Goal: Use online tool/utility: Utilize a website feature to perform a specific function

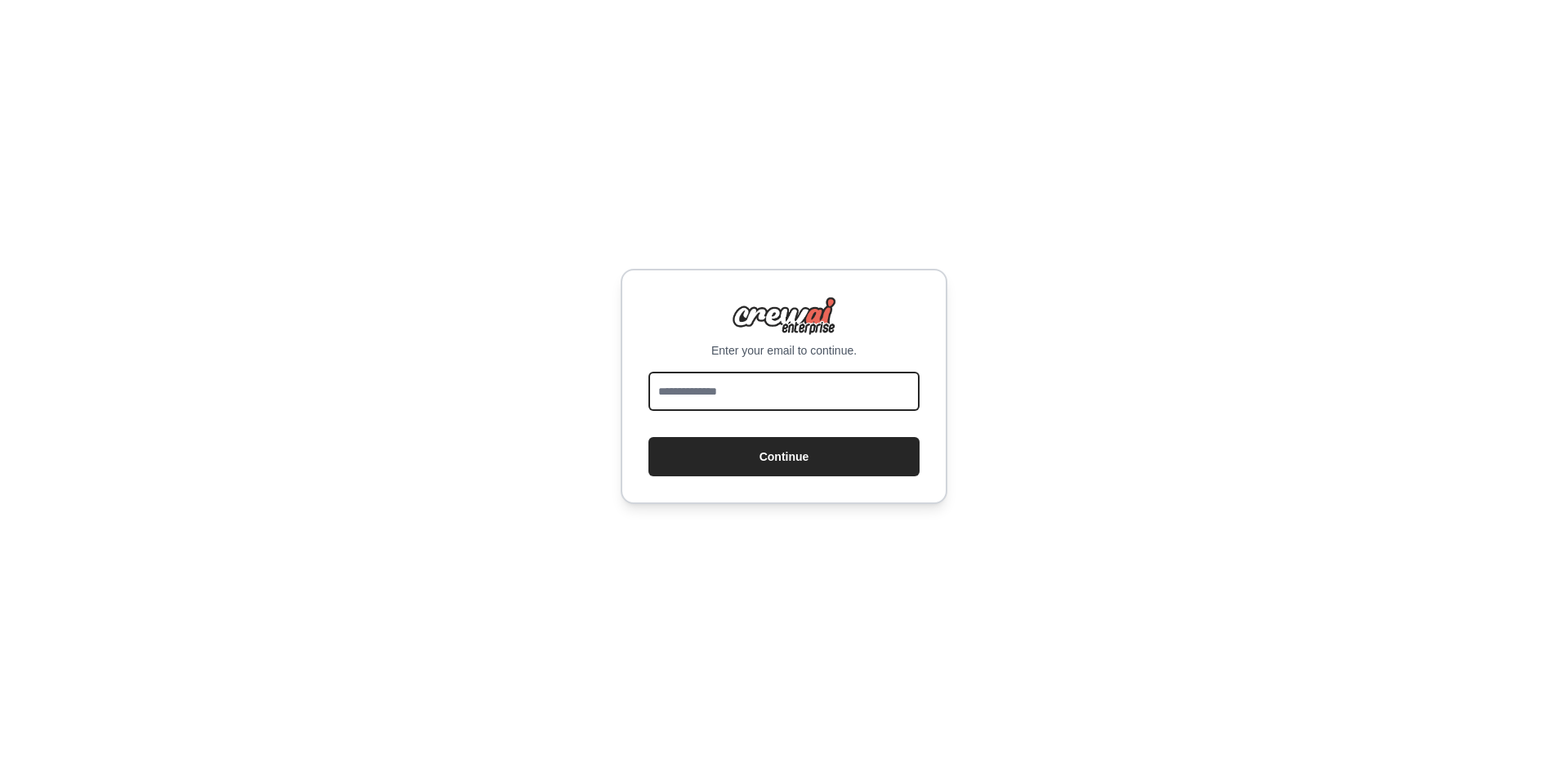
click at [758, 384] on input "email" at bounding box center [784, 391] width 271 height 40
type input "**********"
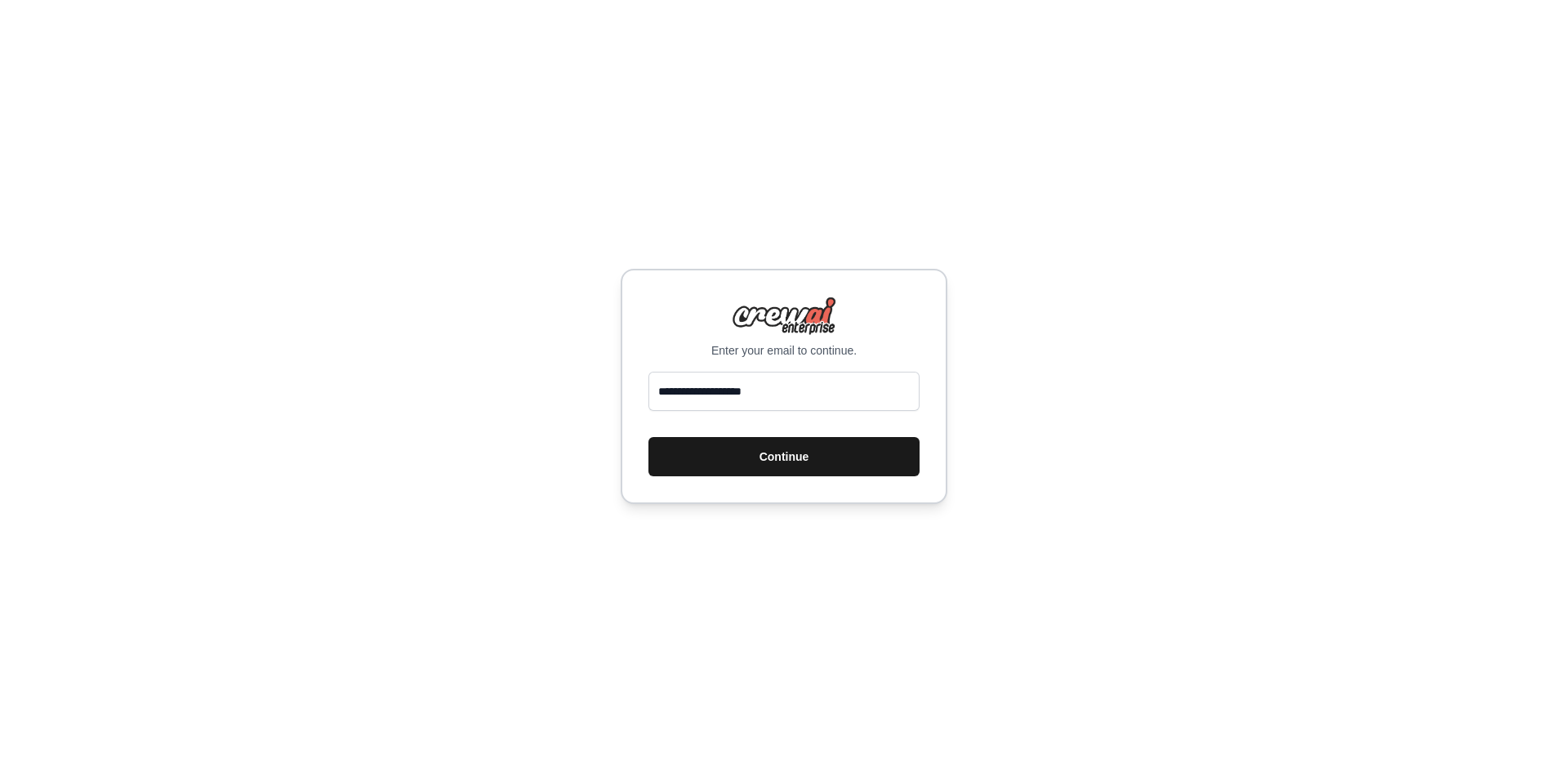
click at [812, 457] on button "Continue" at bounding box center [784, 456] width 271 height 40
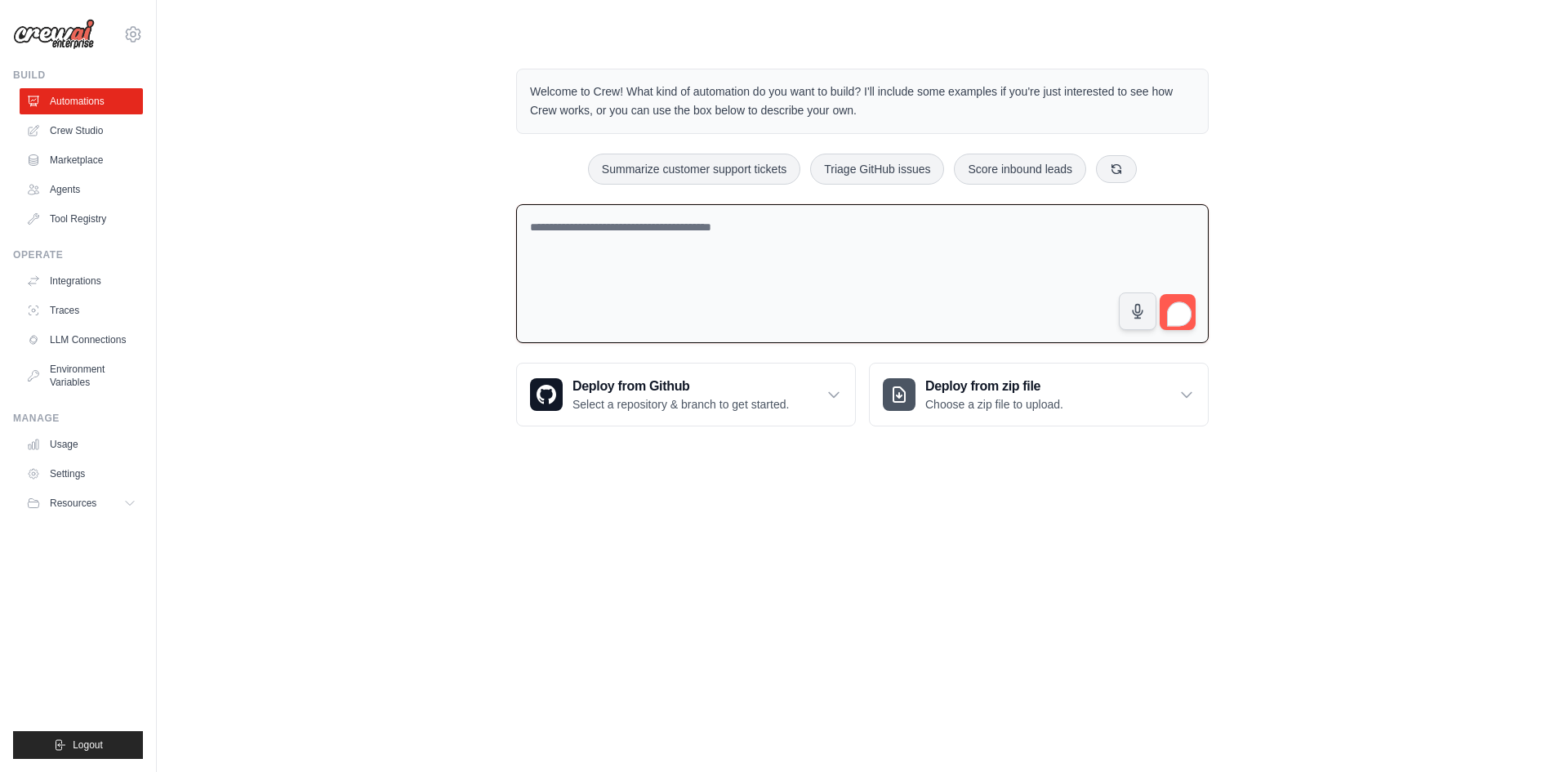
drag, startPoint x: 768, startPoint y: 226, endPoint x: 559, endPoint y: 220, distance: 209.1
click at [559, 220] on textarea "To enrich screen reader interactions, please activate Accessibility in Grammarl…" at bounding box center [862, 274] width 693 height 140
drag, startPoint x: 816, startPoint y: 227, endPoint x: 567, endPoint y: 225, distance: 249.0
click at [568, 226] on textarea "To enrich screen reader interactions, please activate Accessibility in Grammarl…" at bounding box center [862, 274] width 693 height 140
paste textarea "**********"
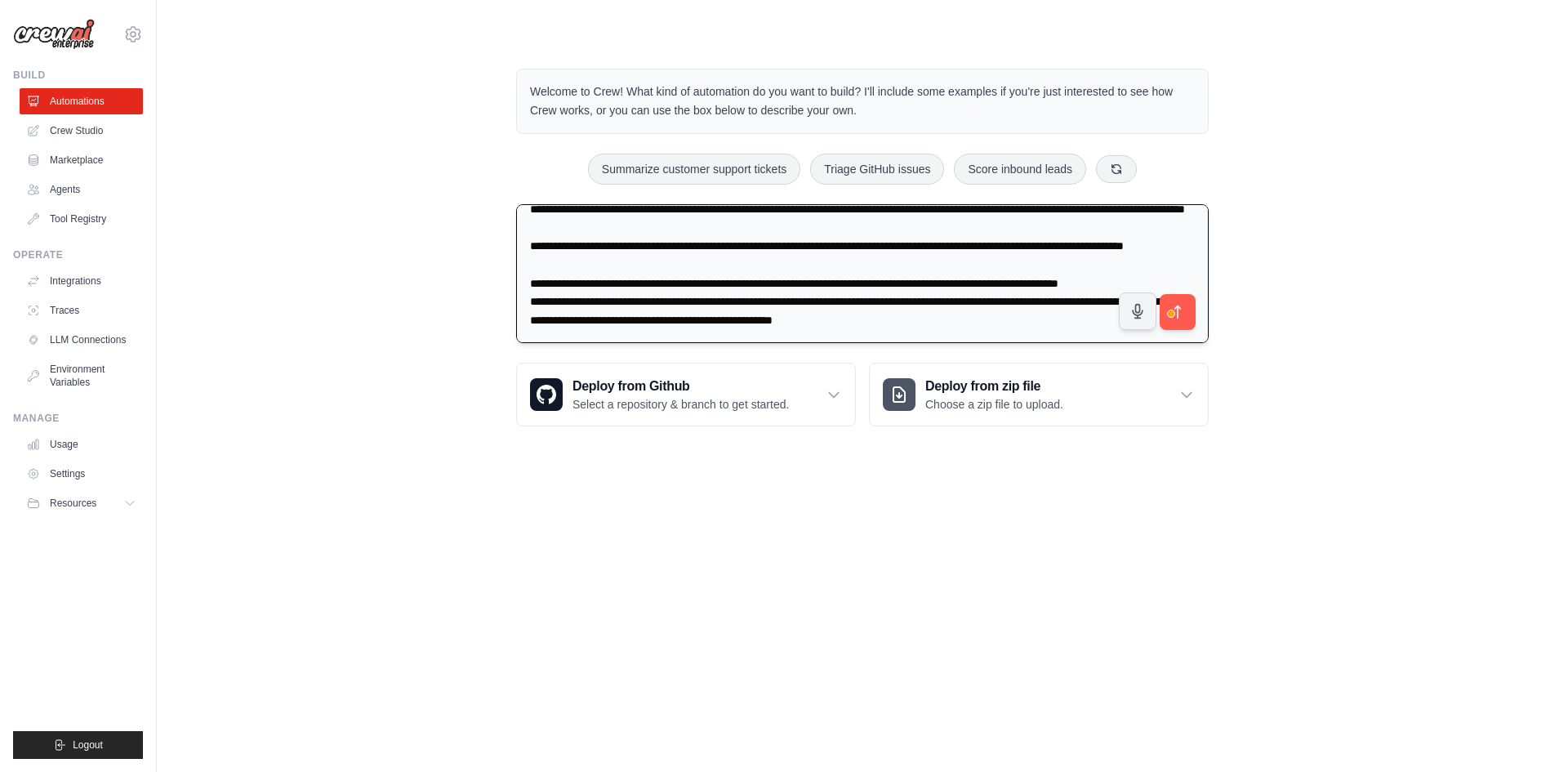
click at [1067, 262] on textarea "**********" at bounding box center [862, 274] width 693 height 140
click at [1037, 258] on textarea "**********" at bounding box center [862, 274] width 693 height 140
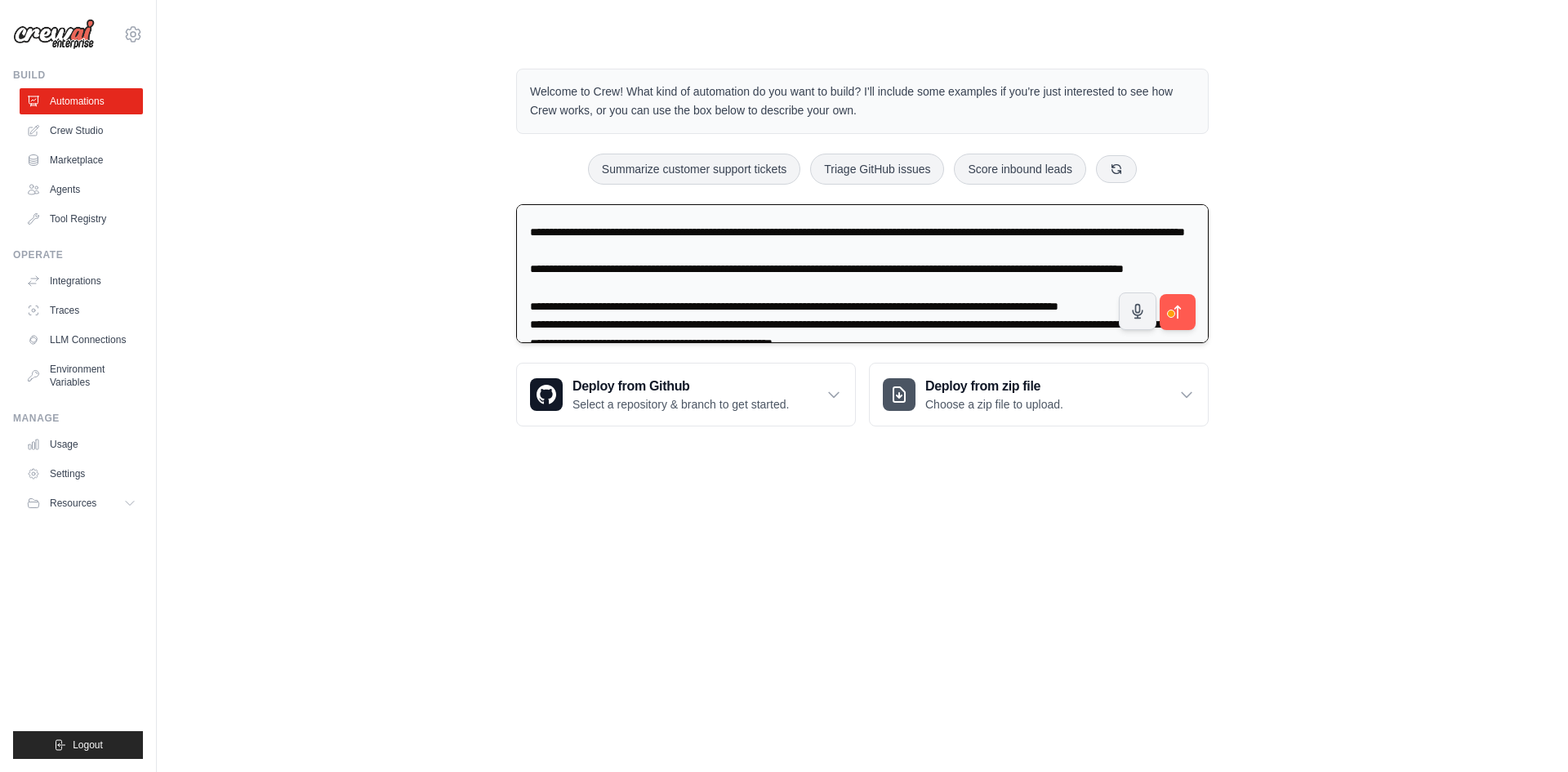
scroll to position [167, 0]
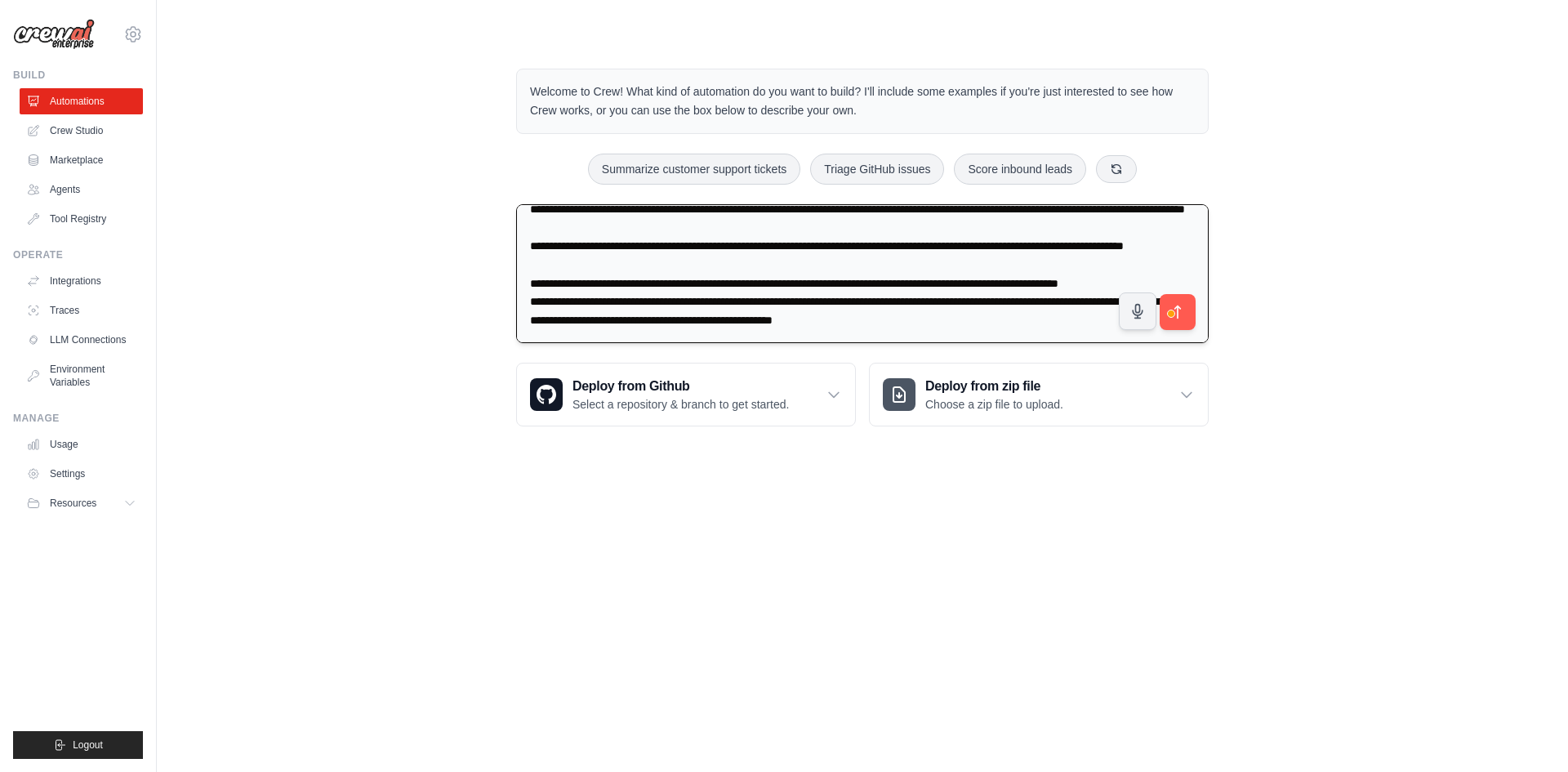
click at [1071, 320] on textarea "**********" at bounding box center [862, 274] width 693 height 140
type textarea "**********"
click at [1191, 311] on button "submit" at bounding box center [1177, 311] width 38 height 38
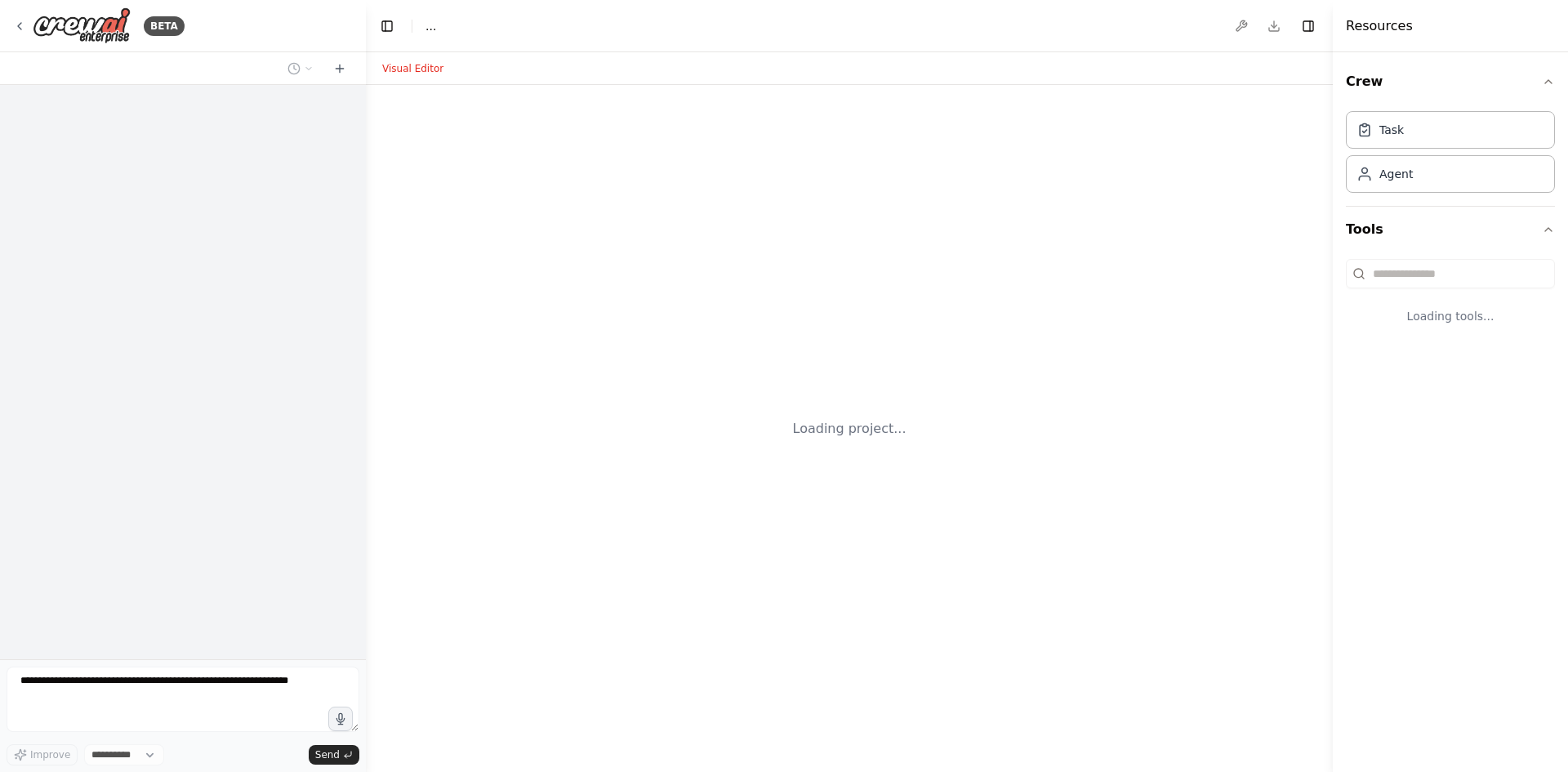
select select "****"
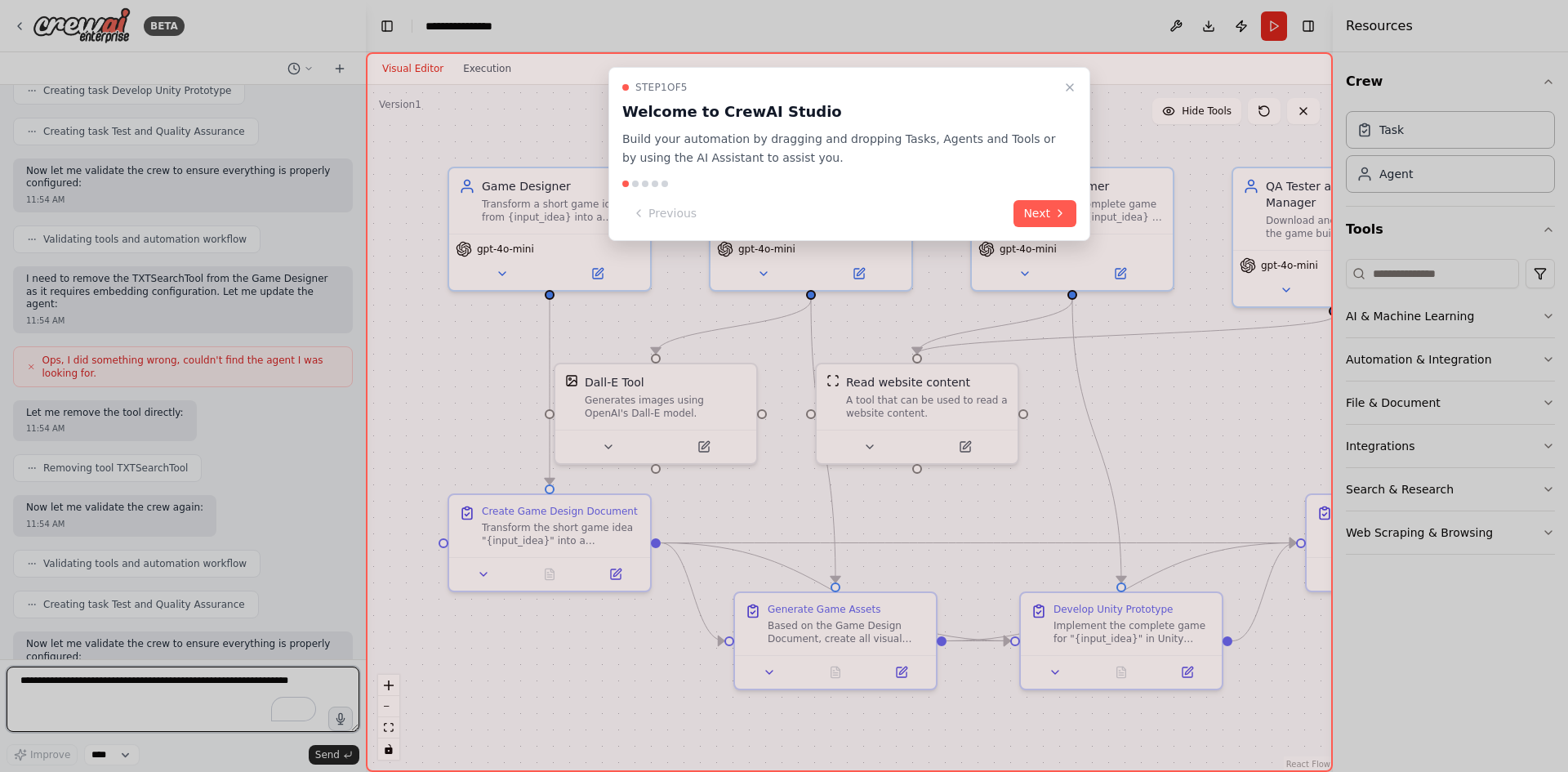
scroll to position [1401, 0]
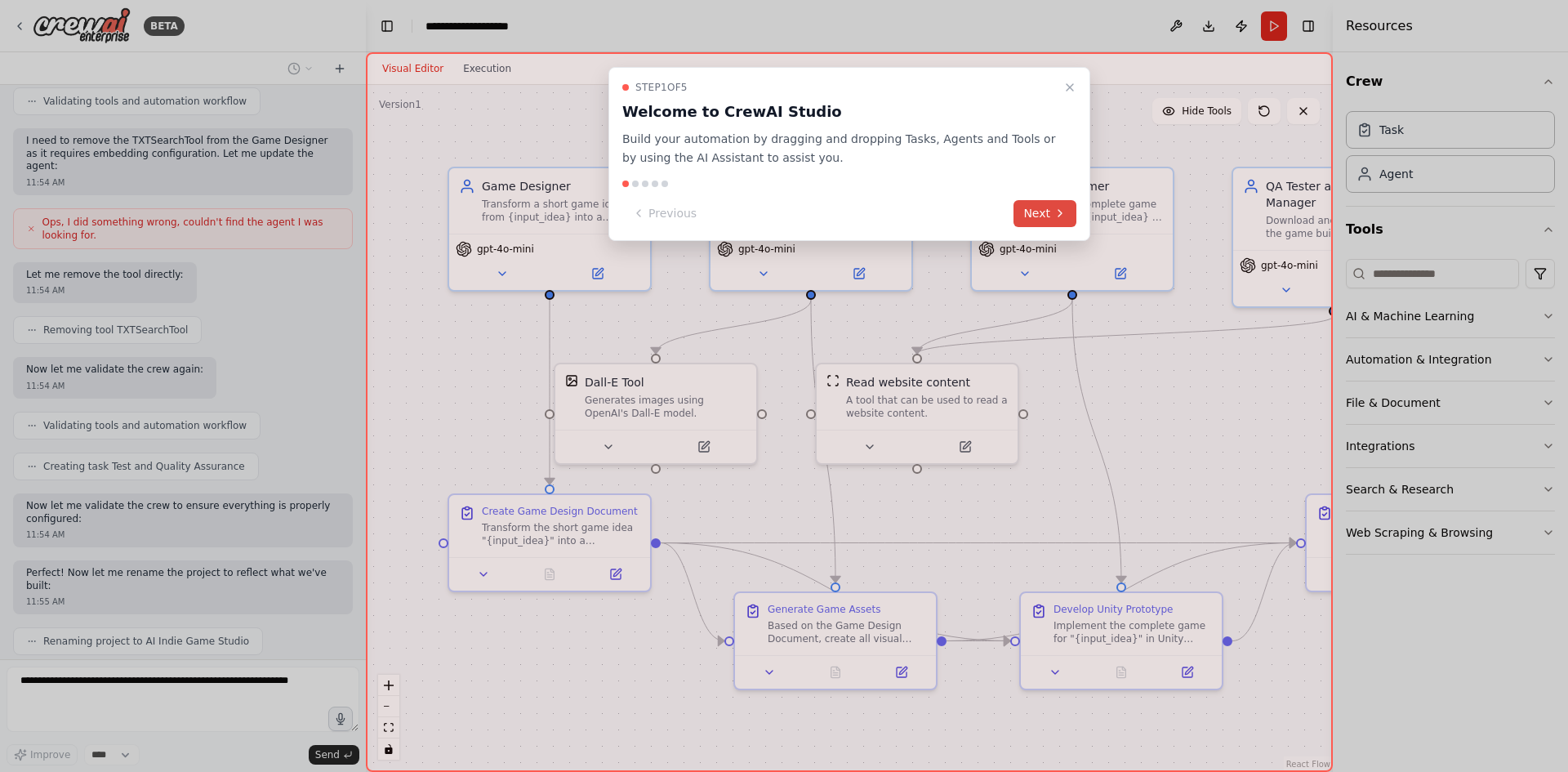
click at [1051, 210] on button "Next" at bounding box center [1044, 214] width 63 height 27
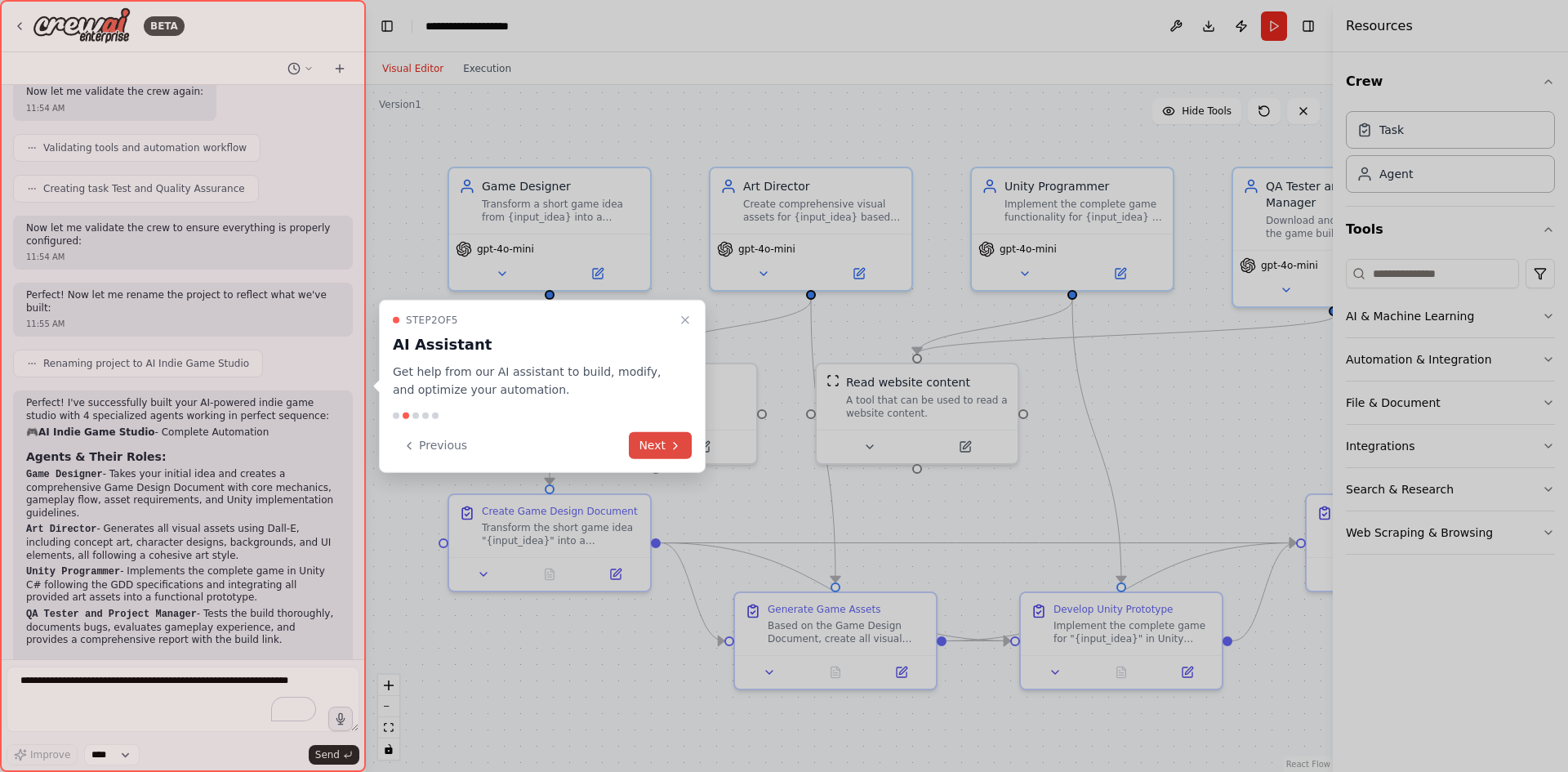
click at [643, 448] on button "Next" at bounding box center [660, 445] width 63 height 27
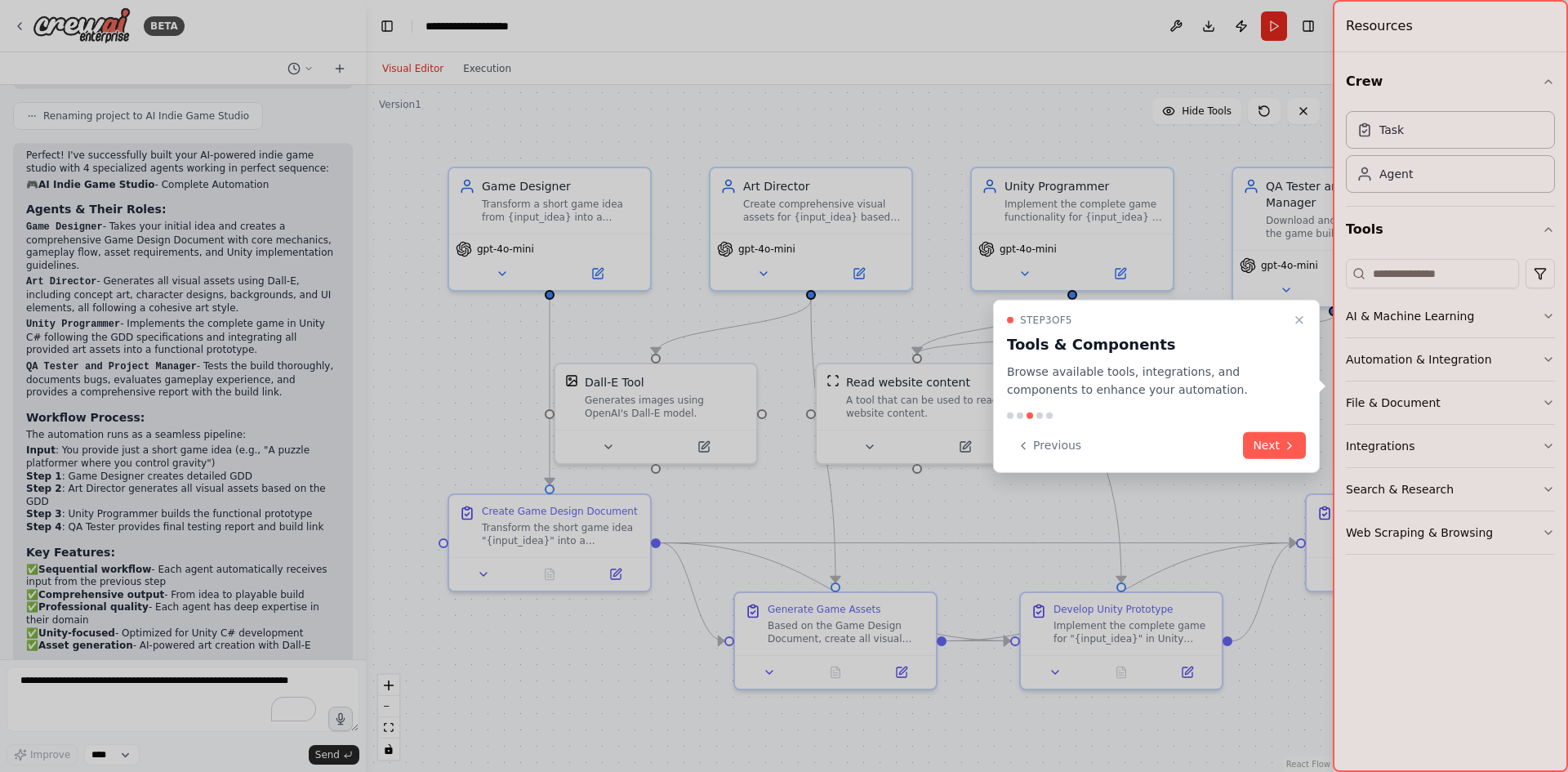
scroll to position [1938, 0]
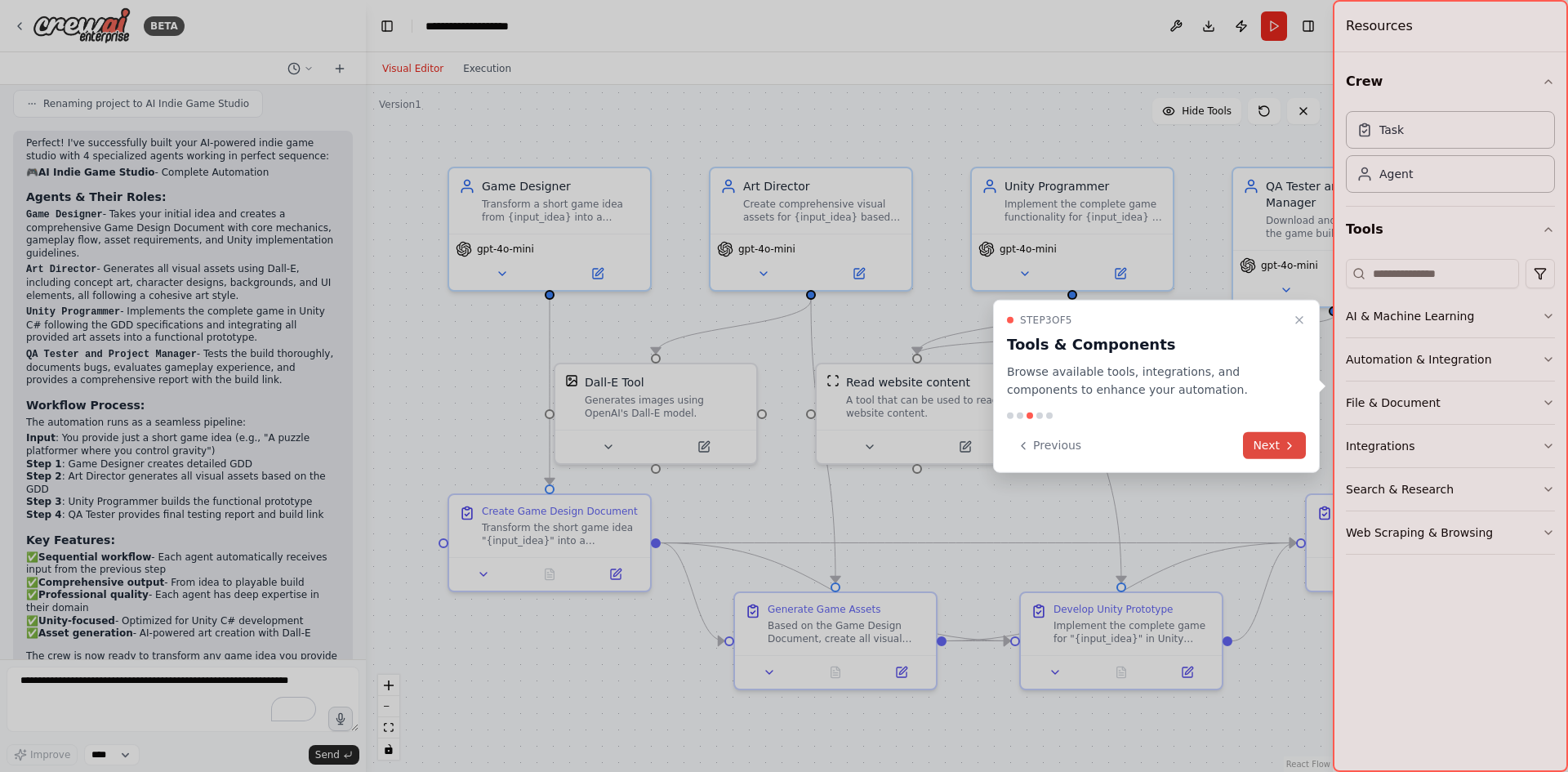
click at [1277, 438] on button "Next" at bounding box center [1274, 445] width 63 height 27
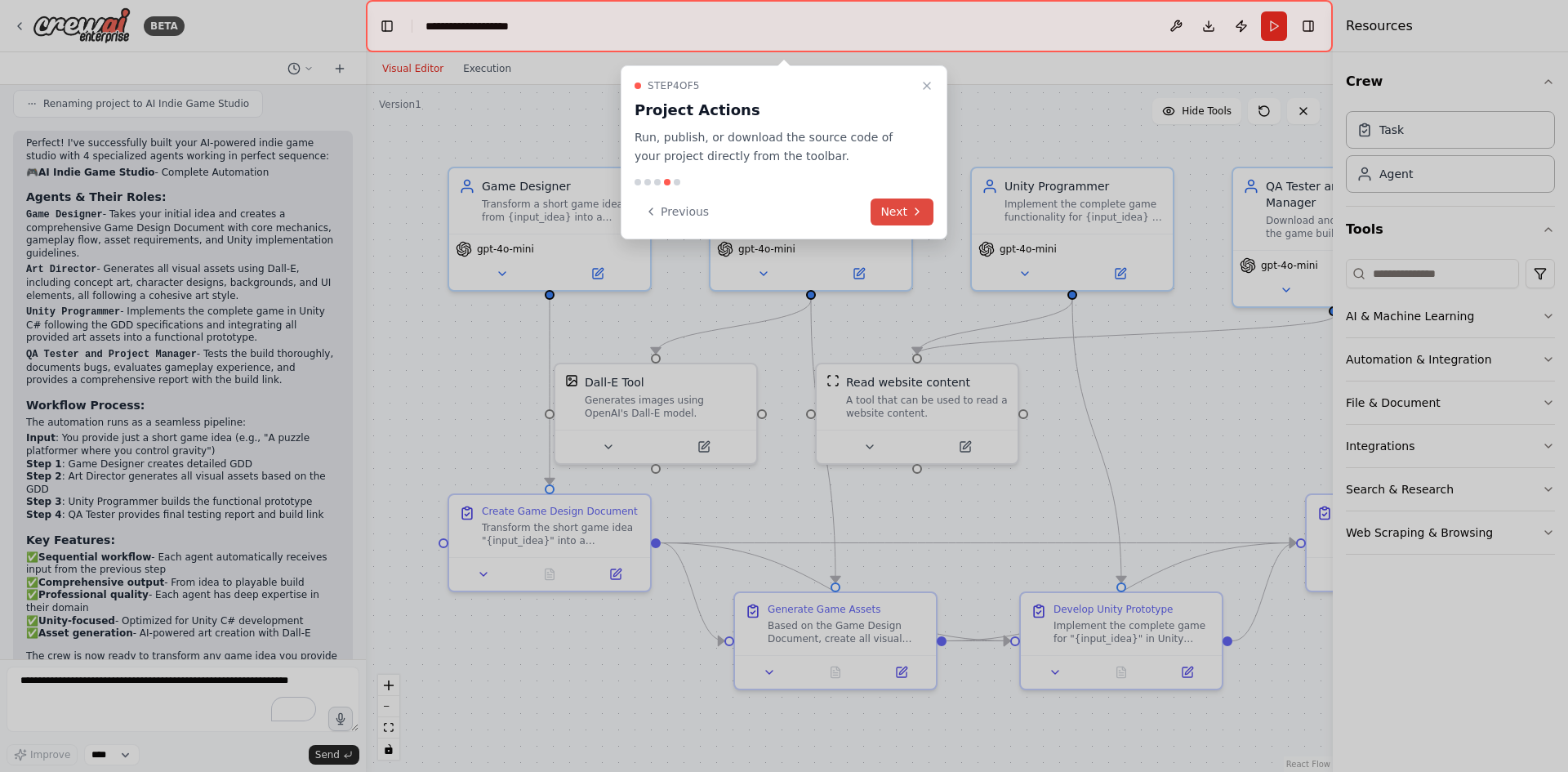
click at [893, 205] on button "Next" at bounding box center [901, 212] width 63 height 27
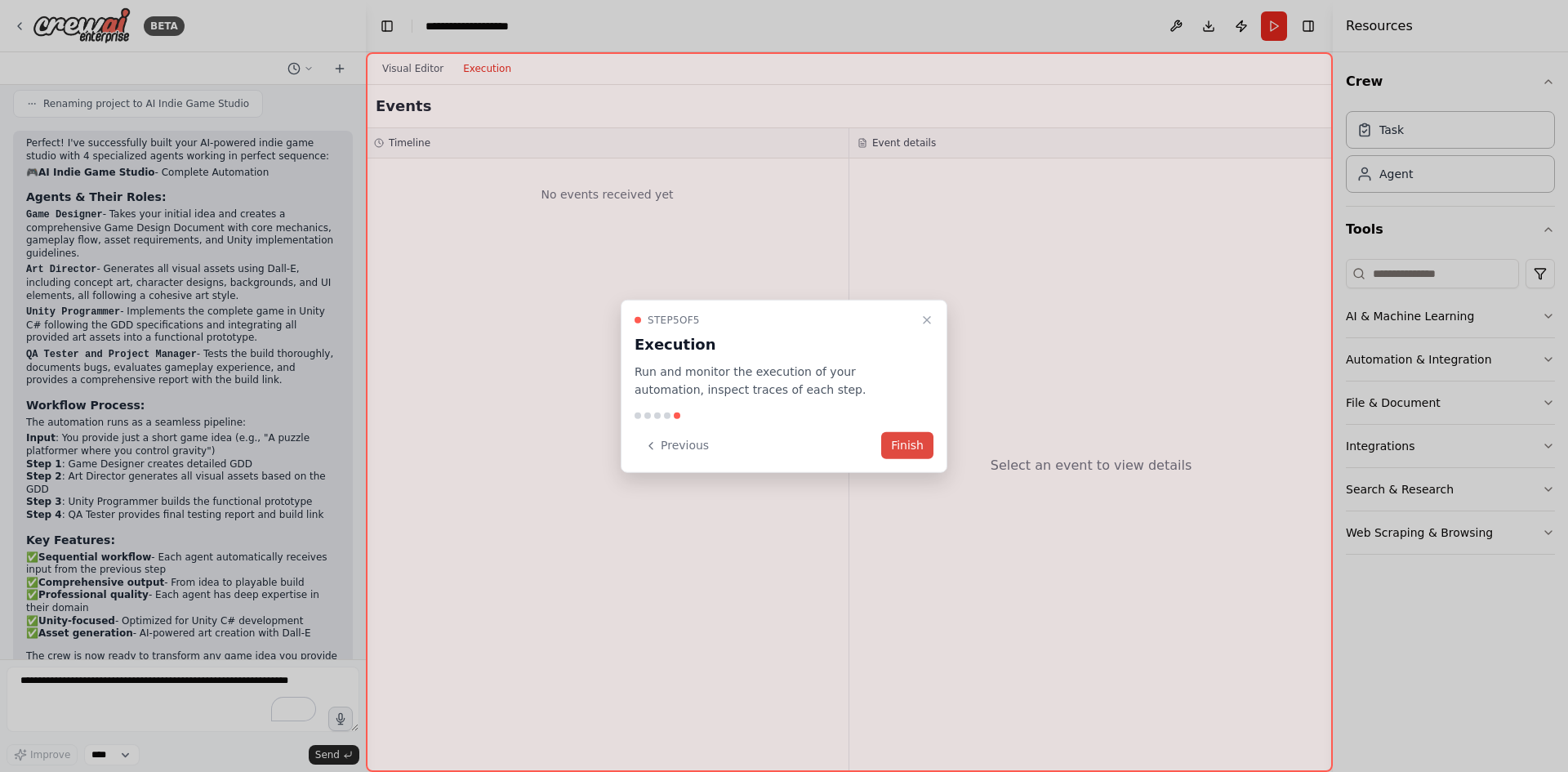
click at [912, 445] on button "Finish" at bounding box center [907, 445] width 52 height 27
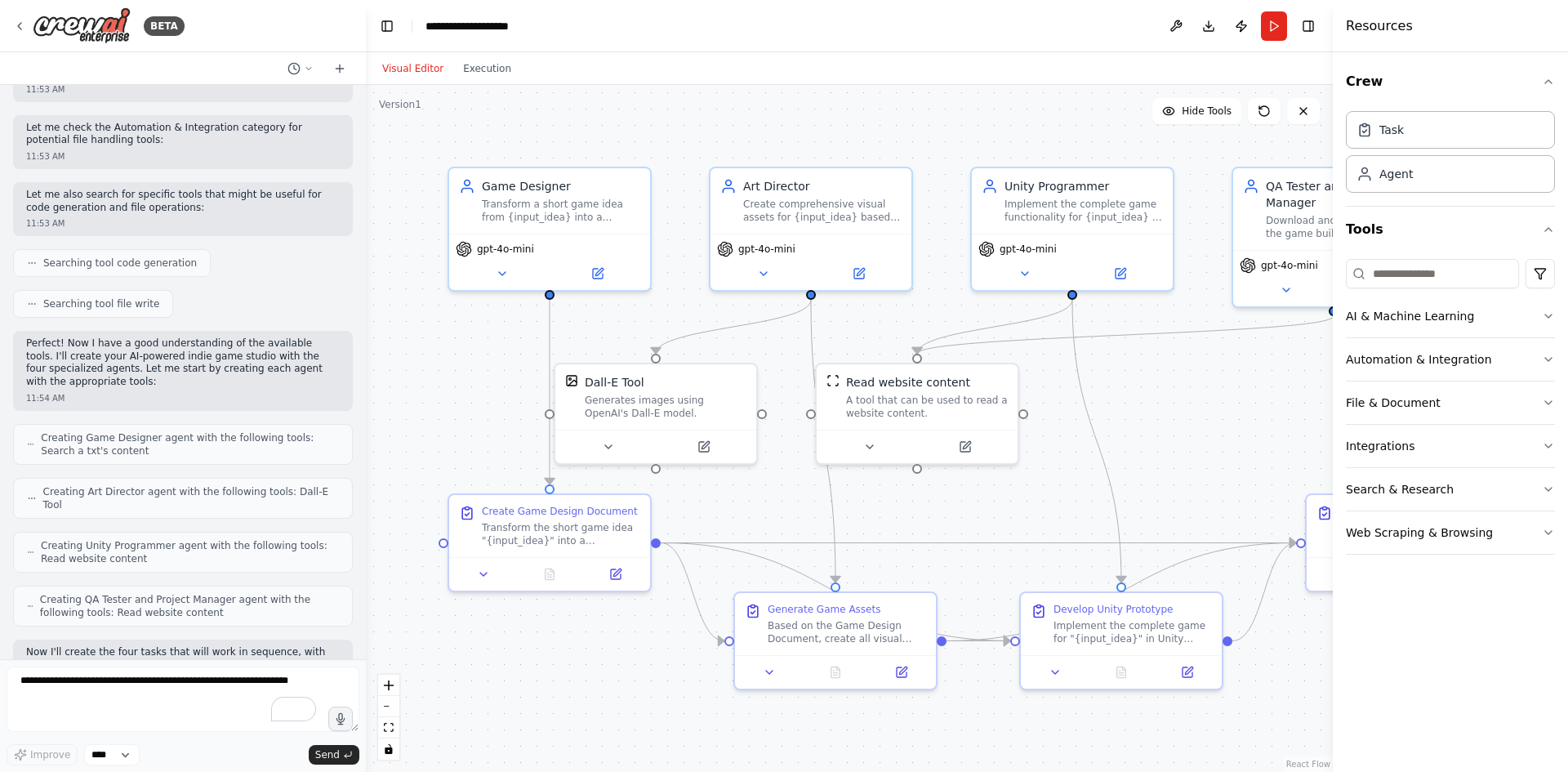
scroll to position [572, 0]
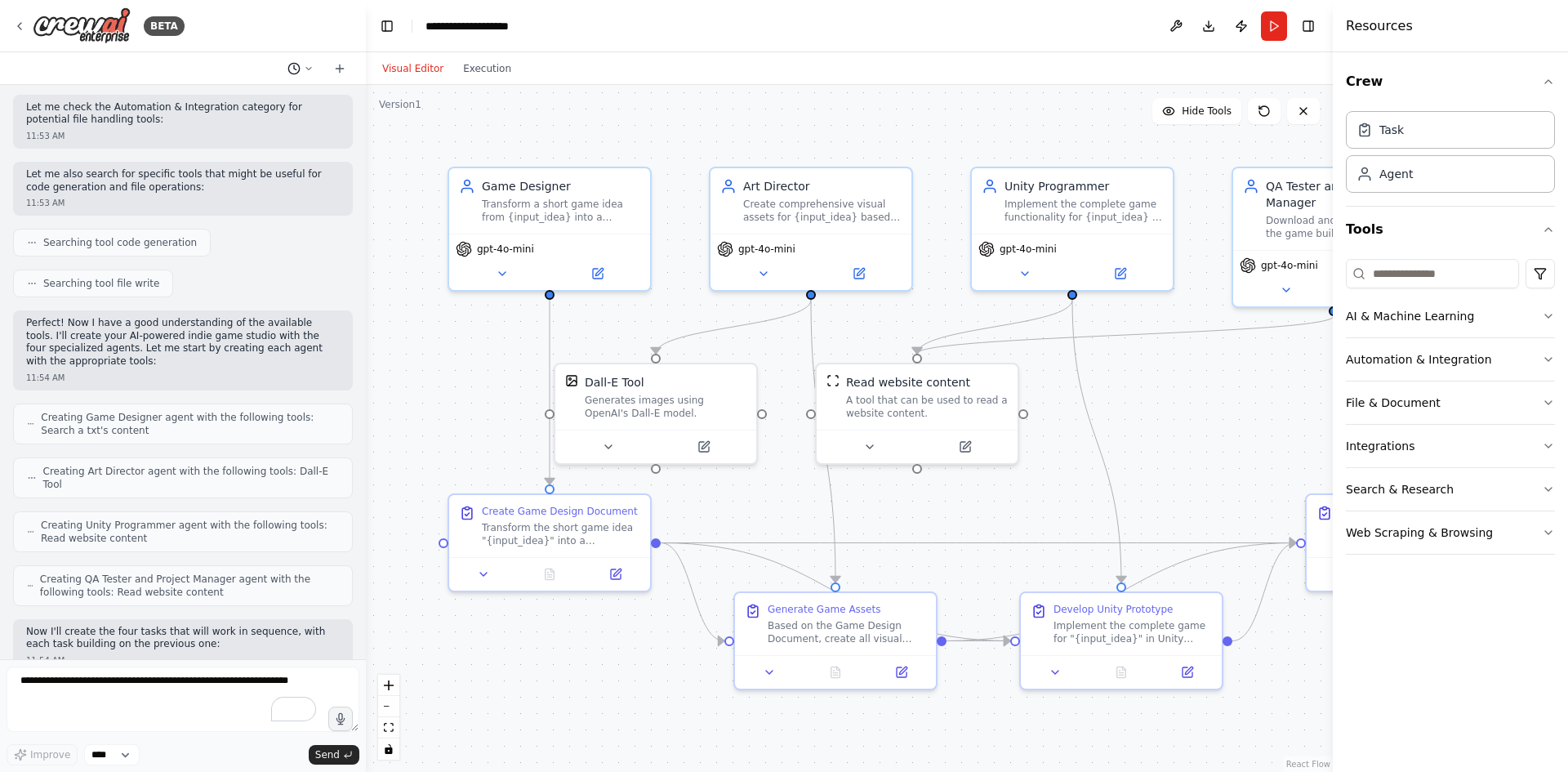
click at [310, 68] on icon at bounding box center [309, 69] width 10 height 10
click at [311, 23] on div at bounding box center [183, 386] width 366 height 772
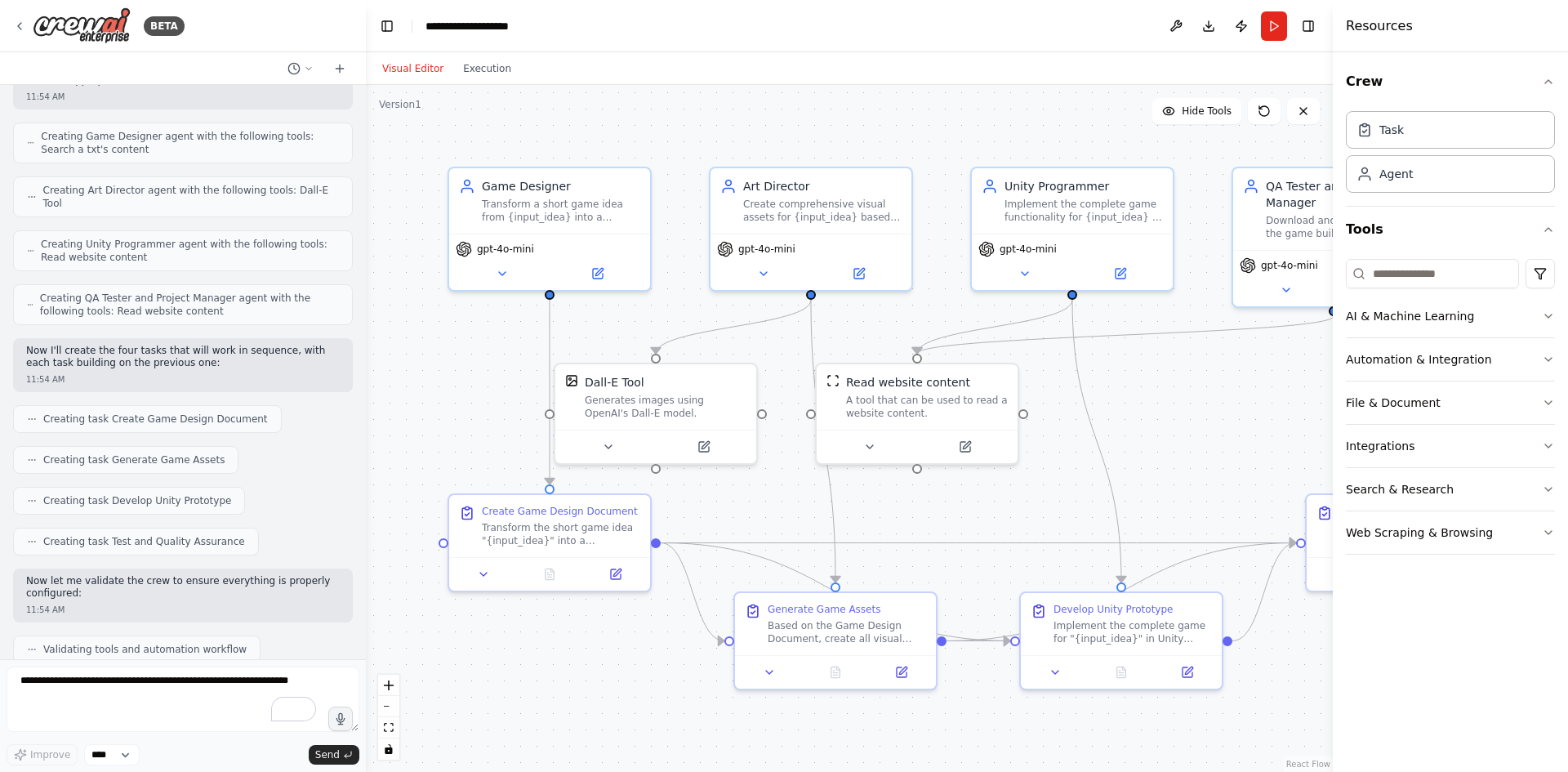
scroll to position [850, 0]
click at [507, 274] on icon at bounding box center [502, 270] width 13 height 13
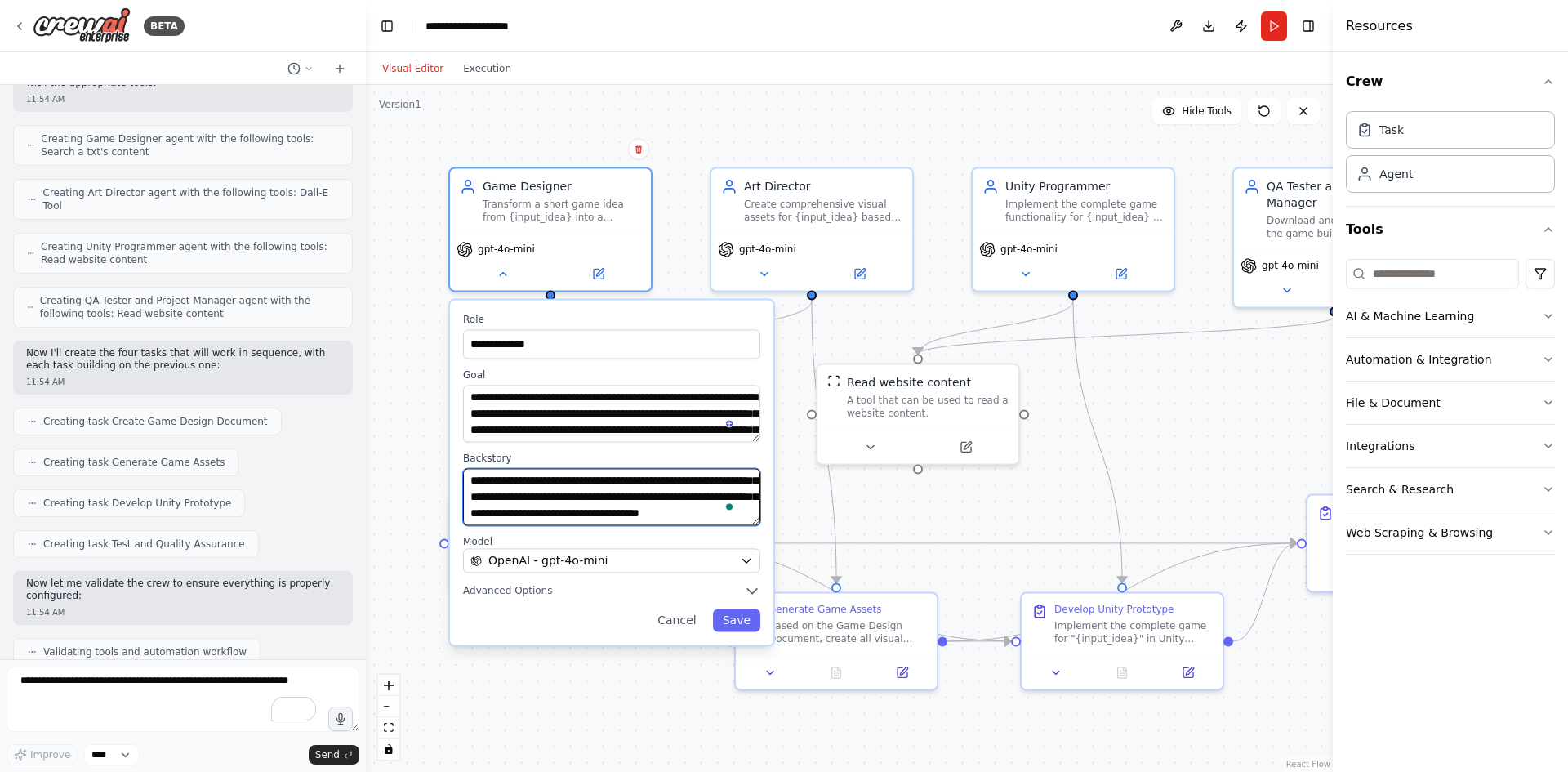
scroll to position [114, 0]
click at [794, 486] on div "**********" at bounding box center [849, 429] width 967 height 687
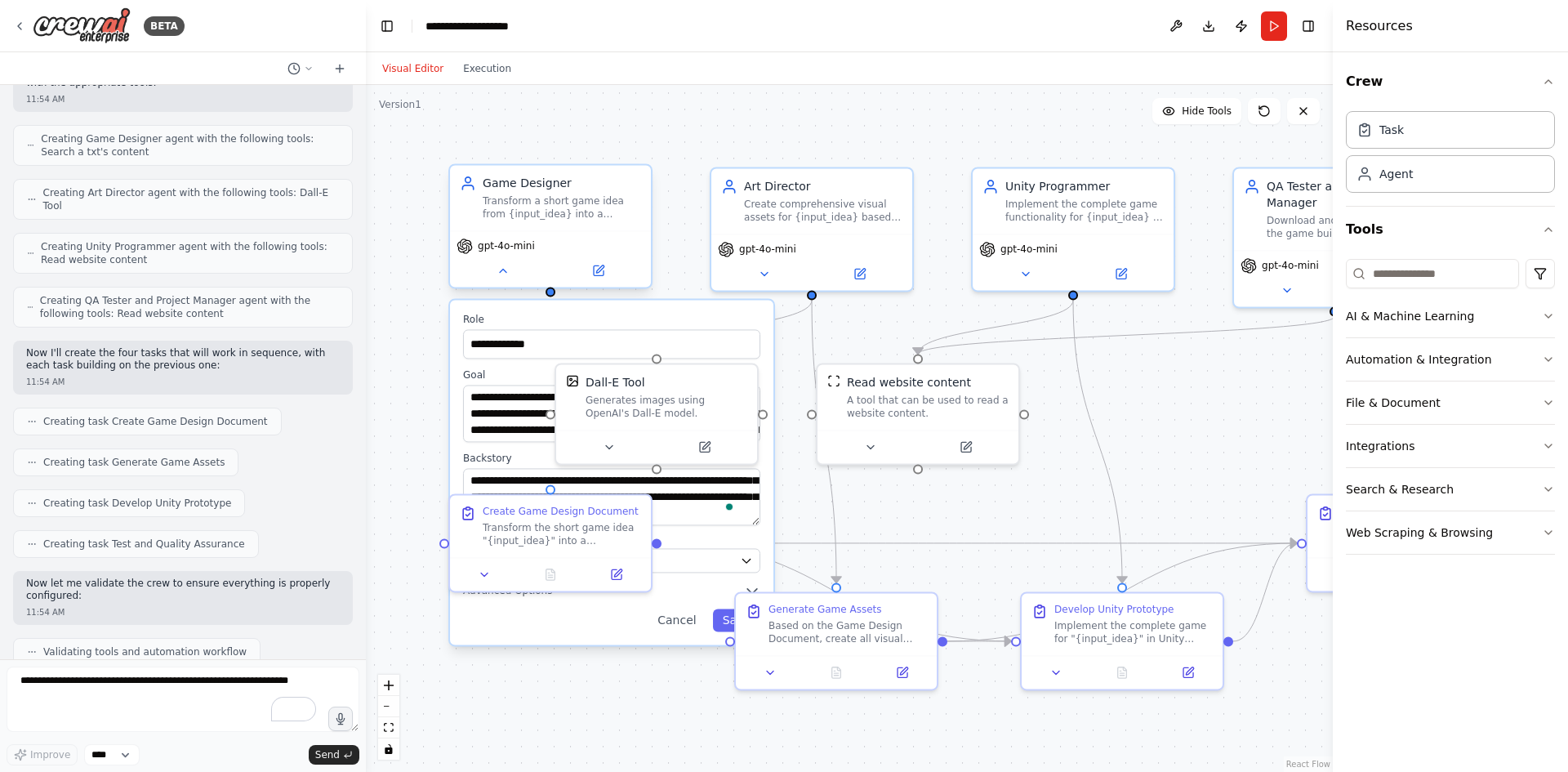
click at [507, 283] on div "gpt-4o-mini" at bounding box center [550, 258] width 201 height 56
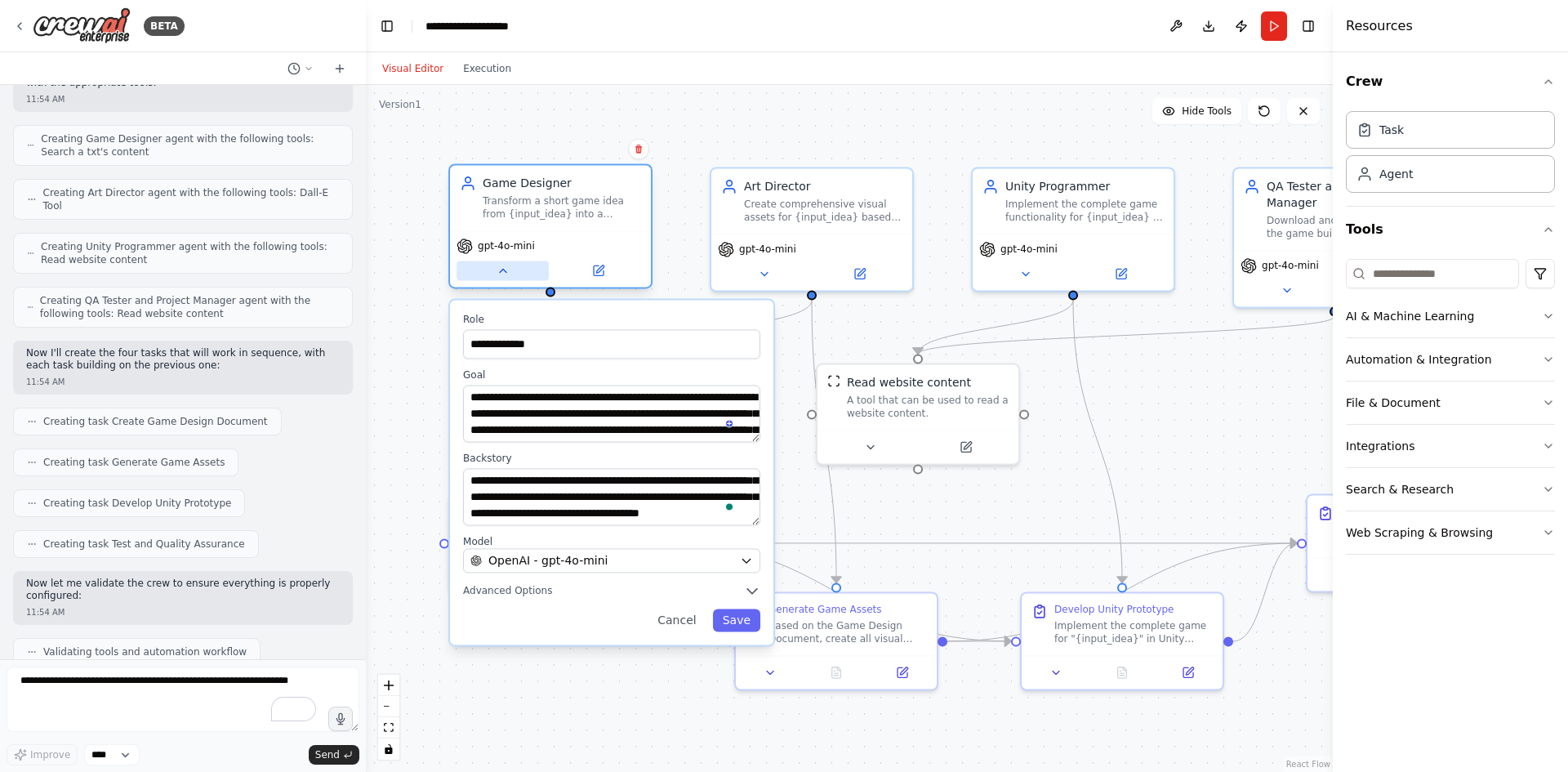
click at [502, 275] on icon at bounding box center [503, 270] width 13 height 13
click at [502, 274] on icon at bounding box center [503, 270] width 13 height 13
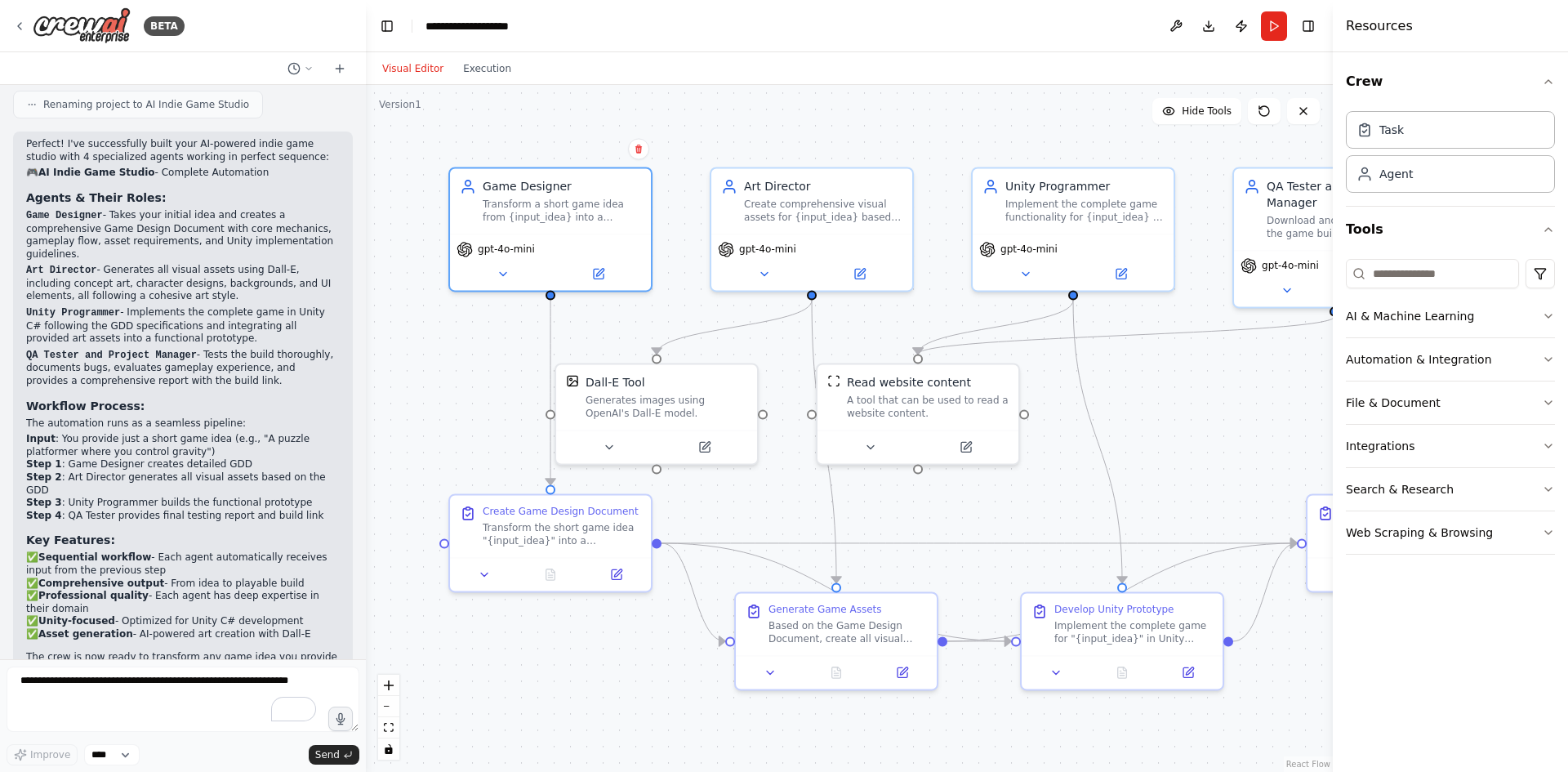
scroll to position [1830, 0]
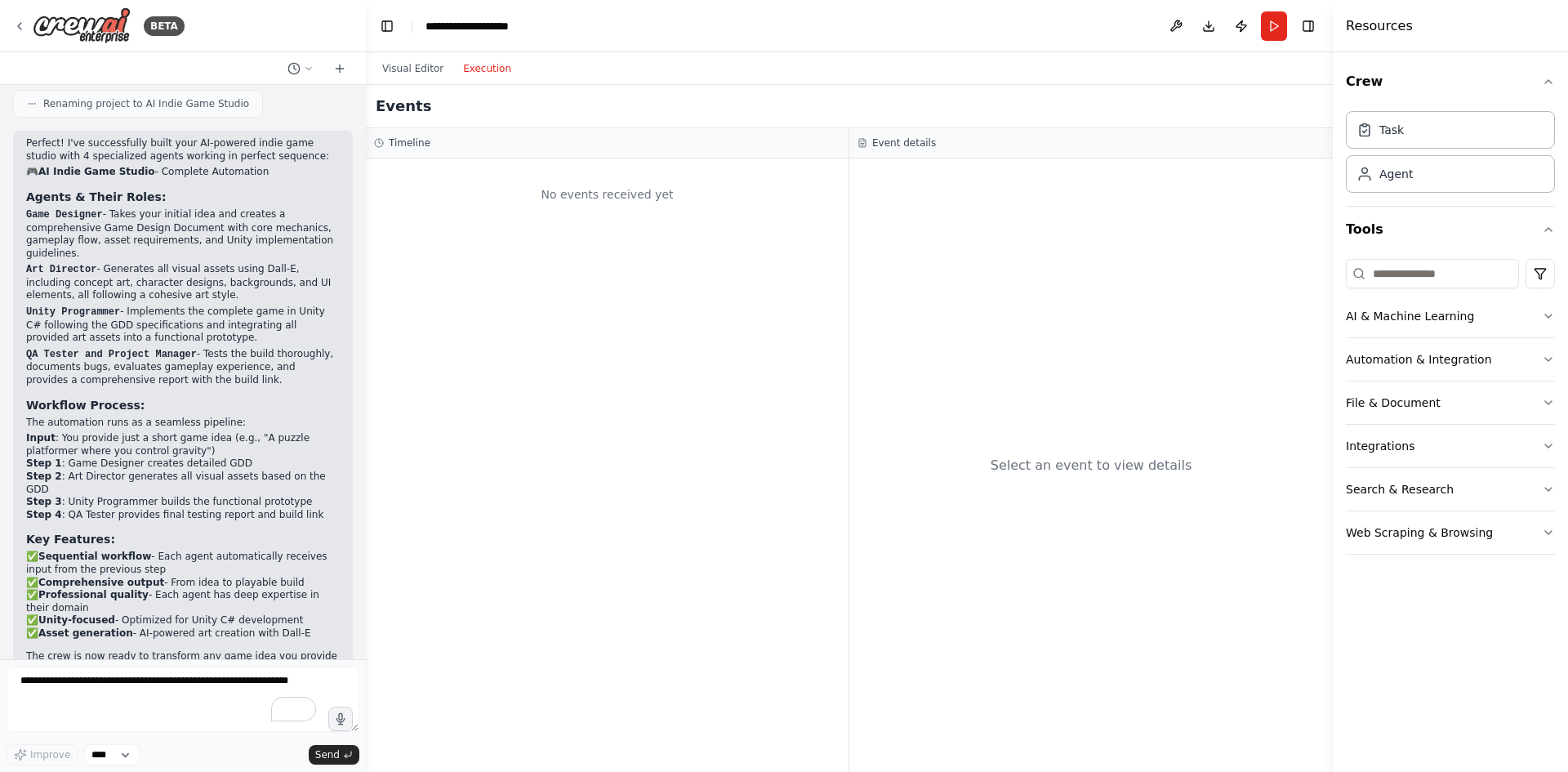
click at [481, 68] on button "Execution" at bounding box center [486, 68] width 68 height 19
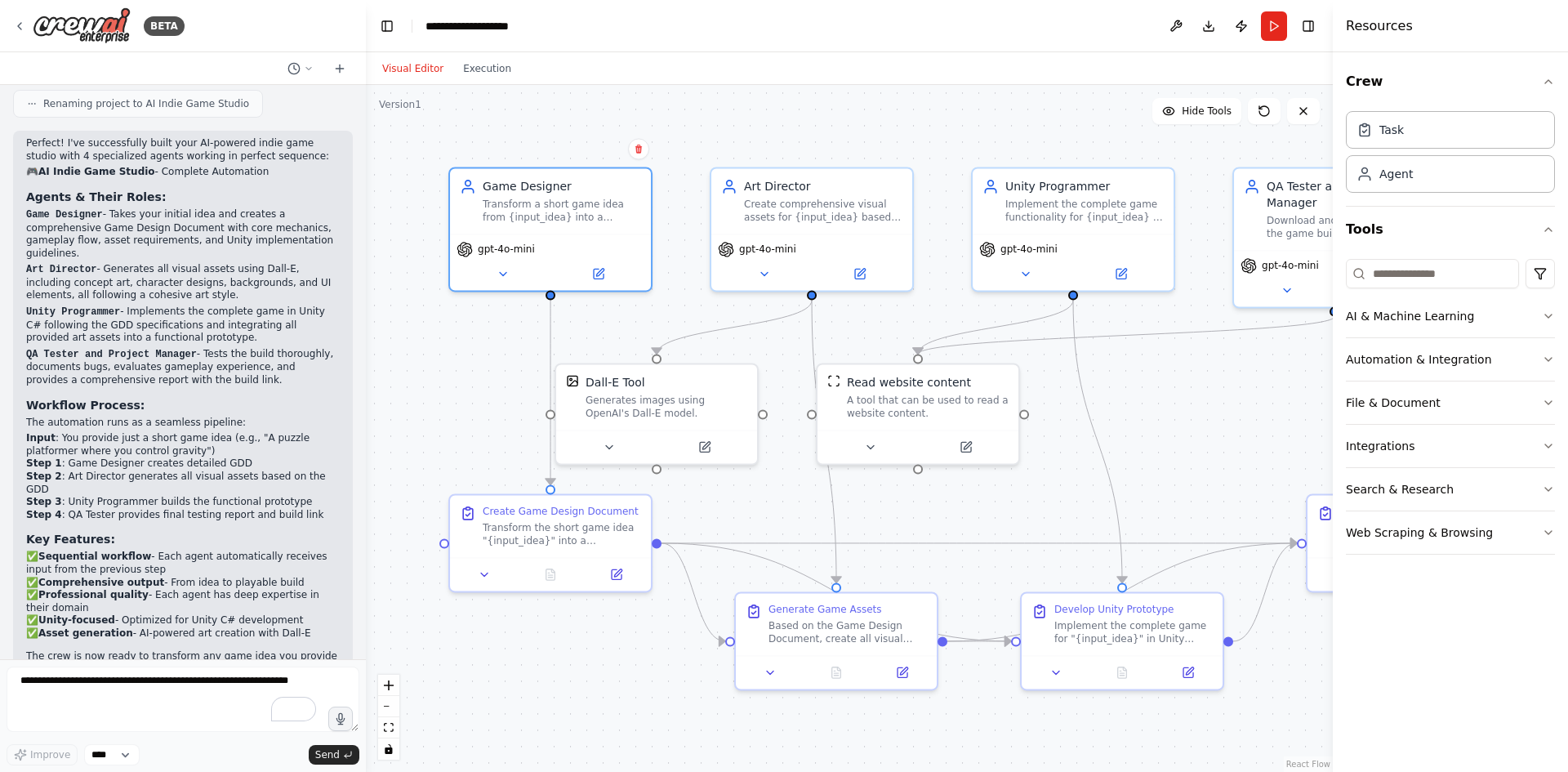
click at [395, 66] on button "Visual Editor" at bounding box center [412, 68] width 81 height 19
click at [1277, 35] on button "Run" at bounding box center [1273, 26] width 26 height 29
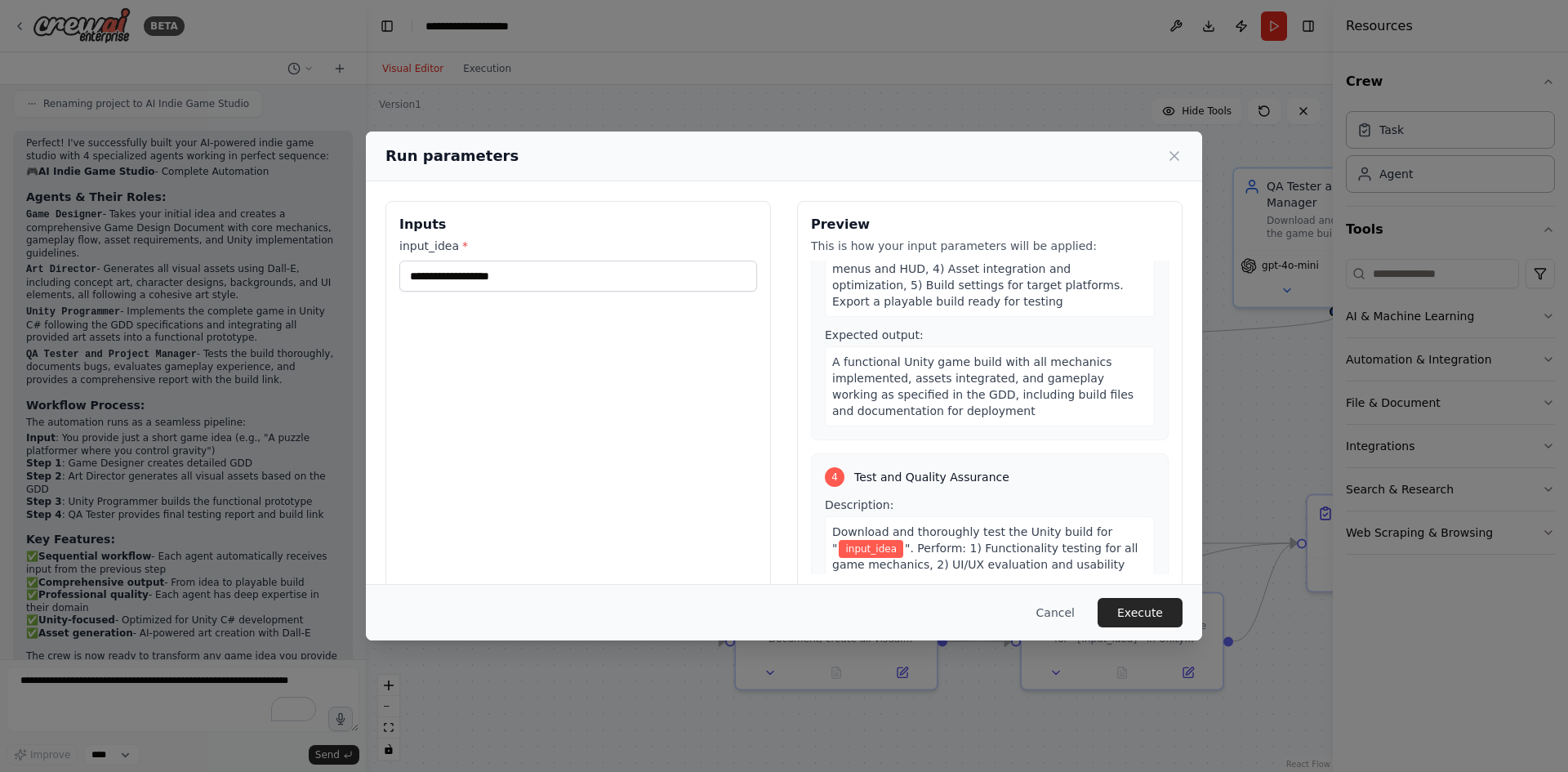
scroll to position [1036, 0]
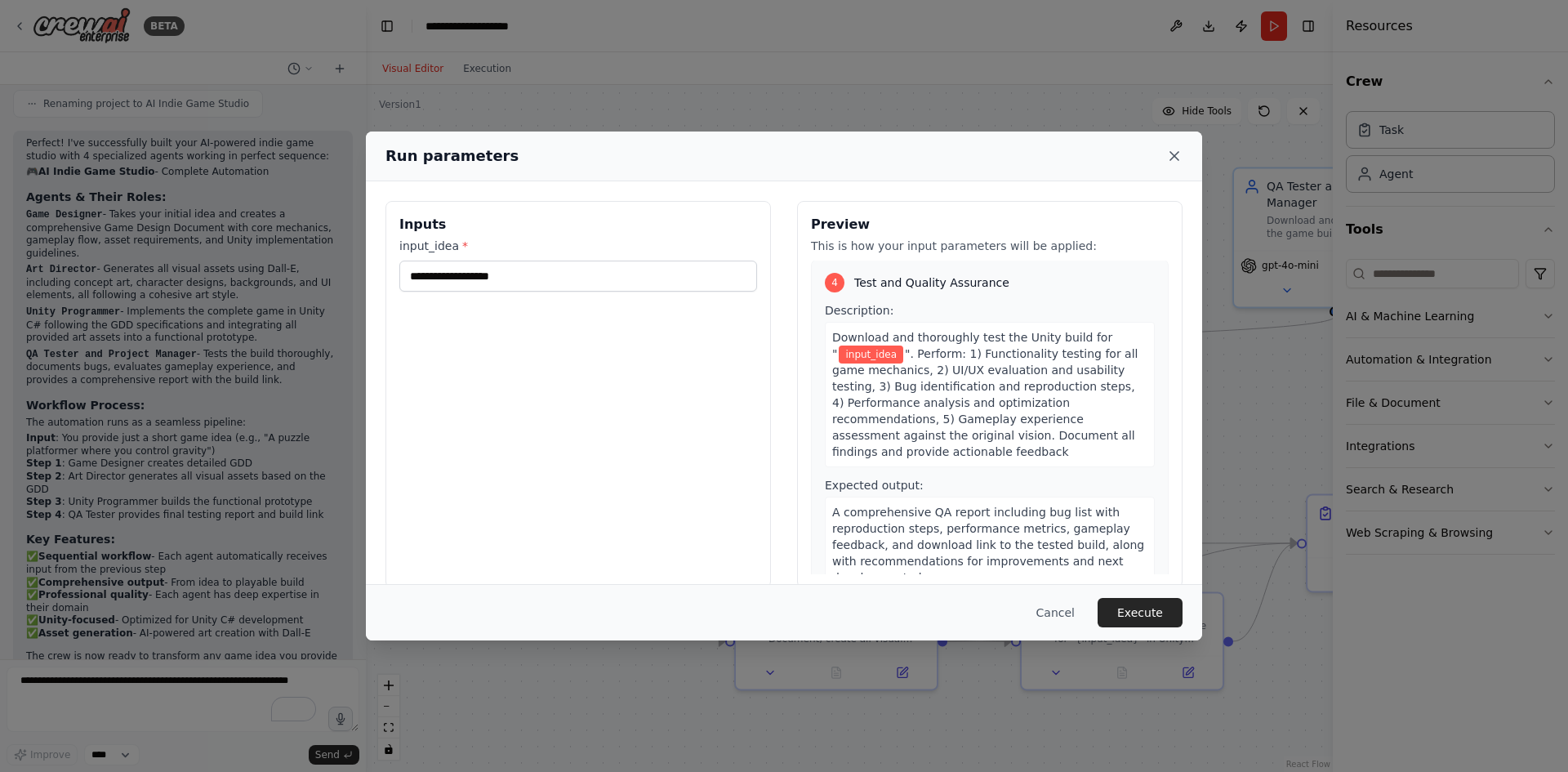
click at [1174, 152] on icon at bounding box center [1173, 156] width 16 height 16
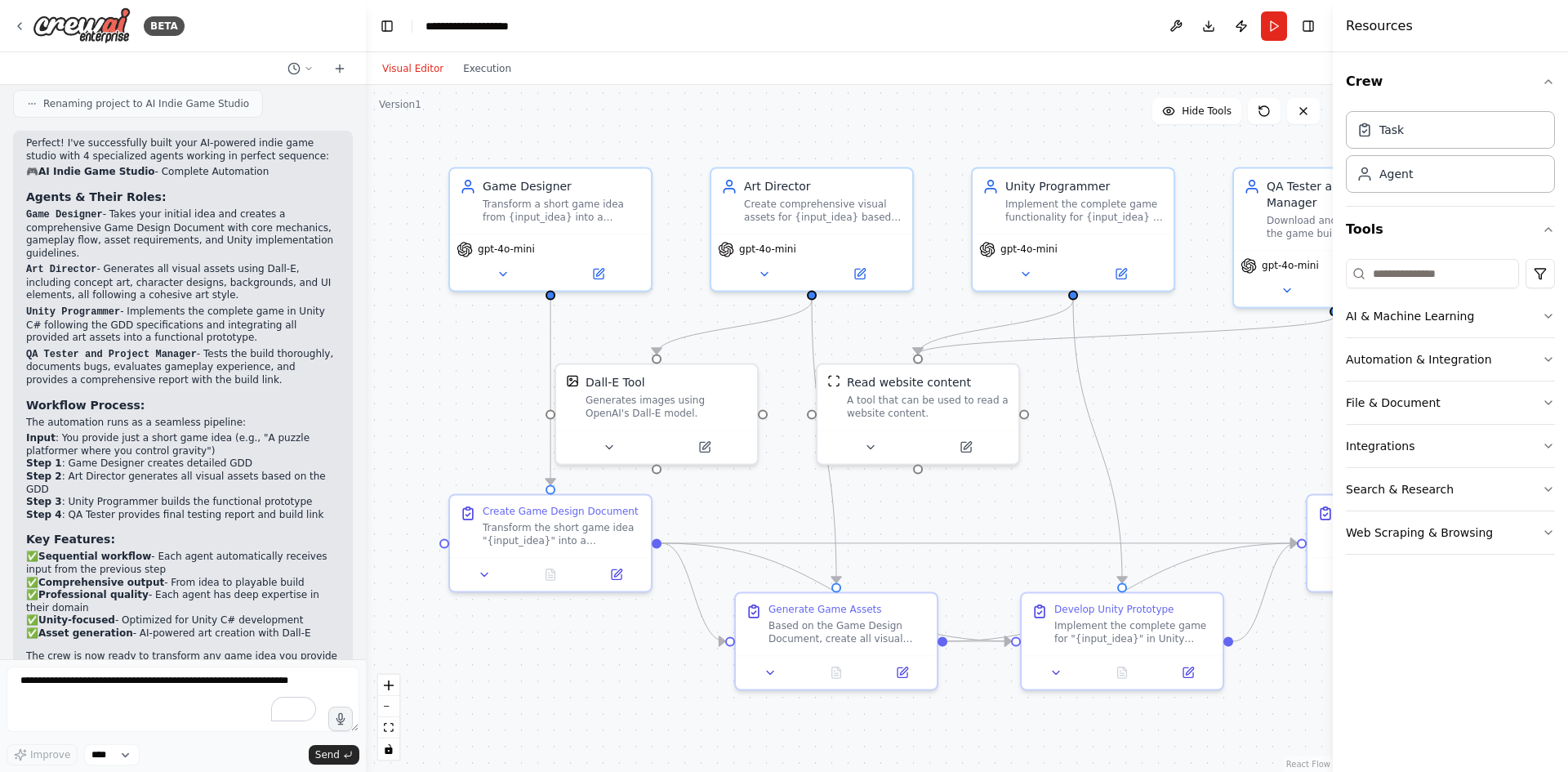
click at [1272, 25] on button "Run" at bounding box center [1273, 26] width 26 height 29
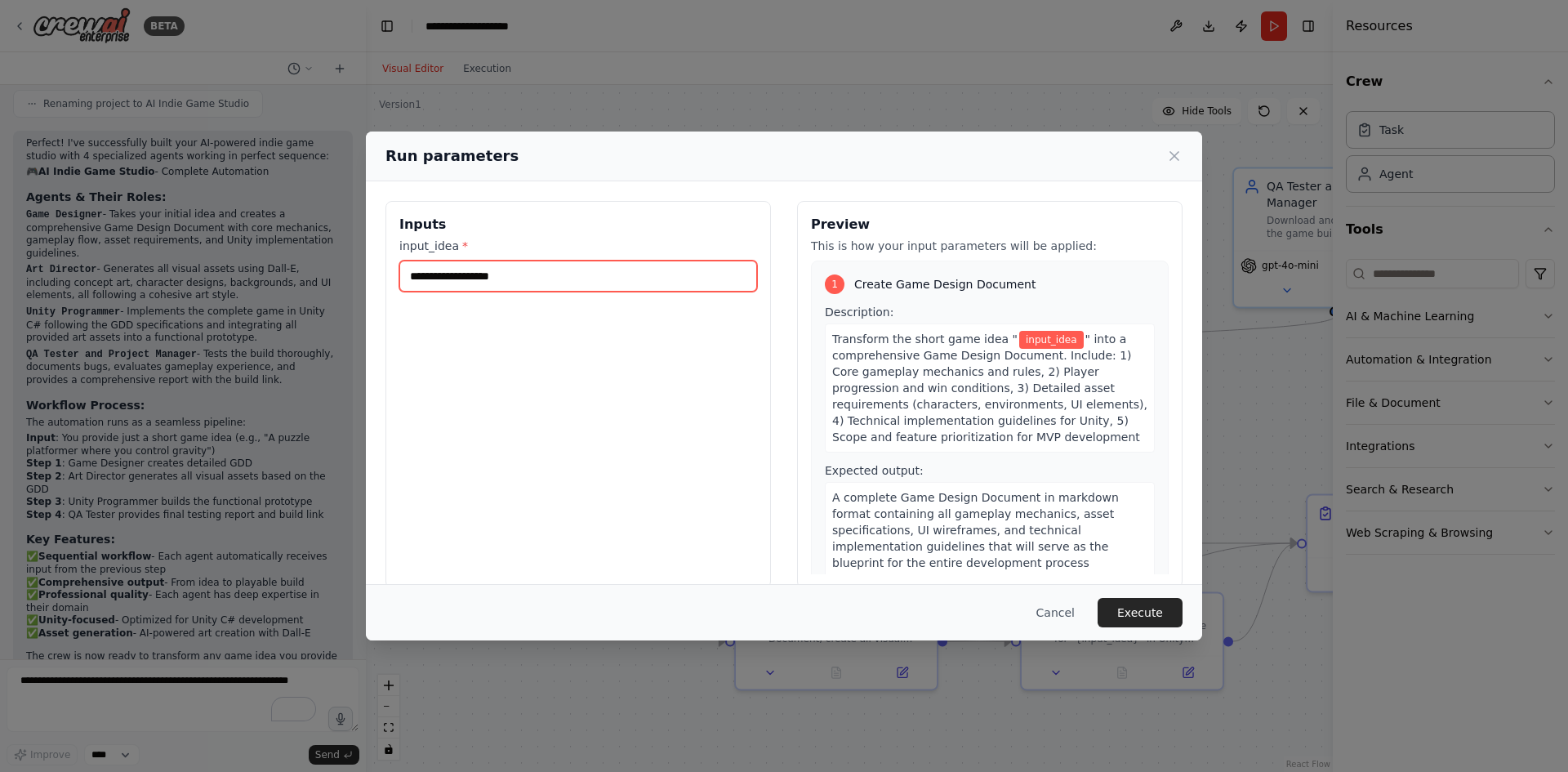
click at [539, 275] on input "input_idea *" at bounding box center [577, 275] width 358 height 31
paste input "**********"
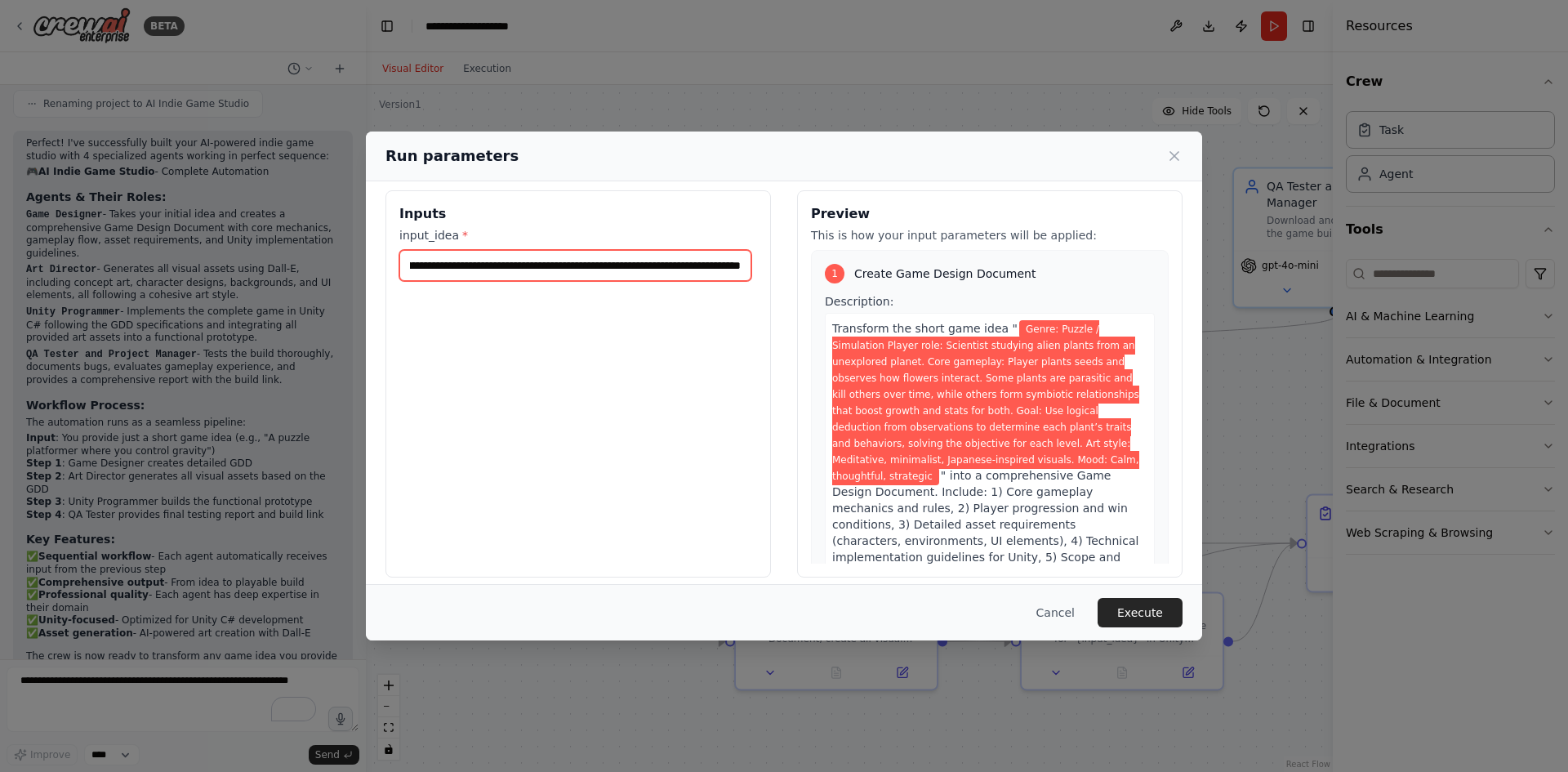
scroll to position [23, 0]
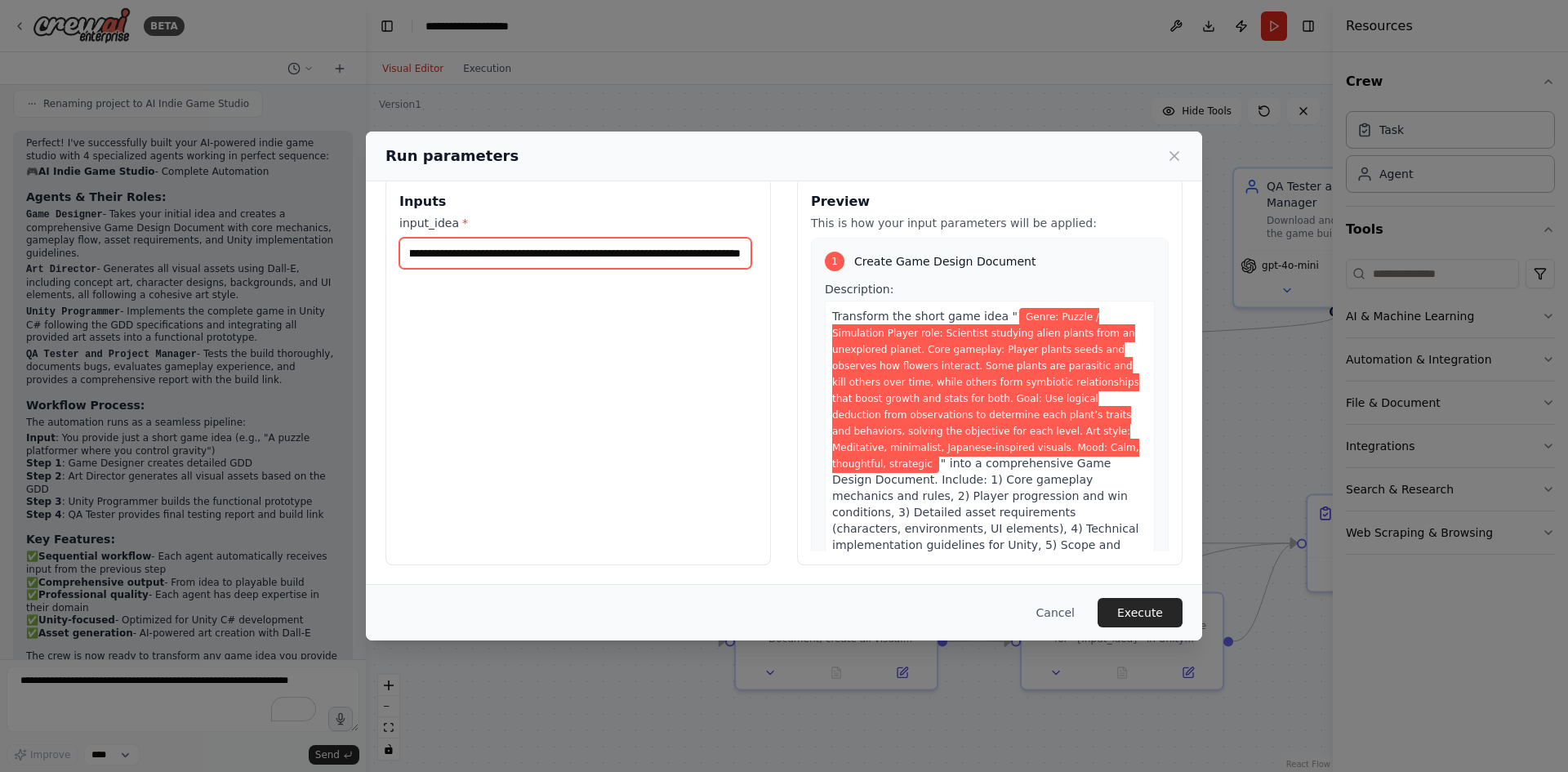
type input "**********"
click at [1036, 407] on span "Genre: Puzzle / Simulation Player role: Scientist studying alien plants from an…" at bounding box center [986, 391] width 307 height 165
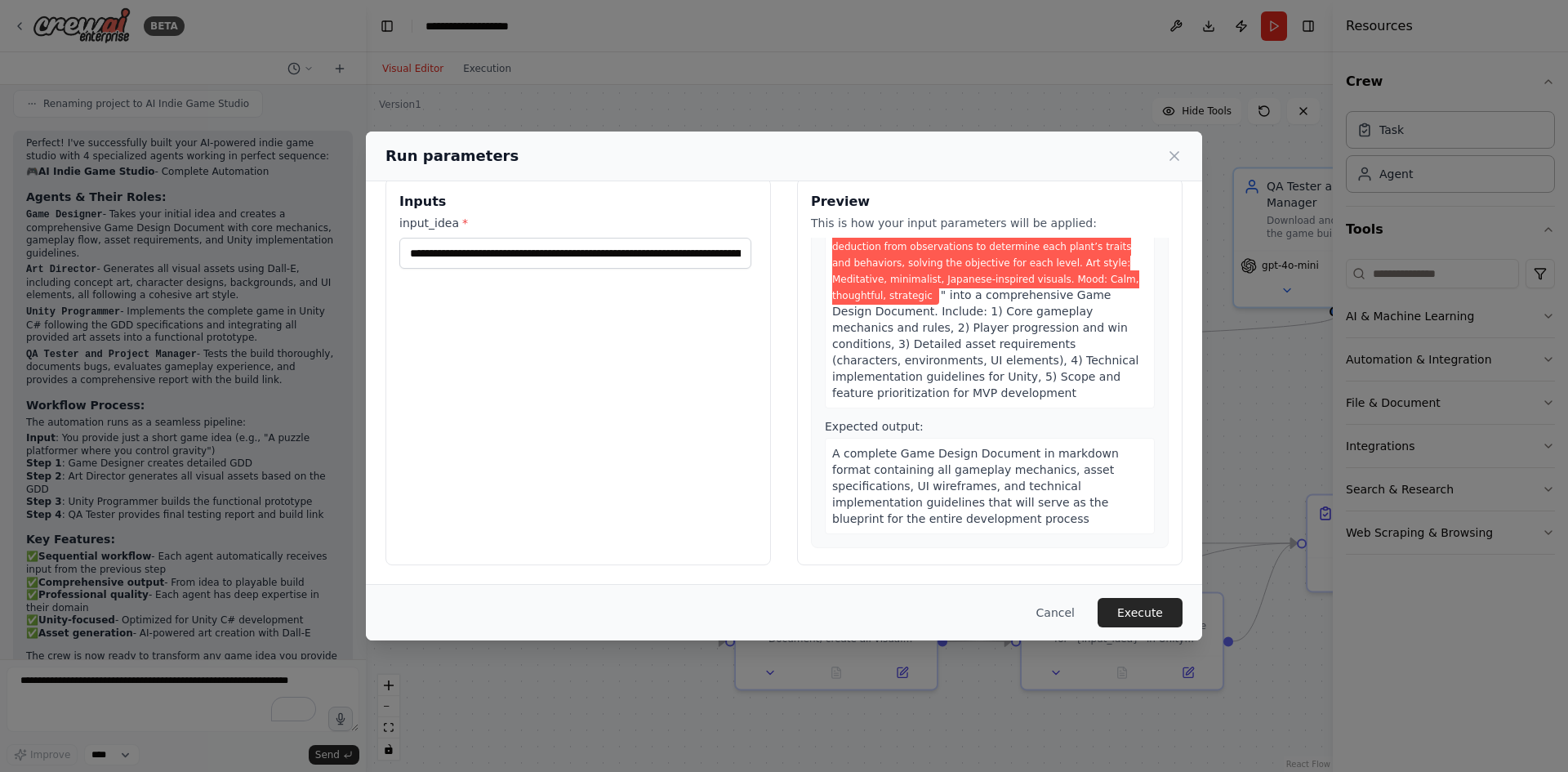
scroll to position [82, 0]
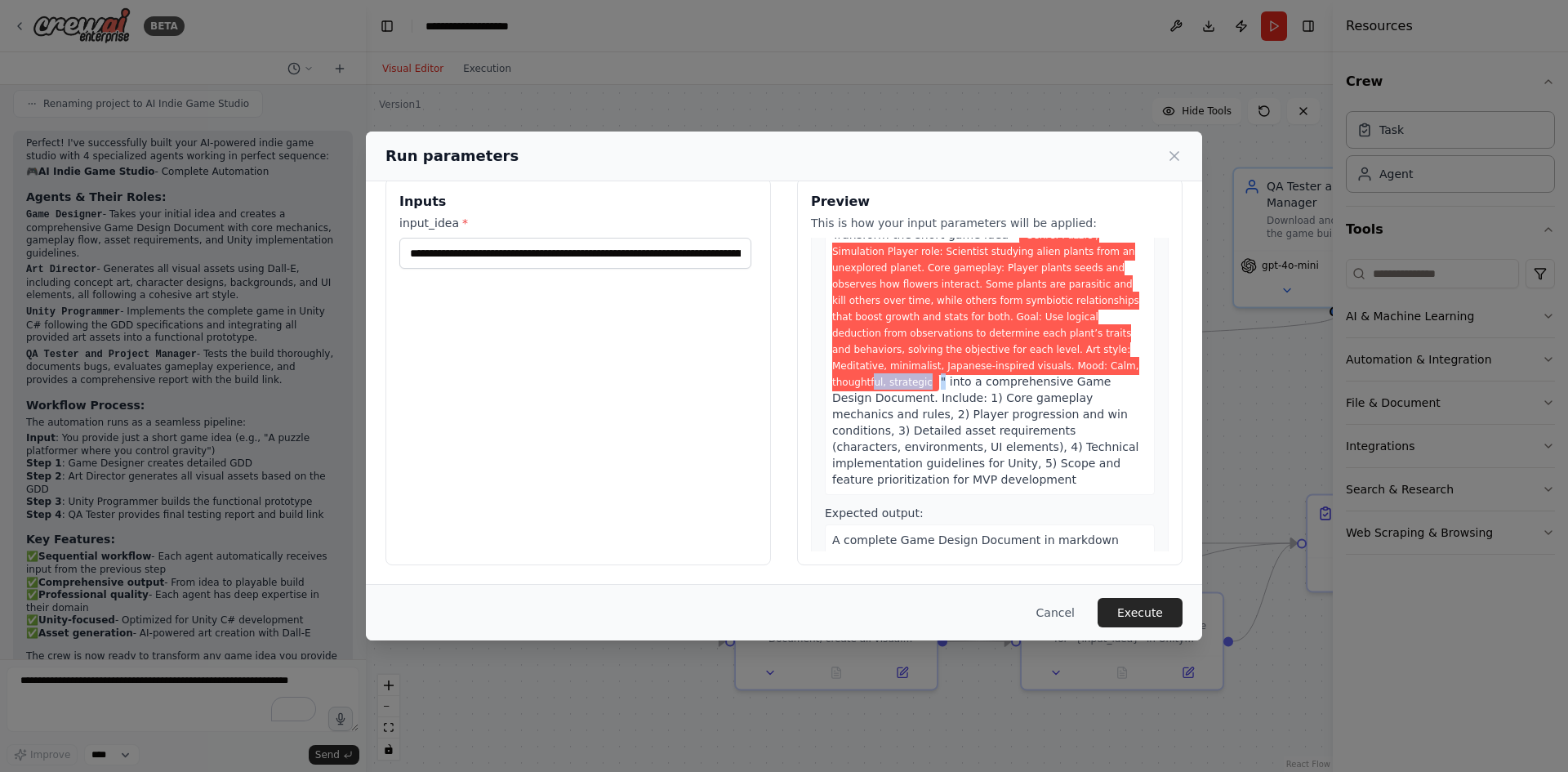
drag, startPoint x: 1044, startPoint y: 364, endPoint x: 1076, endPoint y: 355, distance: 33.2
click at [1191, 364] on div "**********" at bounding box center [784, 382] width 836 height 403
click at [941, 324] on span "Genre: Puzzle / Simulation Player role: Scientist studying alien plants from an…" at bounding box center [986, 309] width 307 height 165
drag, startPoint x: 802, startPoint y: 249, endPoint x: 661, endPoint y: 259, distance: 141.4
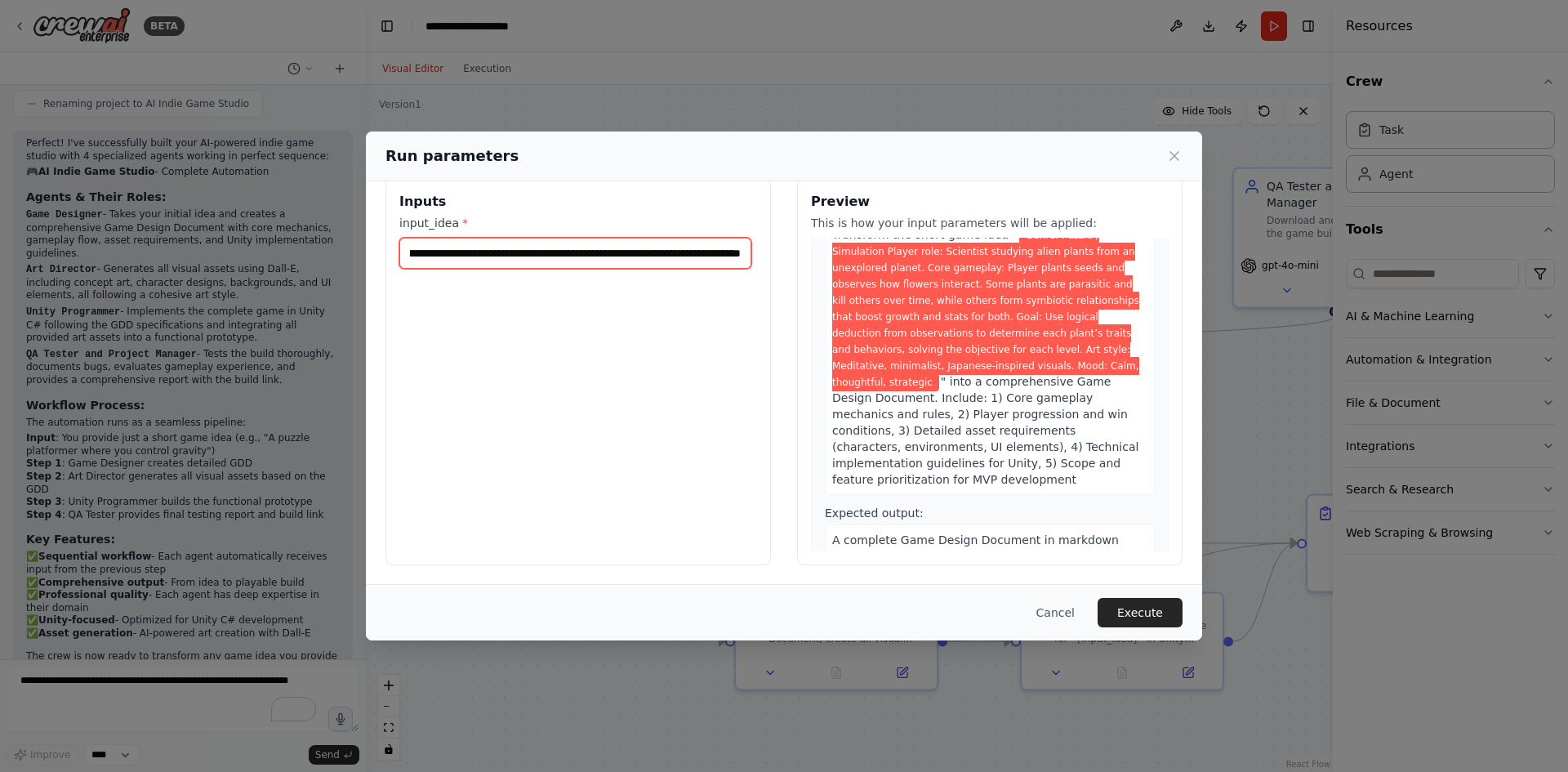
click at [1015, 264] on div "**********" at bounding box center [784, 371] width 797 height 387
click at [664, 256] on input "**********" at bounding box center [575, 253] width 352 height 31
click at [701, 249] on input "**********" at bounding box center [575, 253] width 352 height 31
click at [476, 252] on input "**********" at bounding box center [575, 253] width 352 height 31
click at [656, 256] on input "**********" at bounding box center [575, 253] width 352 height 31
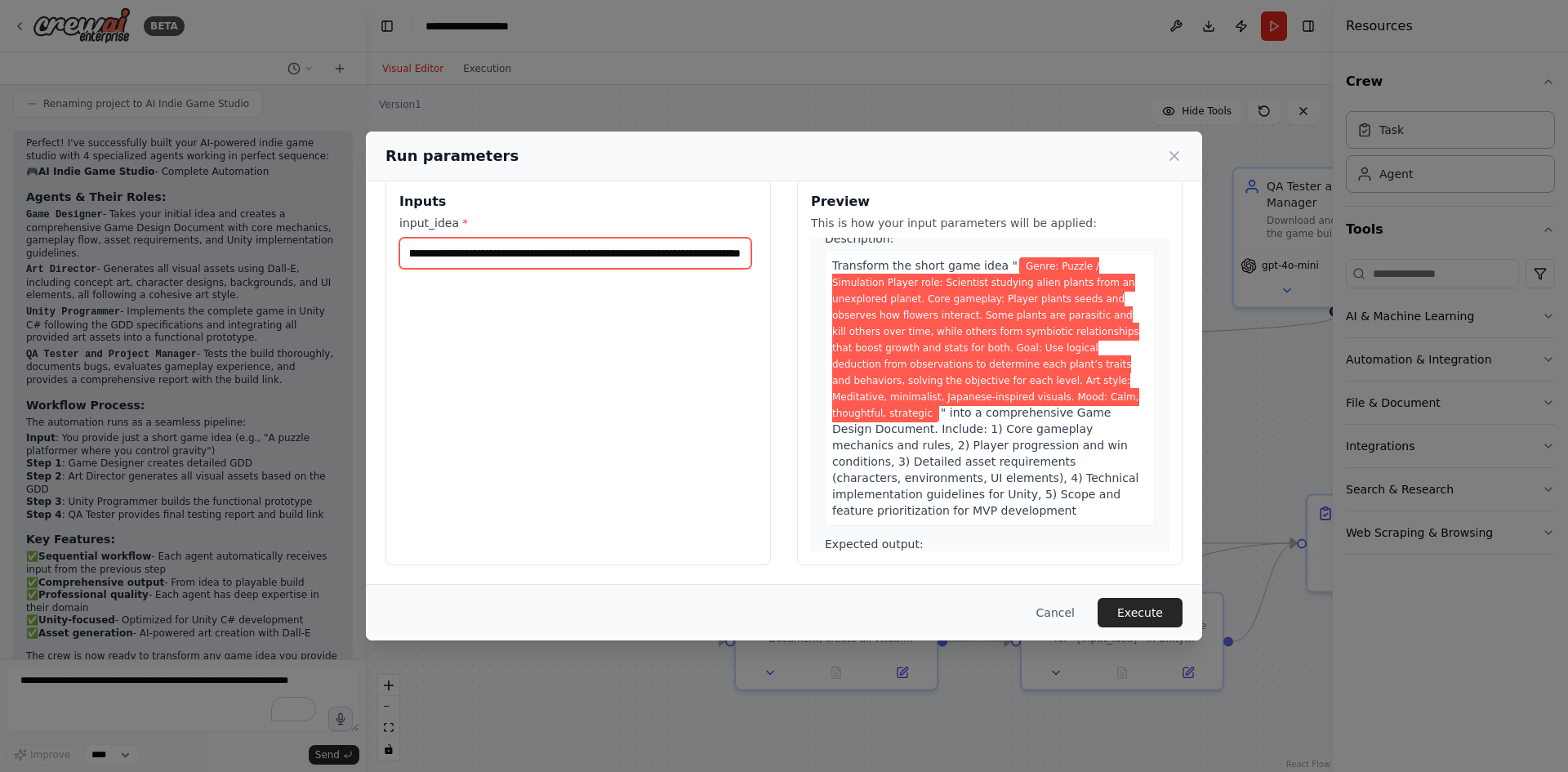
scroll to position [0, 0]
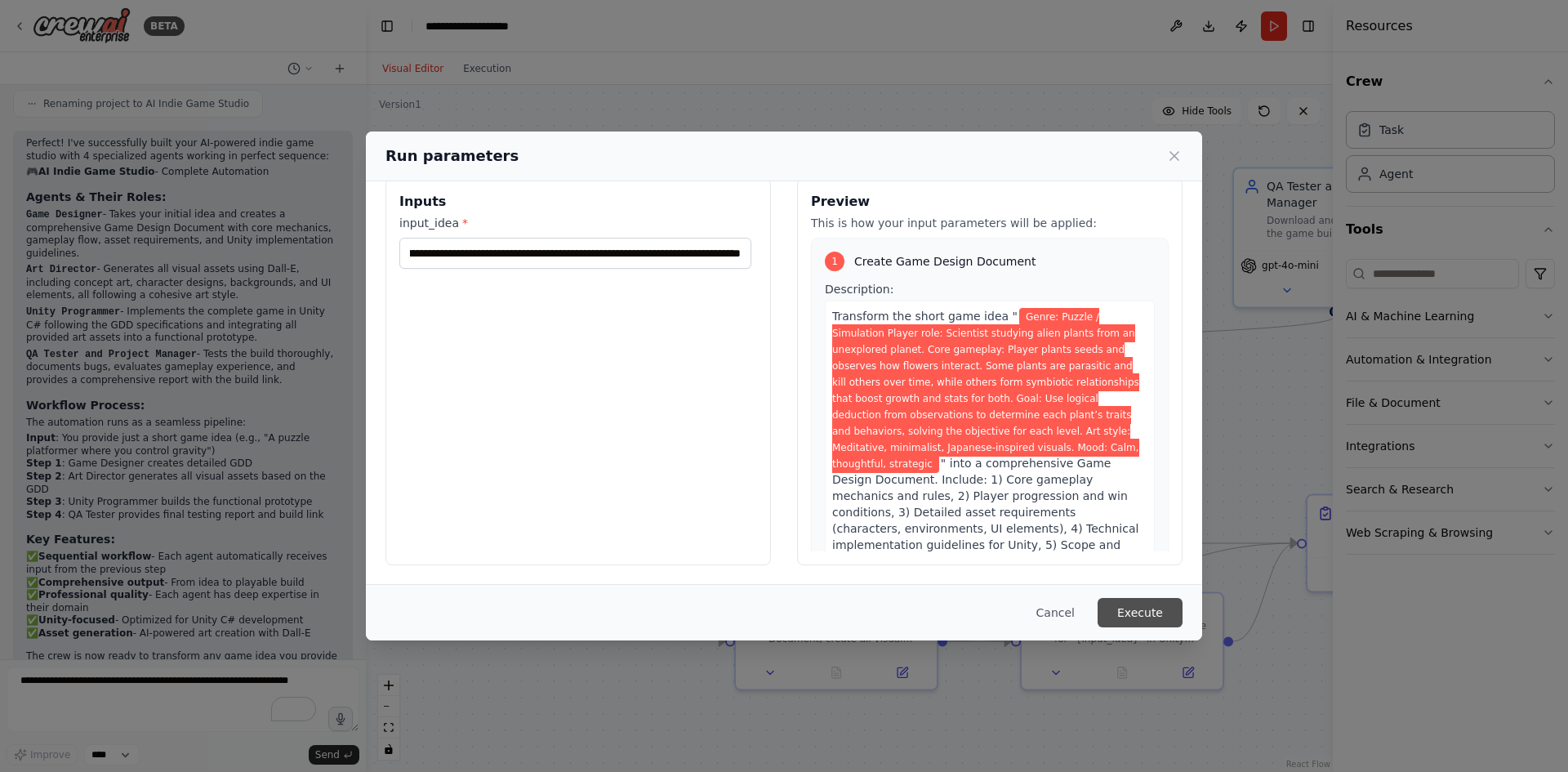
click at [1149, 610] on button "Execute" at bounding box center [1140, 612] width 85 height 29
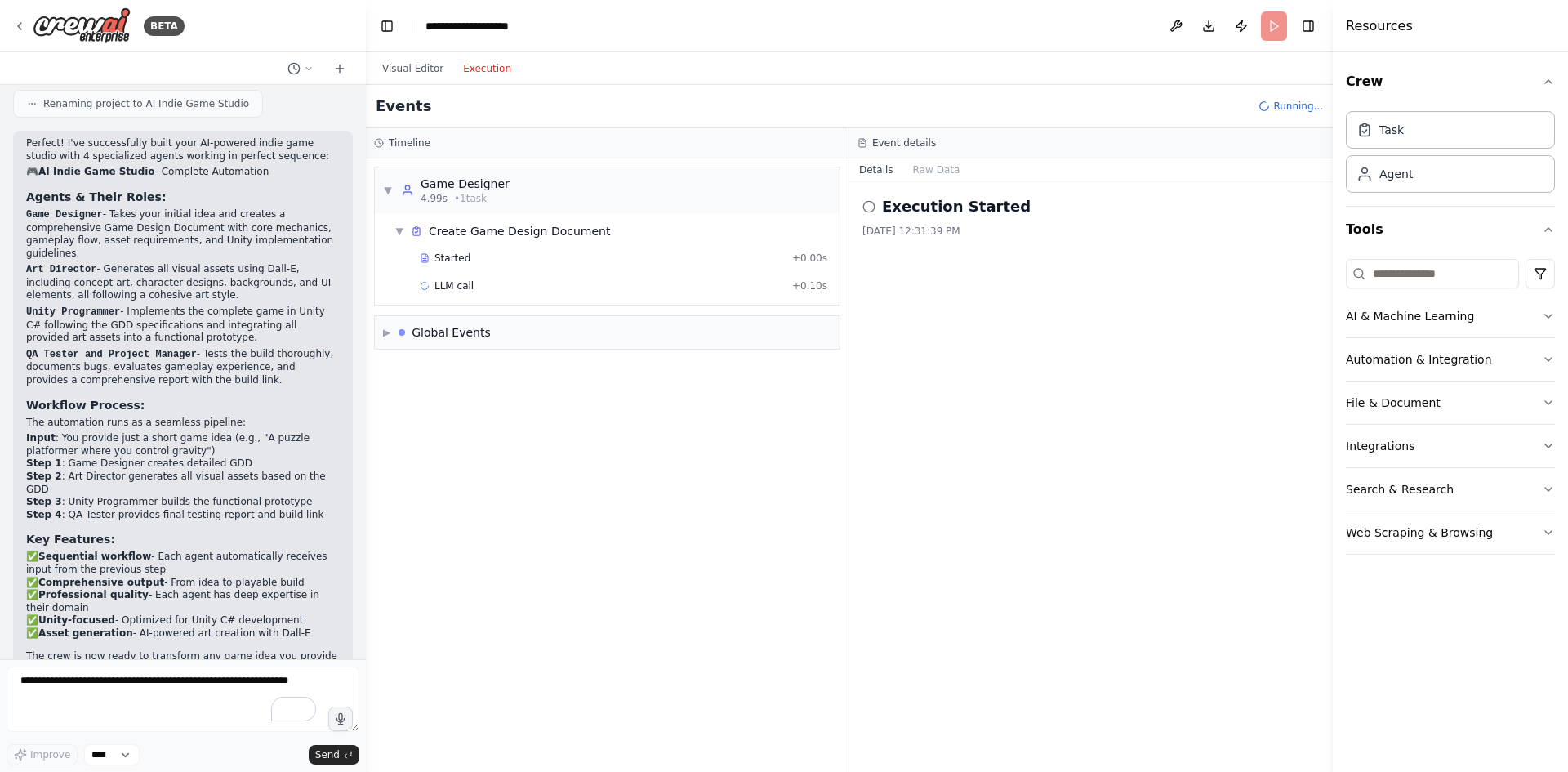
click at [483, 76] on button "Execution" at bounding box center [486, 68] width 68 height 19
click at [412, 68] on button "Visual Editor" at bounding box center [412, 68] width 81 height 19
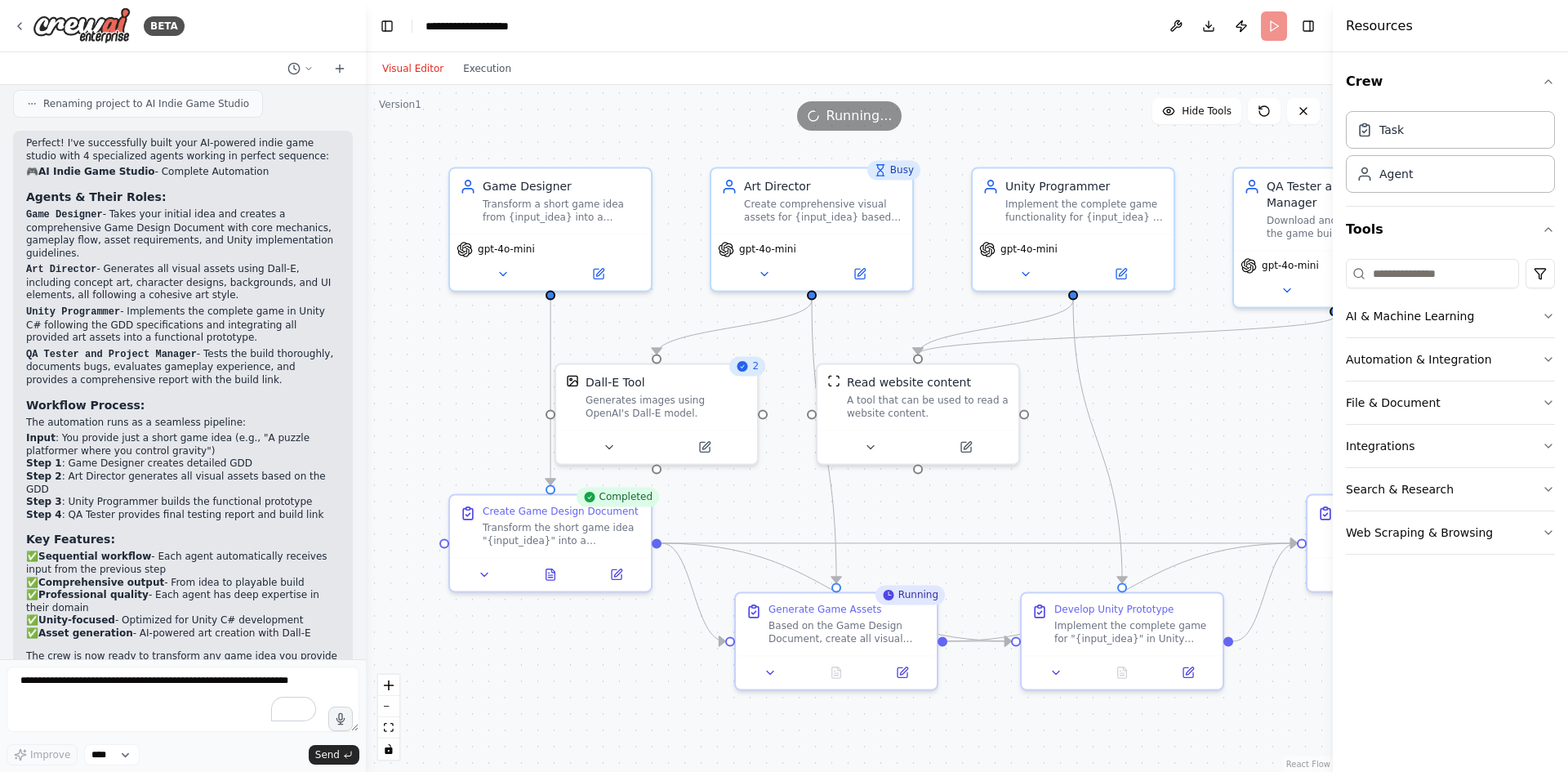
click at [468, 86] on div ".deletable-edge-delete-btn { width: 20px; height: 20px; border: 0px solid #ffff…" at bounding box center [849, 429] width 967 height 687
click at [545, 534] on div "Transform the short game idea "{input_idea}" into a comprehensive Game Design D…" at bounding box center [561, 530] width 158 height 26
click at [613, 569] on icon at bounding box center [617, 571] width 10 height 10
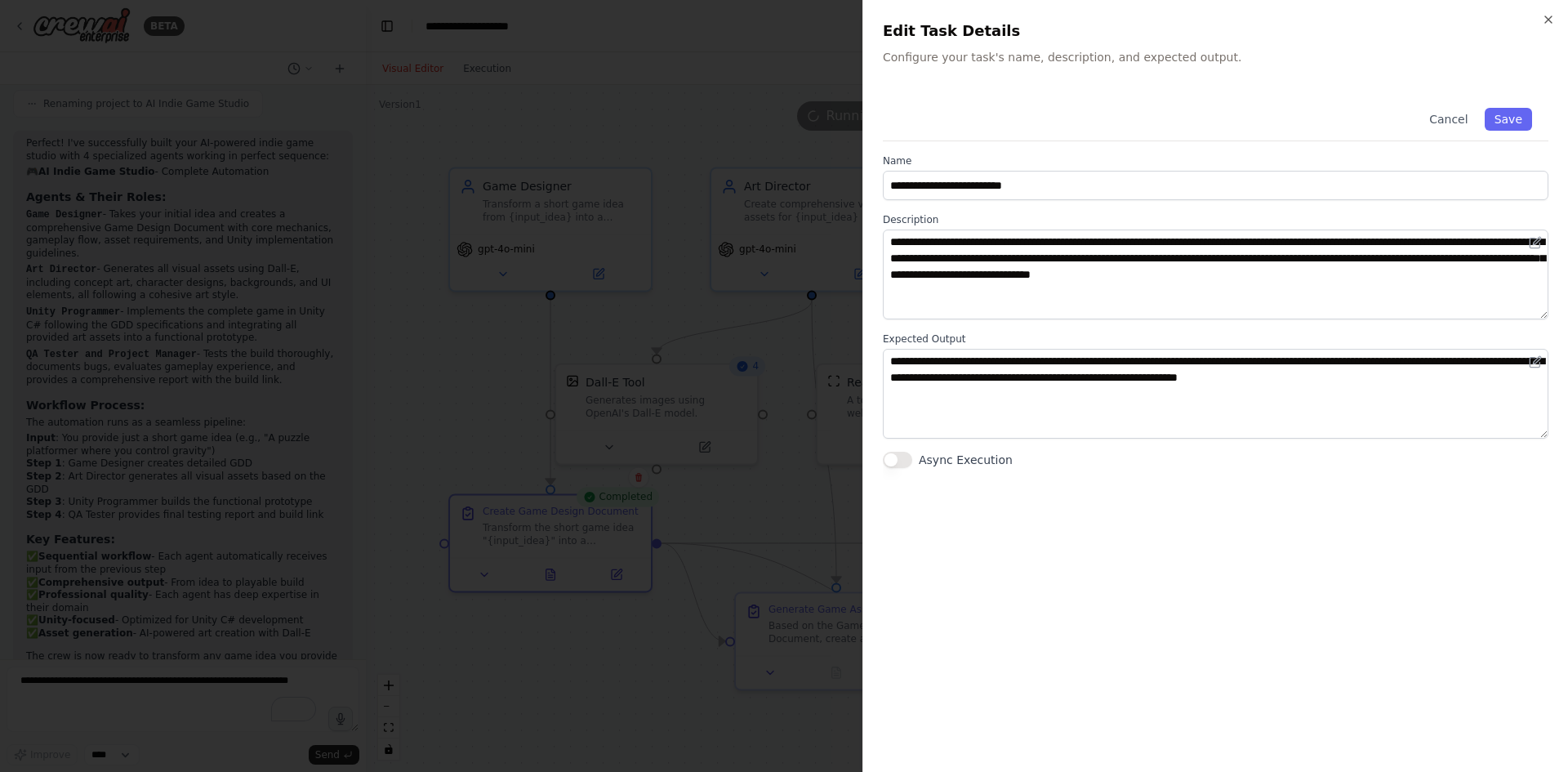
click at [562, 614] on div at bounding box center [784, 386] width 1568 height 772
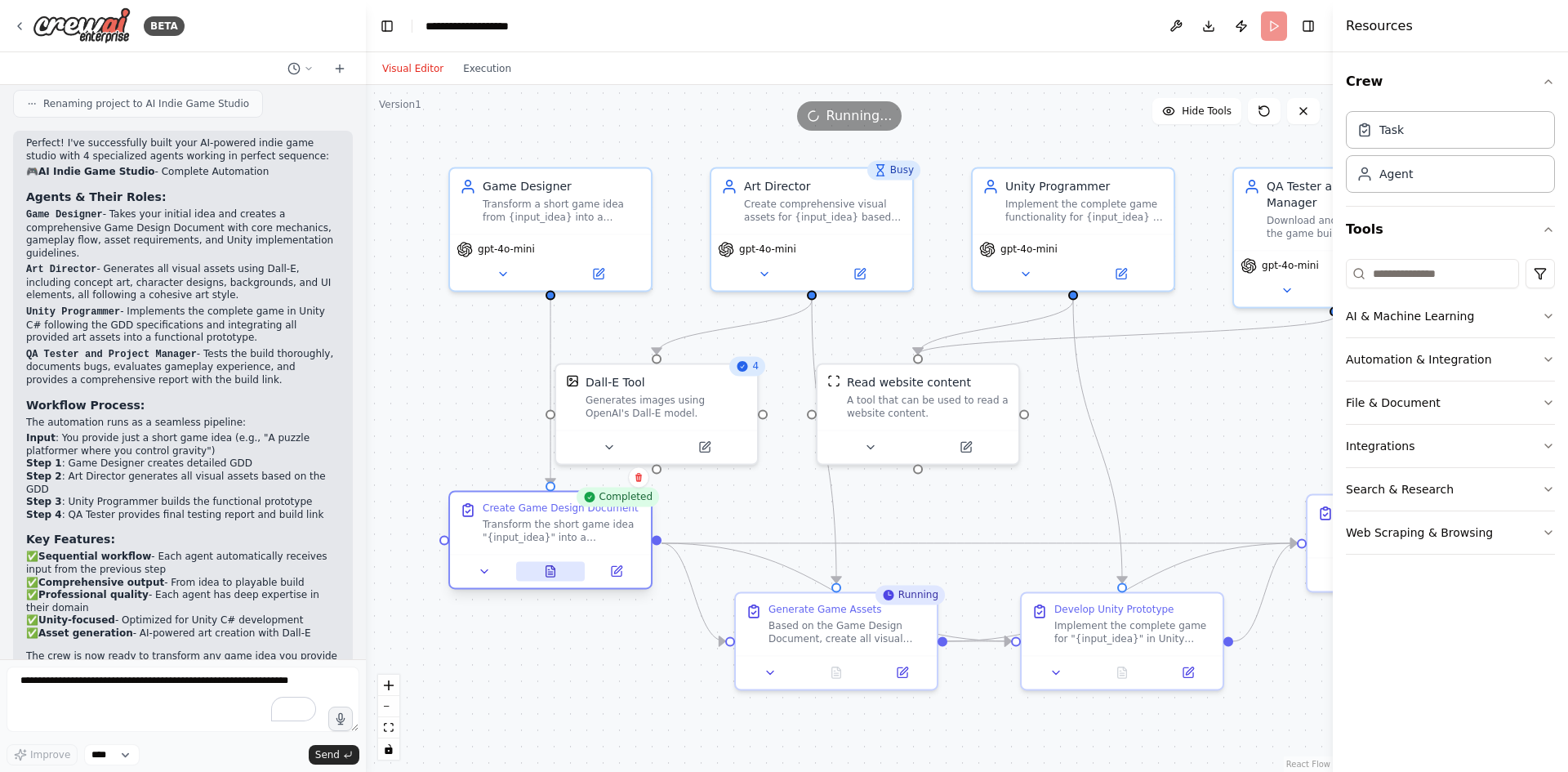
click at [550, 572] on icon at bounding box center [550, 571] width 9 height 11
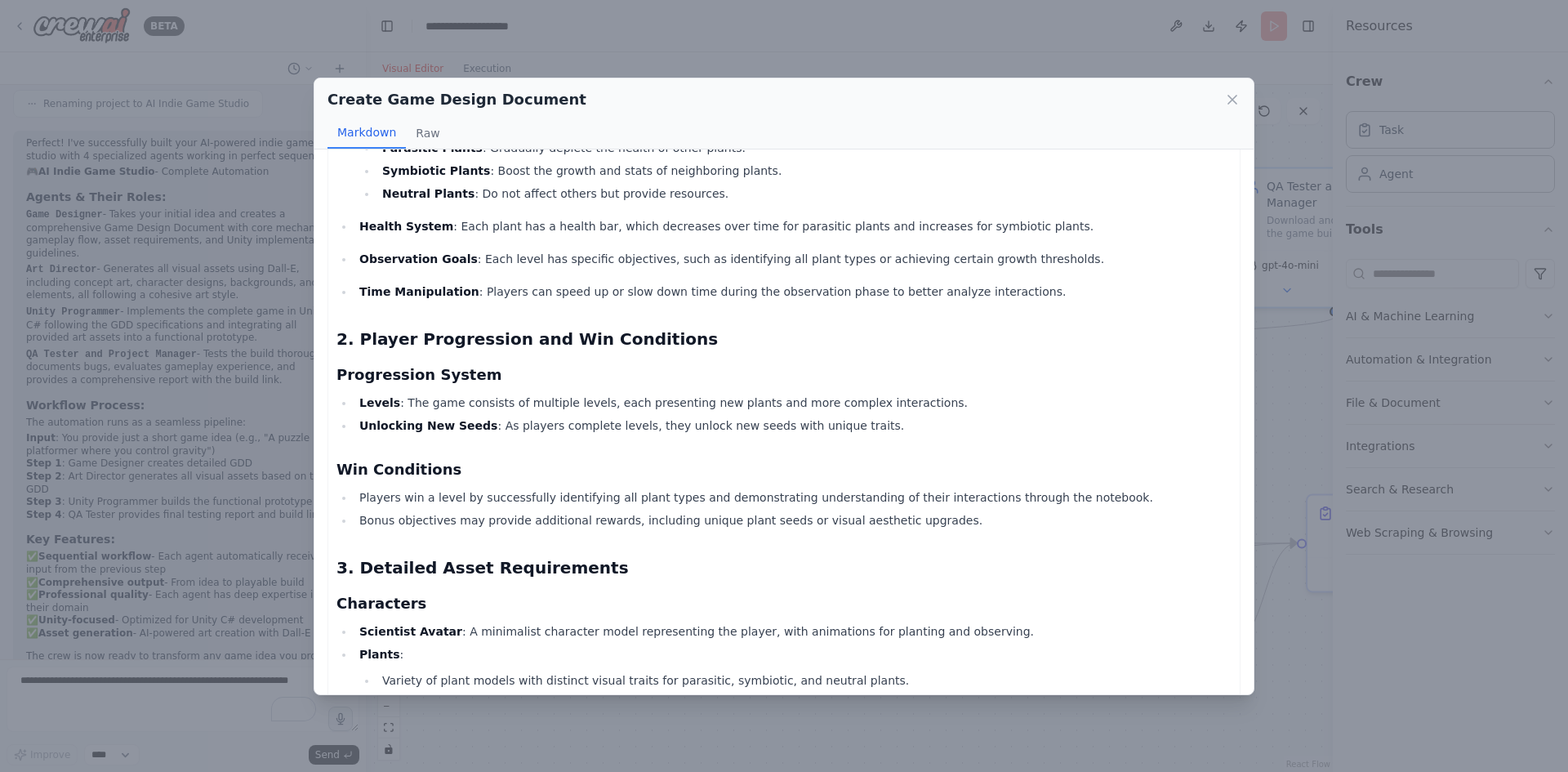
scroll to position [408, 0]
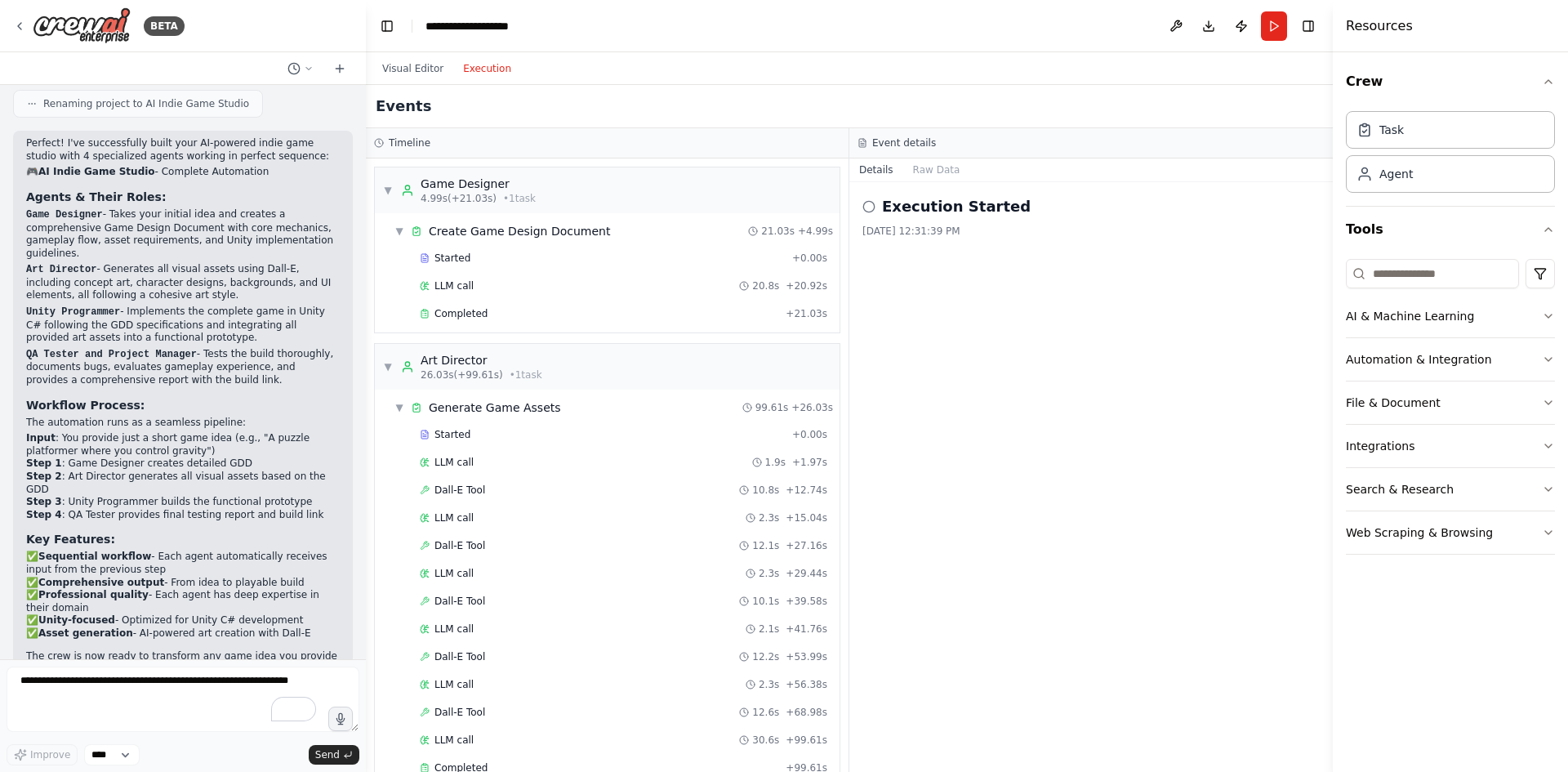
click at [488, 71] on button "Execution" at bounding box center [486, 68] width 68 height 19
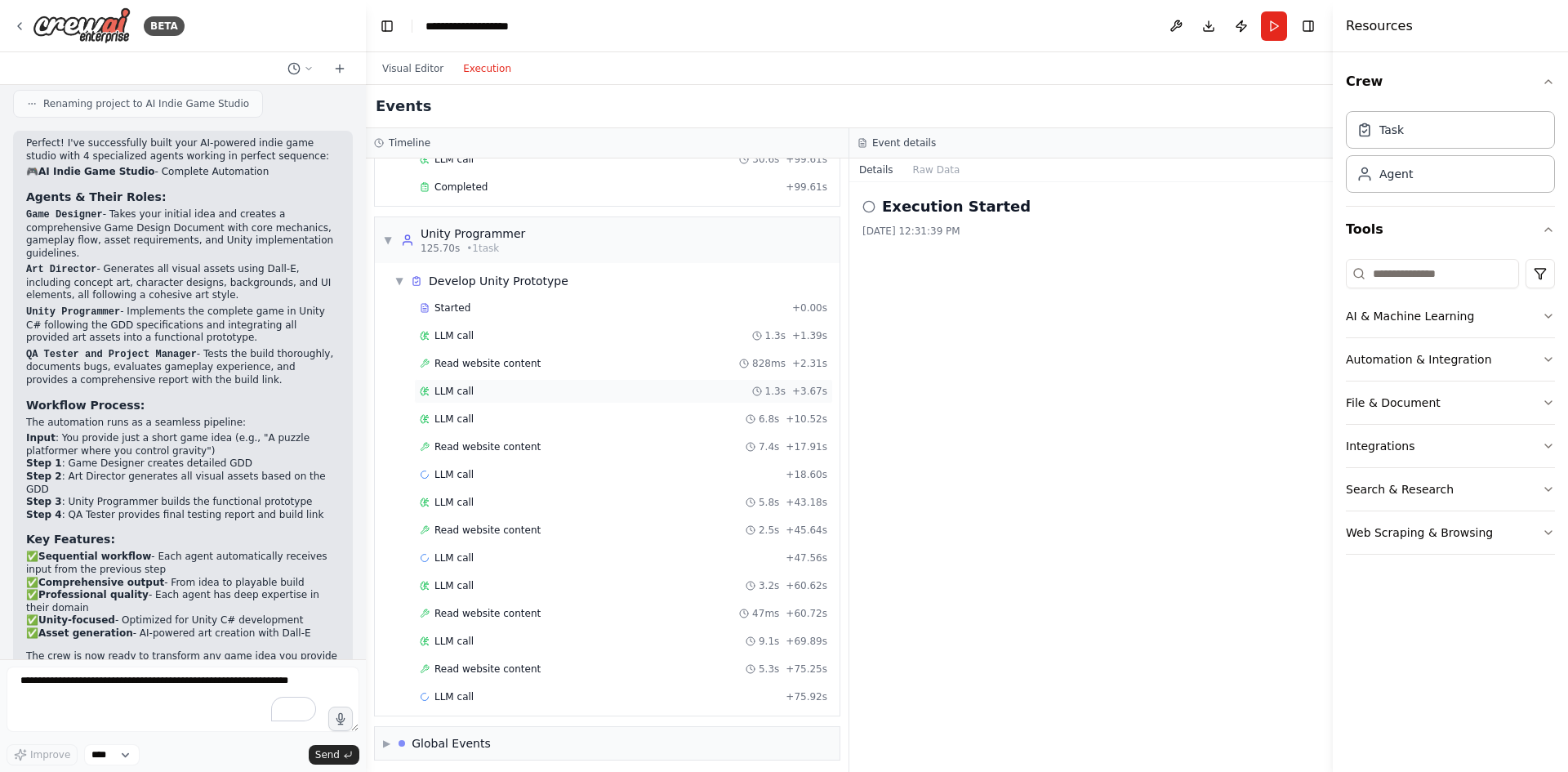
scroll to position [588, 0]
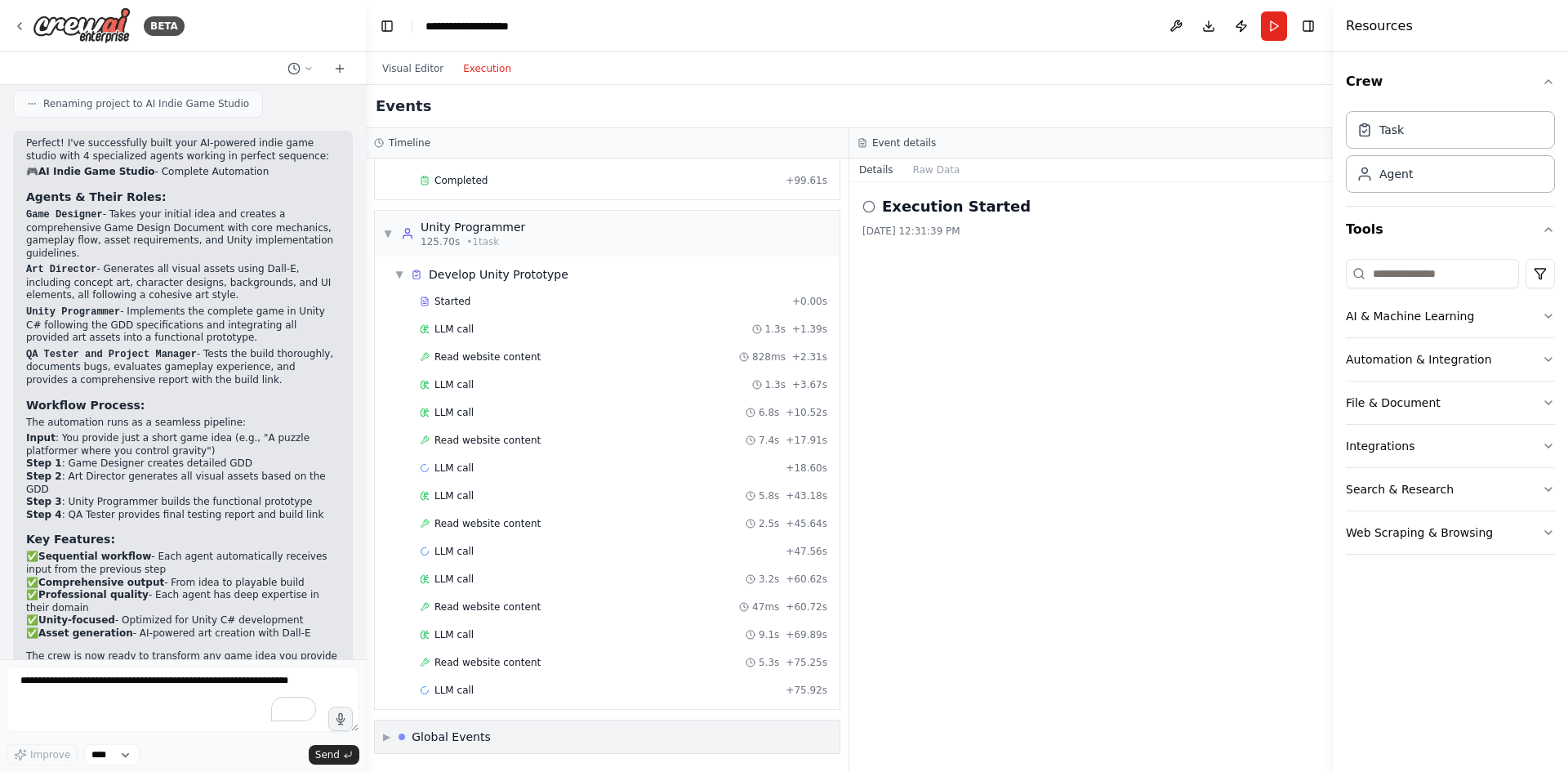
click at [583, 743] on div "▶ Global Events" at bounding box center [607, 737] width 465 height 33
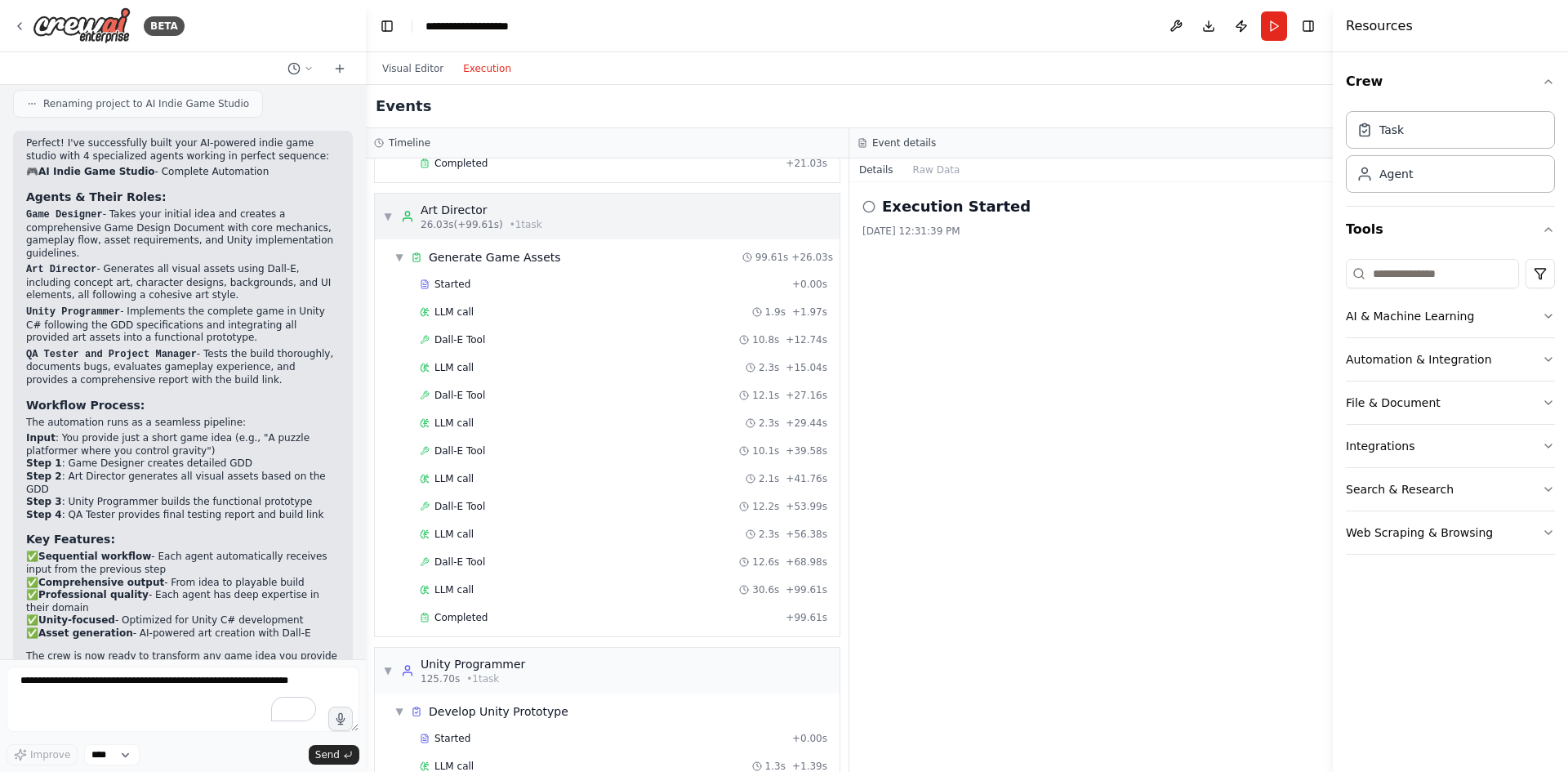
scroll to position [0, 0]
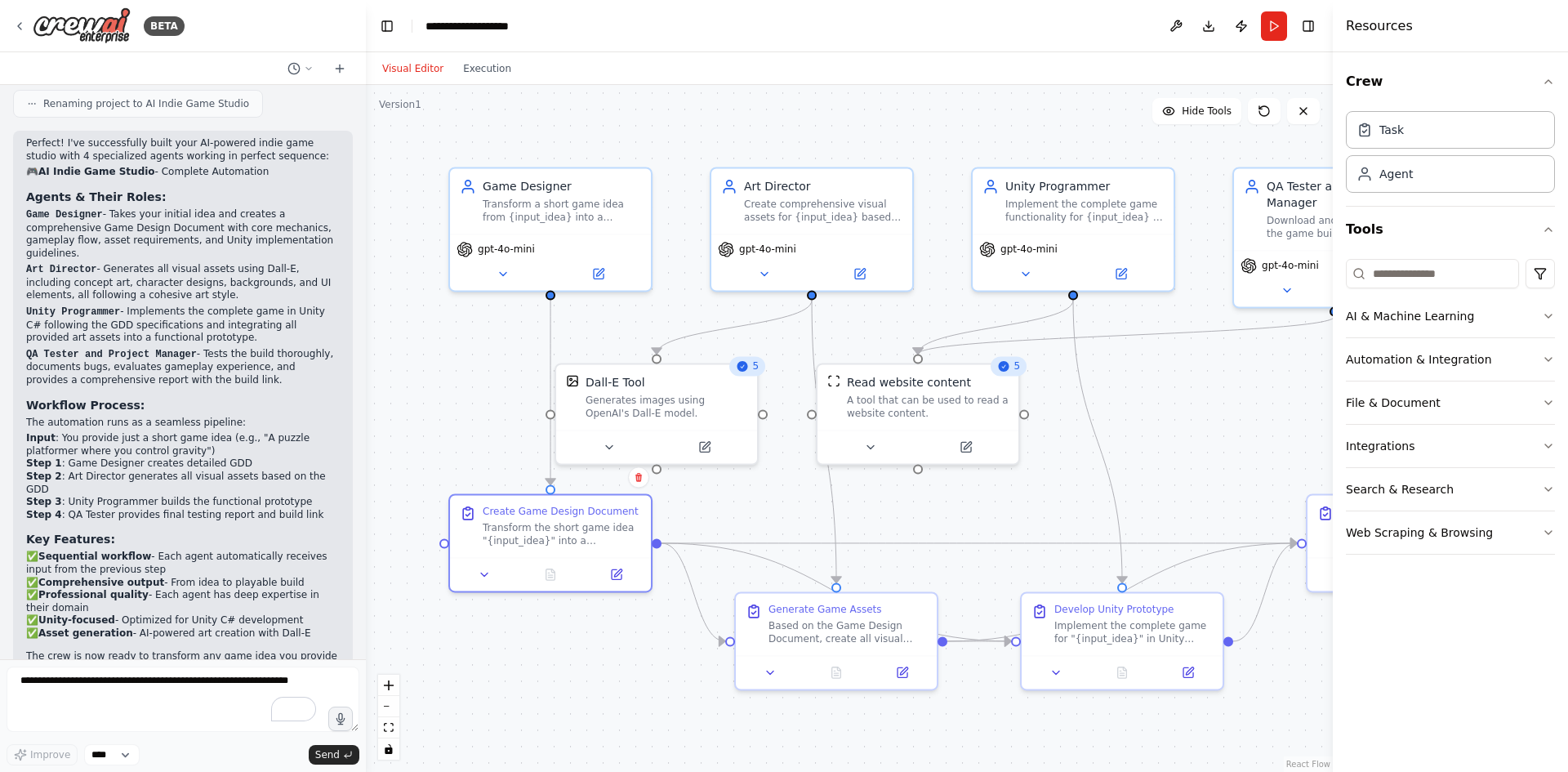
click at [423, 65] on button "Visual Editor" at bounding box center [412, 68] width 81 height 19
click at [479, 572] on icon at bounding box center [485, 571] width 13 height 13
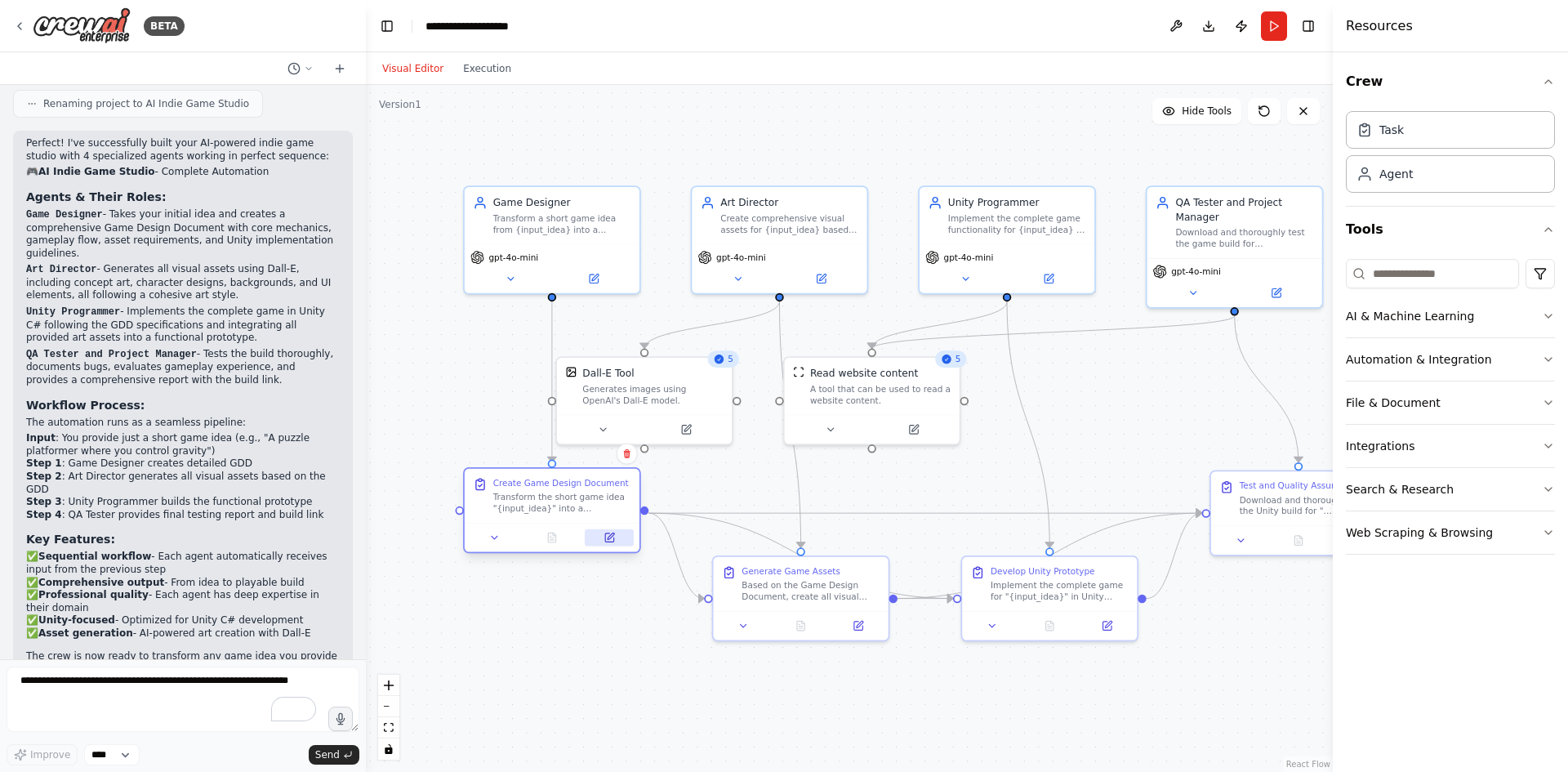
click at [607, 534] on icon at bounding box center [609, 538] width 8 height 8
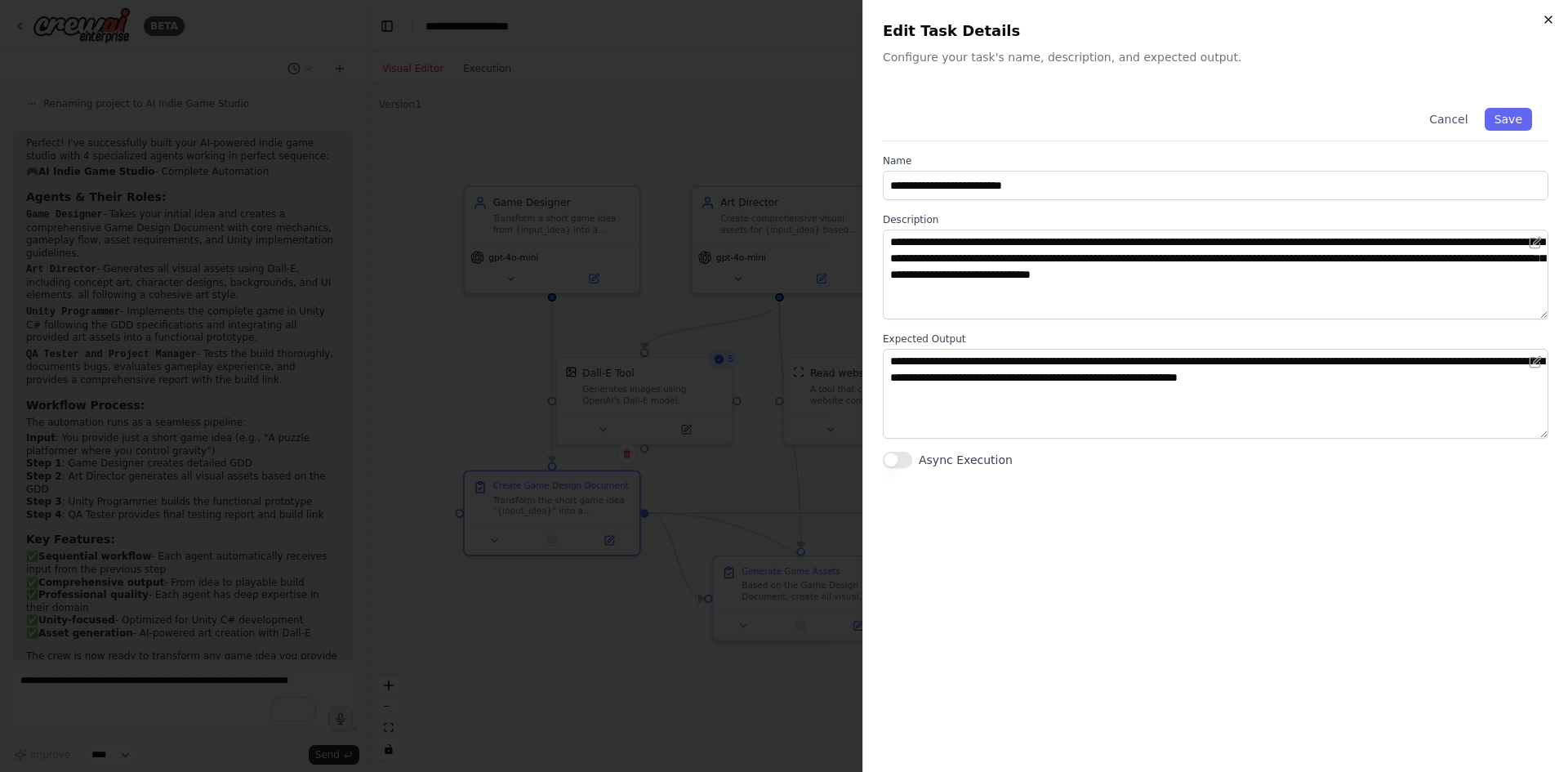
click at [1553, 14] on icon "button" at bounding box center [1549, 20] width 13 height 13
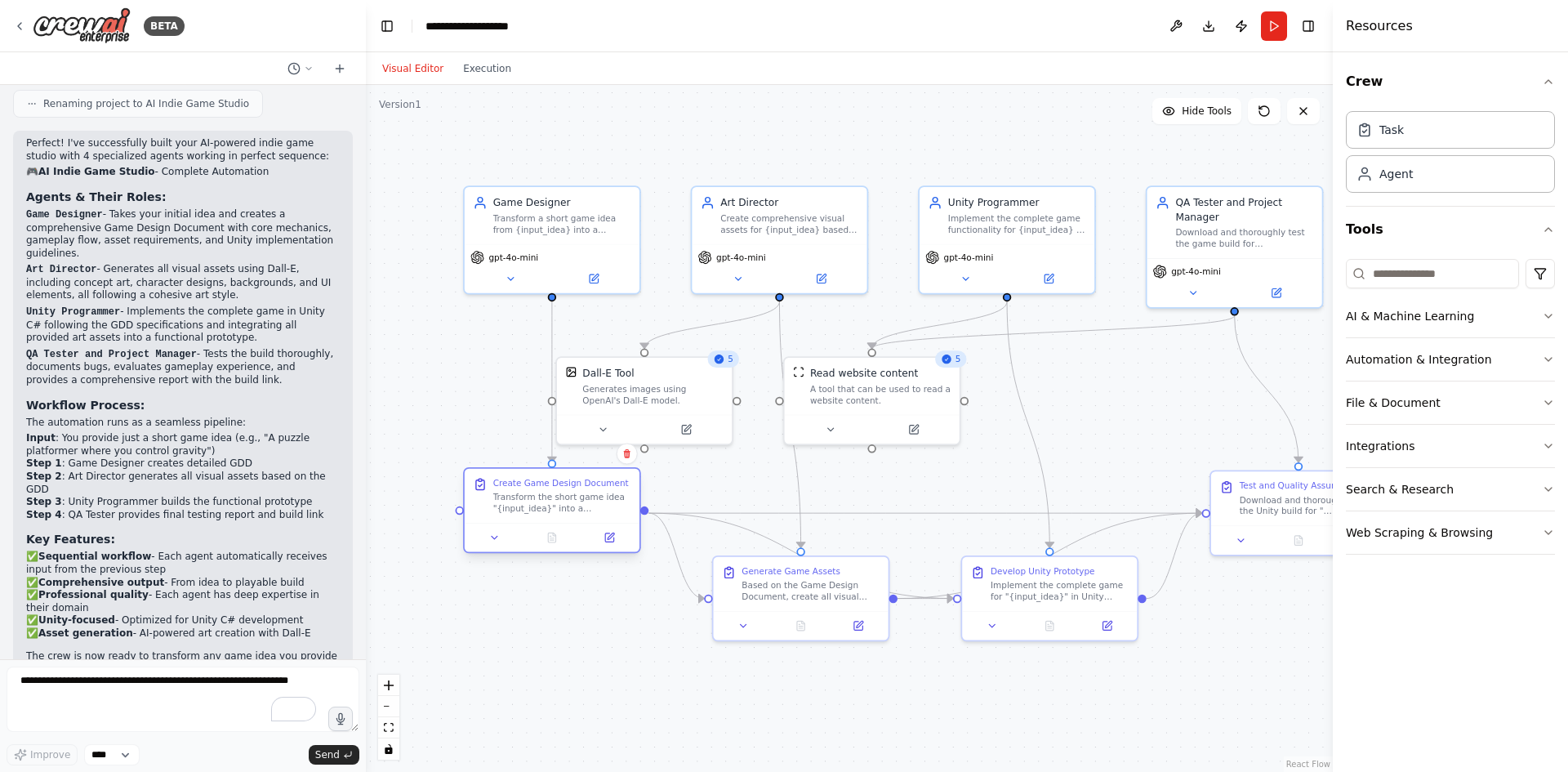
click at [537, 489] on div "Create Game Design Document Transform the short game idea "{input_idea}" into a…" at bounding box center [562, 496] width 138 height 37
click at [479, 493] on div "Create Game Design Document Transform the short game idea "{input_idea}" into a…" at bounding box center [551, 496] width 157 height 37
click at [603, 424] on icon at bounding box center [603, 427] width 12 height 12
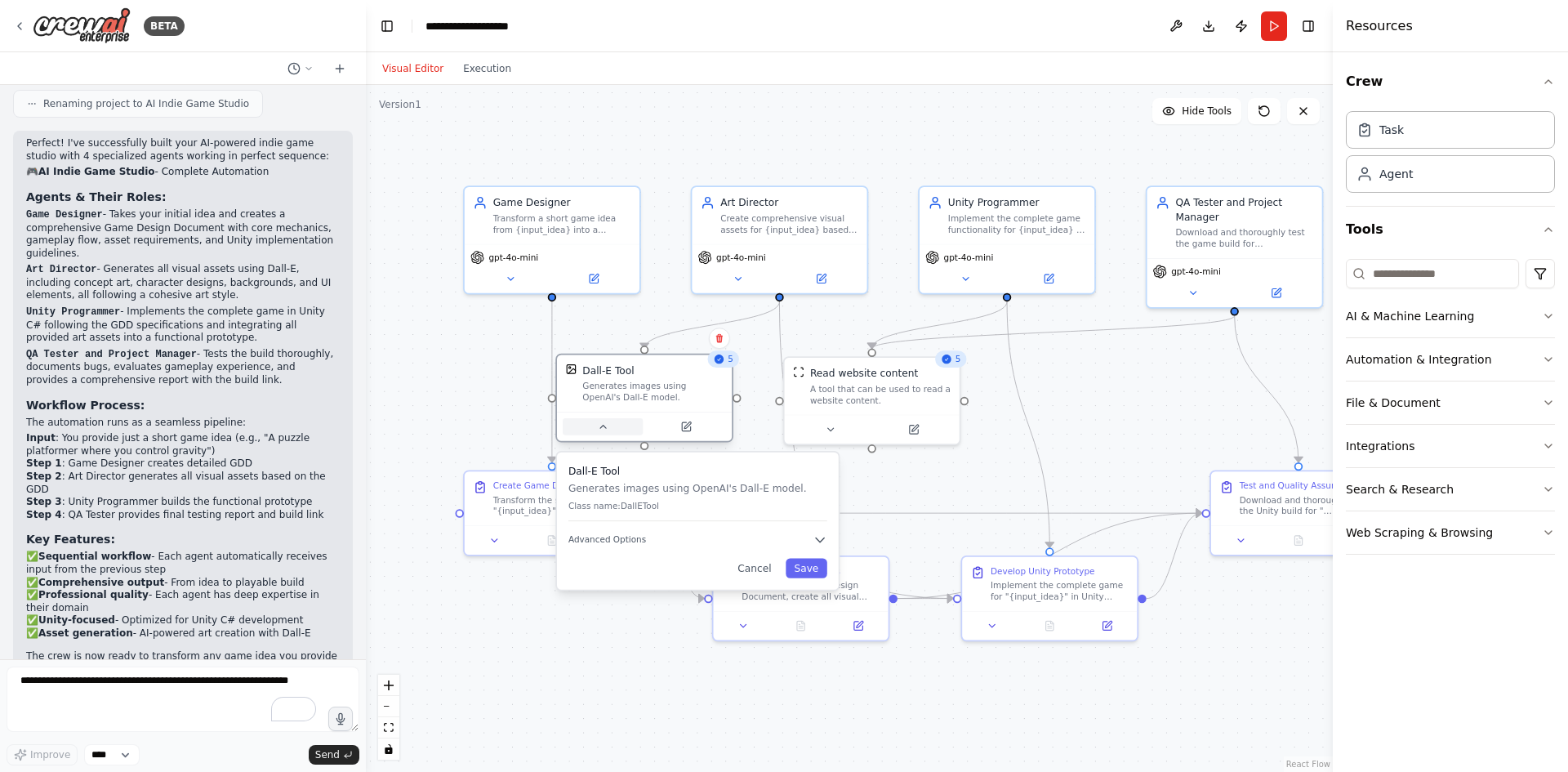
click at [606, 422] on icon at bounding box center [603, 427] width 12 height 12
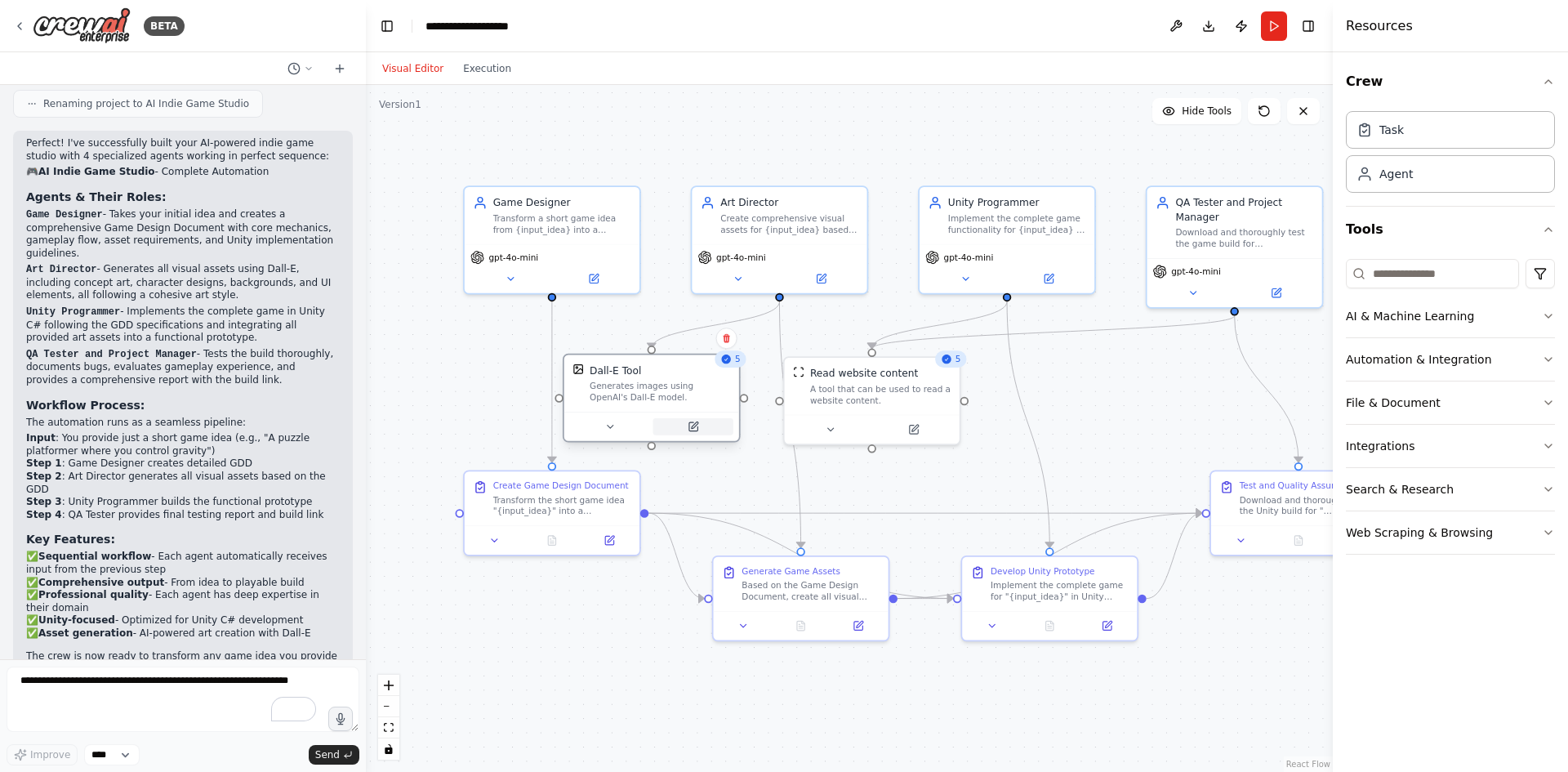
click at [688, 421] on icon at bounding box center [694, 427] width 12 height 12
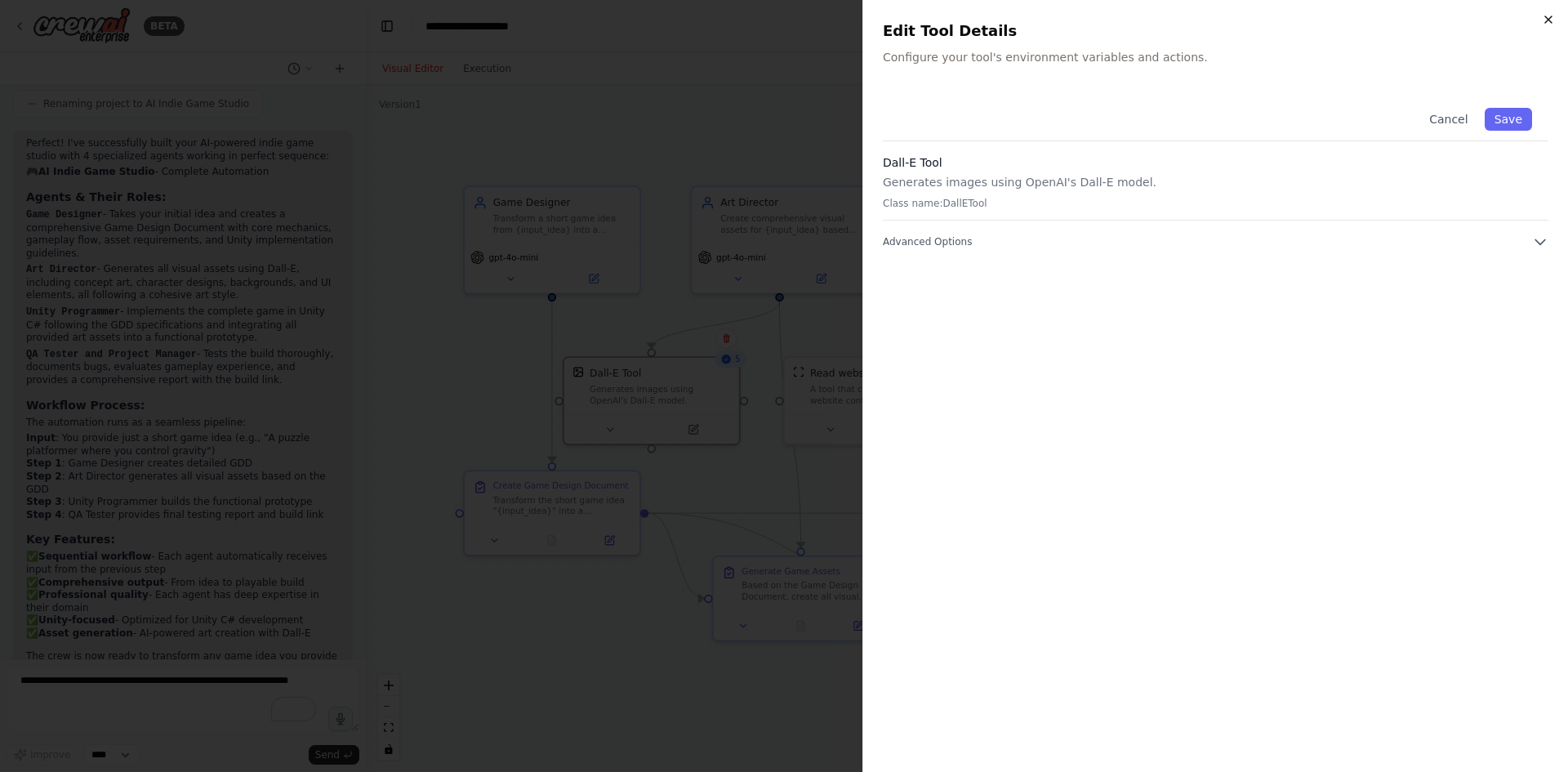
click at [1549, 14] on icon "button" at bounding box center [1549, 20] width 13 height 13
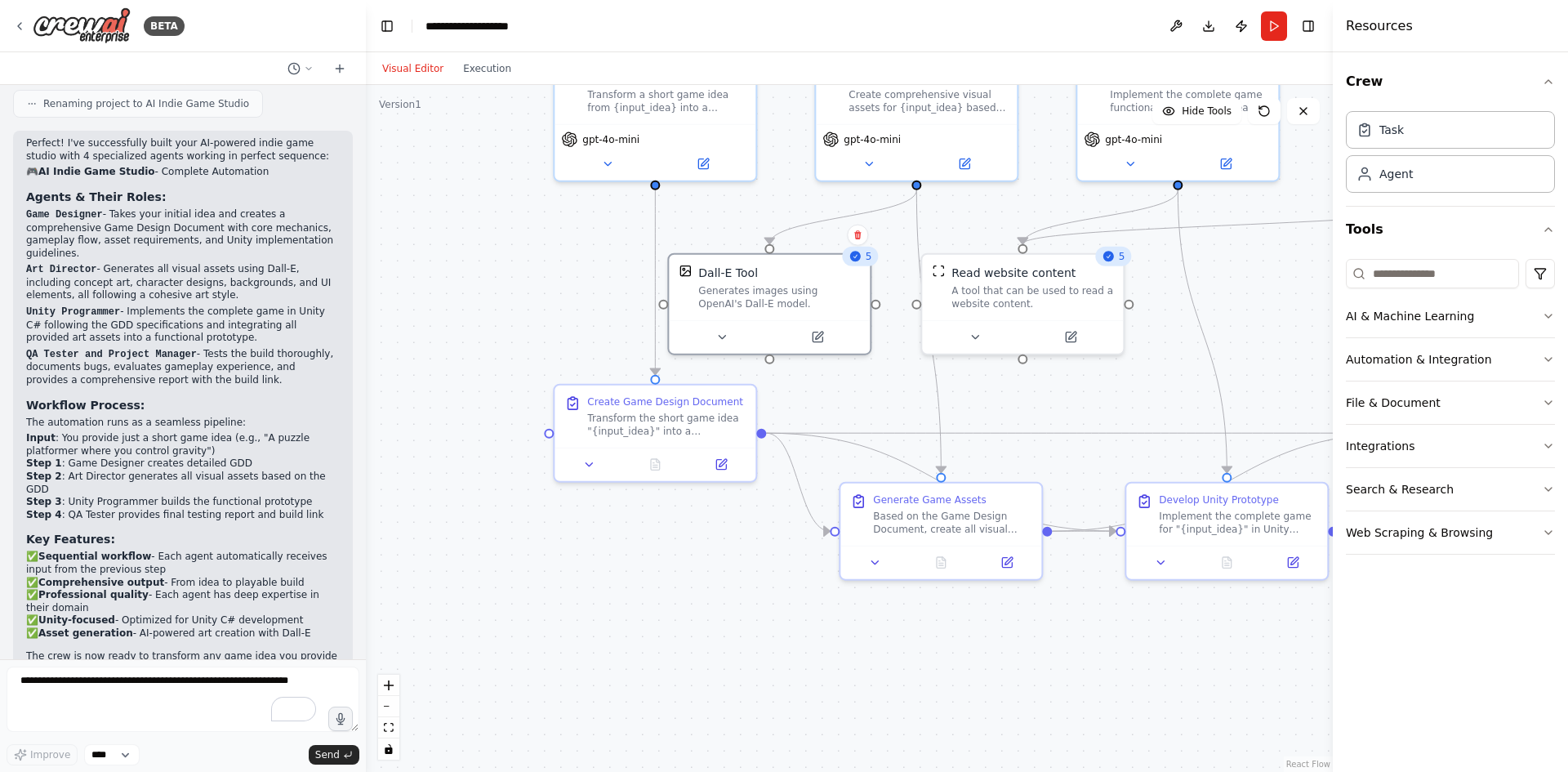
drag, startPoint x: 642, startPoint y: 594, endPoint x: 590, endPoint y: 546, distance: 70.8
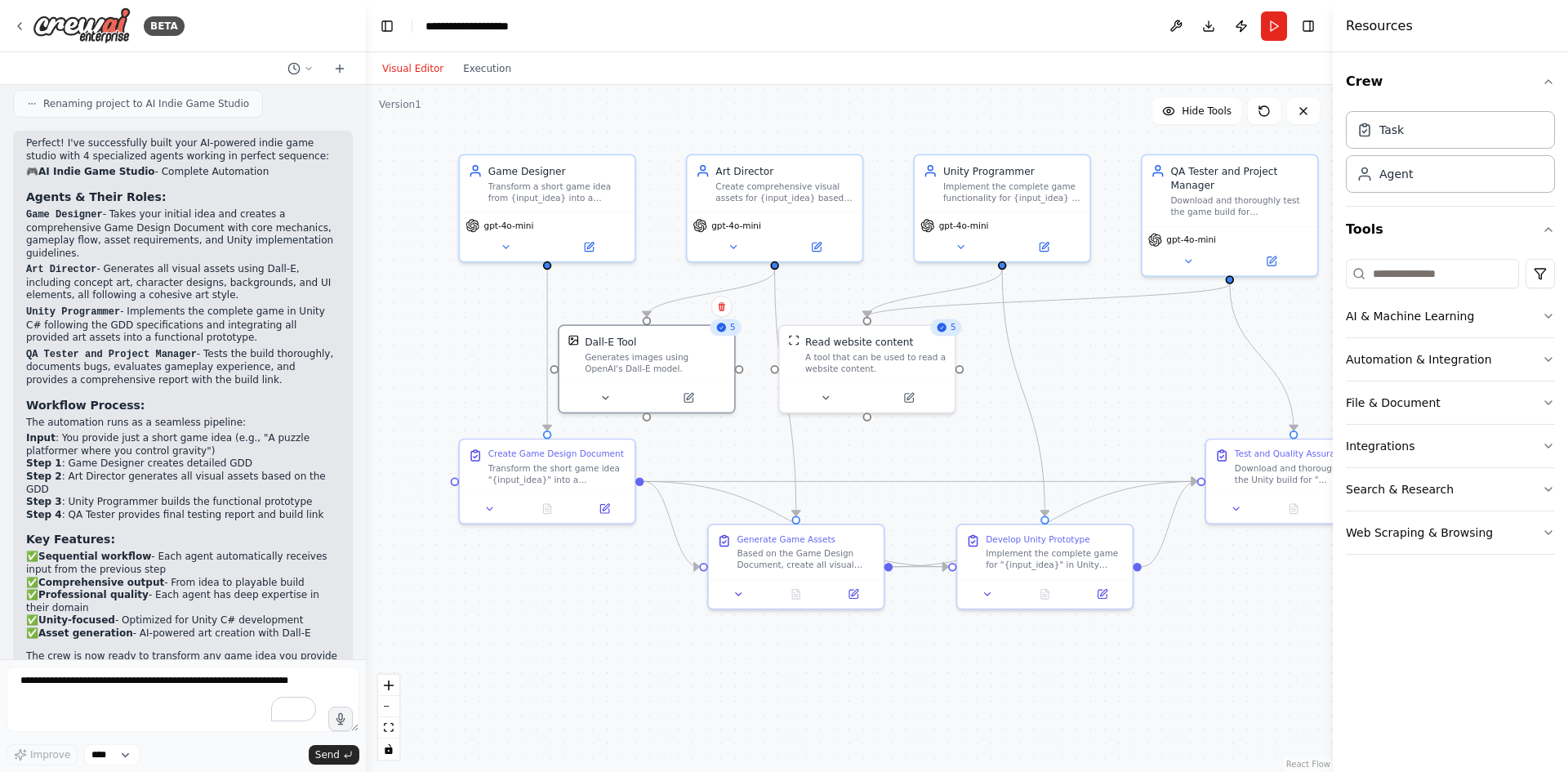
drag, startPoint x: 610, startPoint y: 563, endPoint x: 615, endPoint y: 593, distance: 30.4
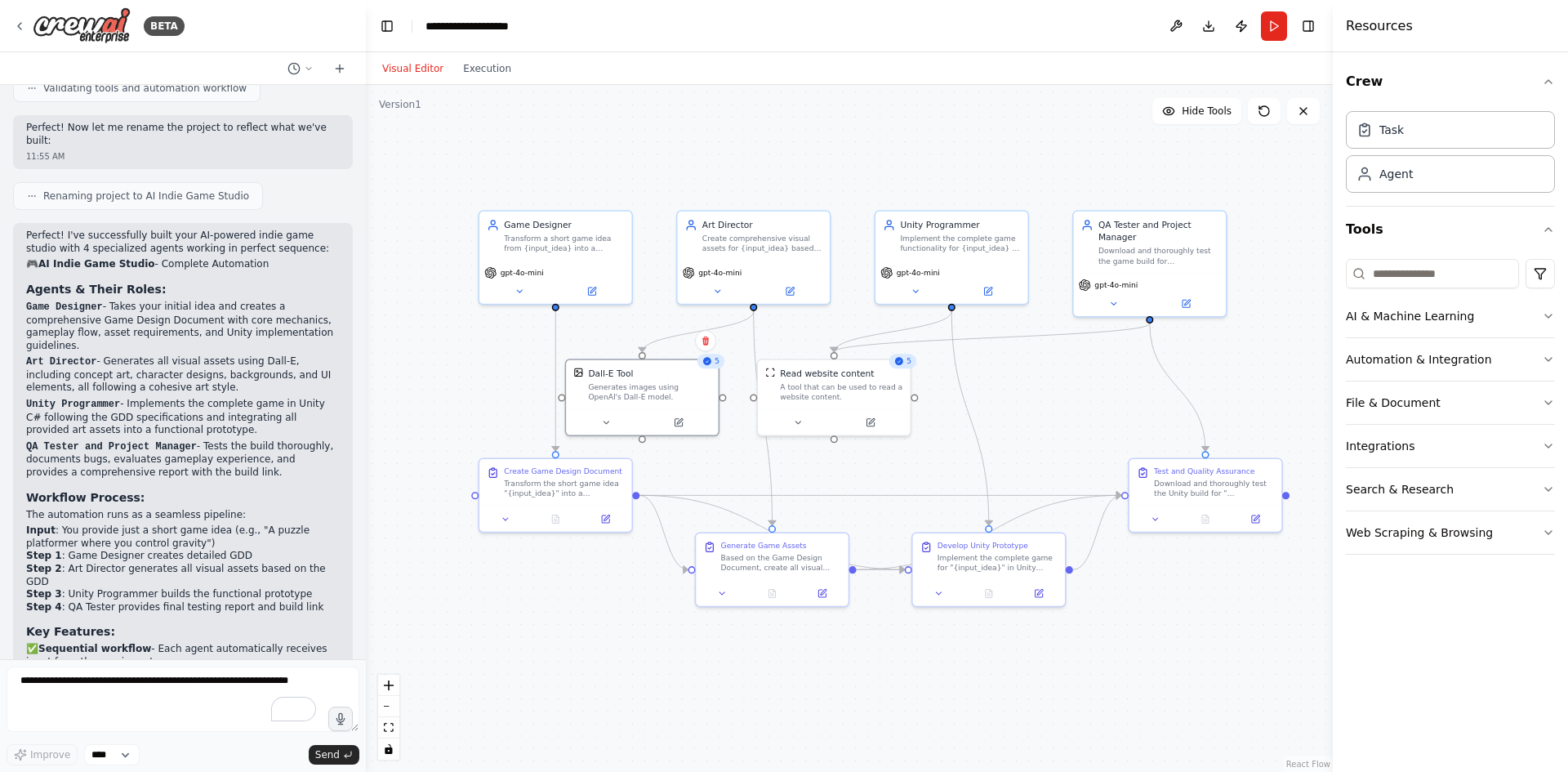
scroll to position [1830, 0]
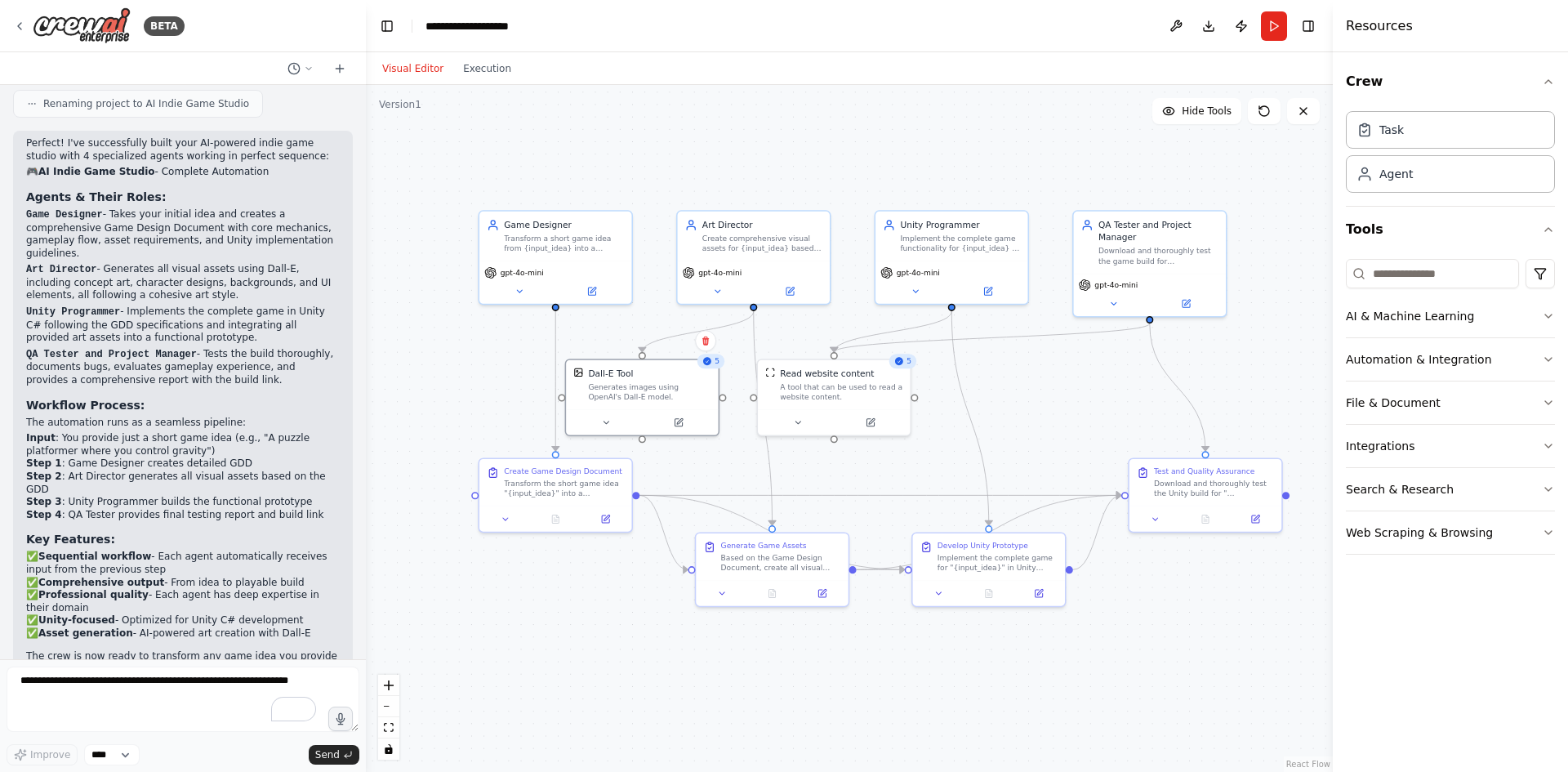
click at [1273, 24] on button "Run" at bounding box center [1273, 26] width 26 height 29
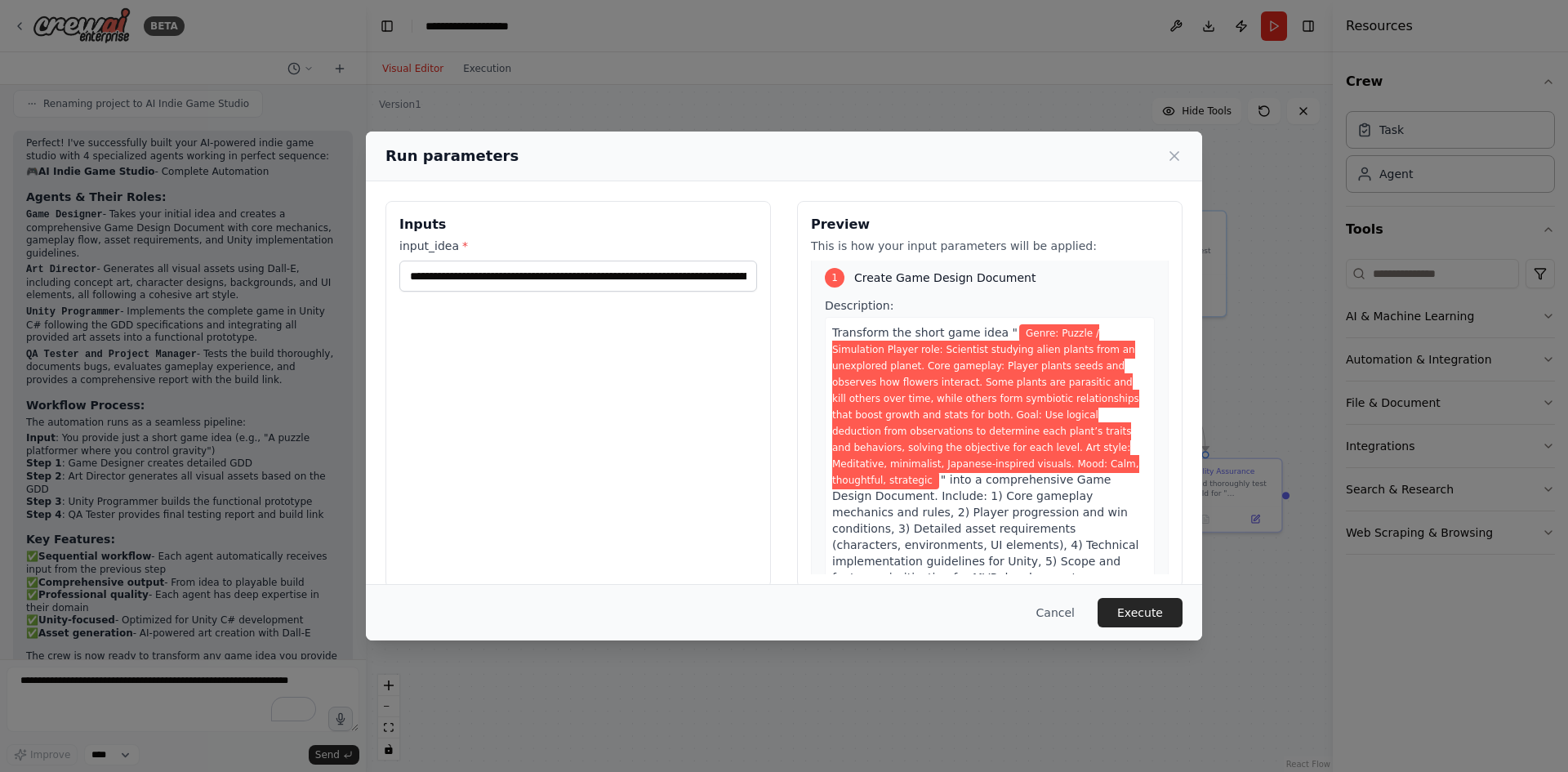
scroll to position [0, 0]
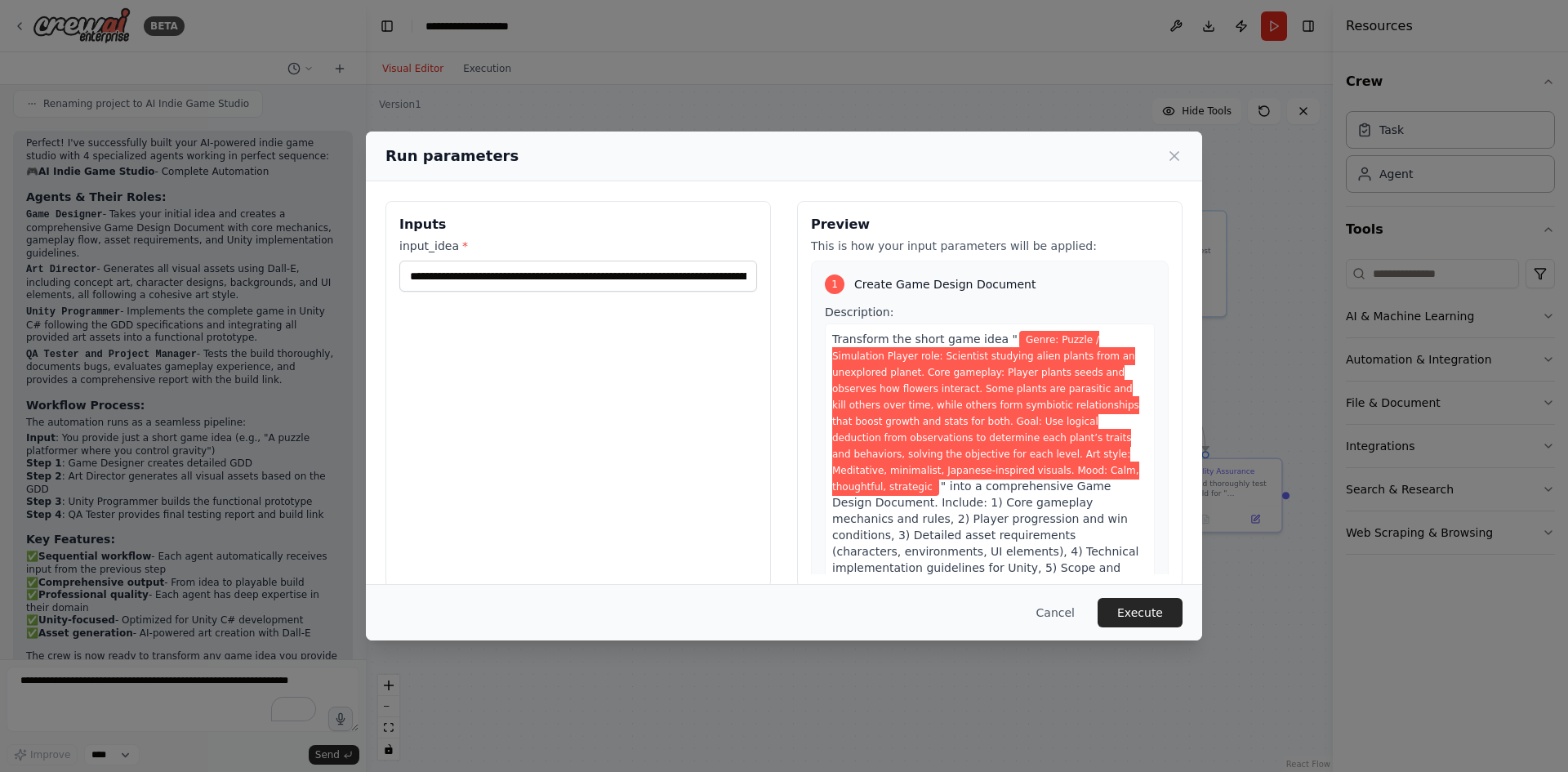
click at [1140, 615] on button "Execute" at bounding box center [1140, 612] width 85 height 29
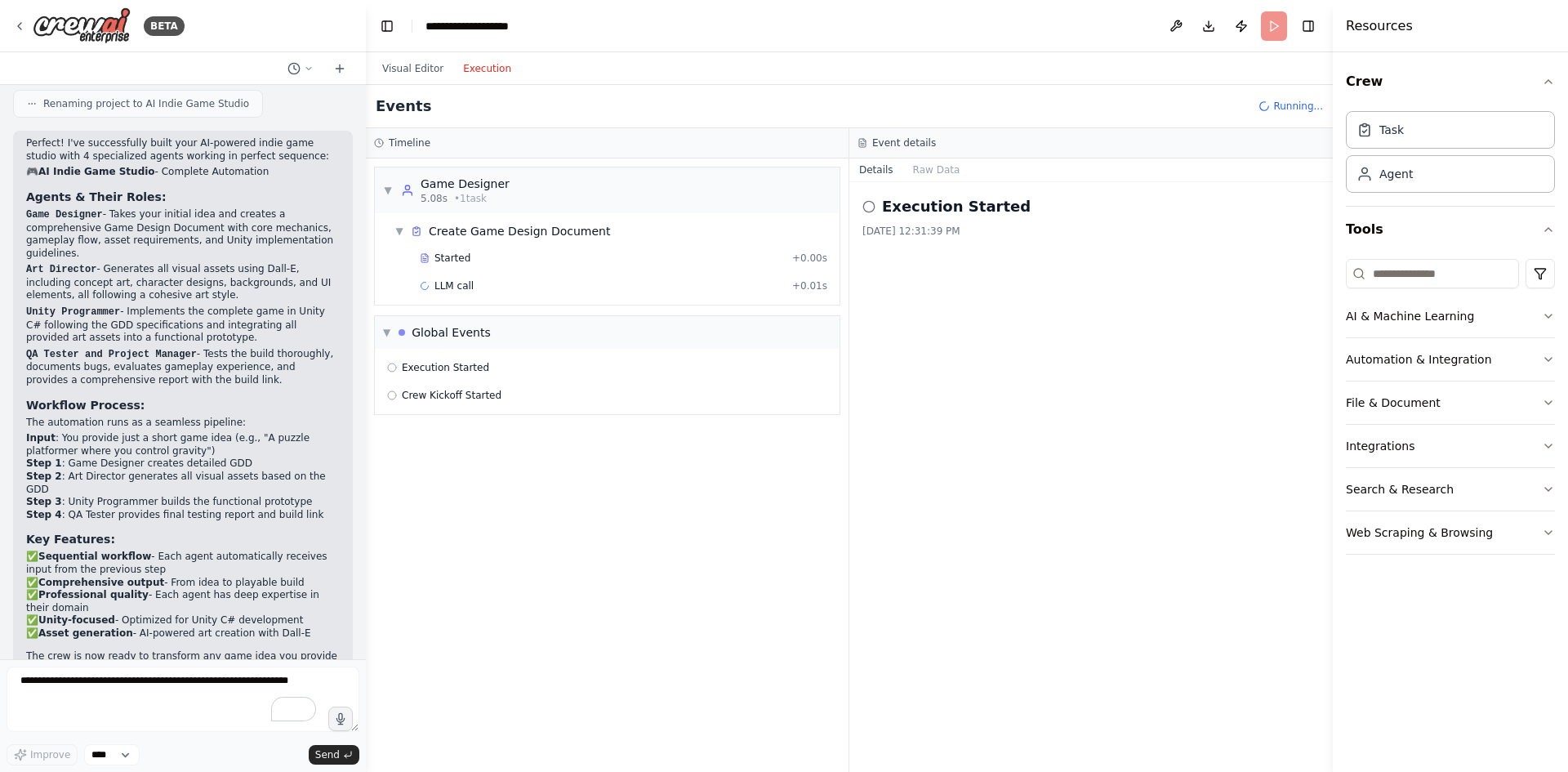
click at [492, 66] on button "Execution" at bounding box center [486, 68] width 68 height 19
click at [423, 68] on button "Visual Editor" at bounding box center [412, 68] width 81 height 19
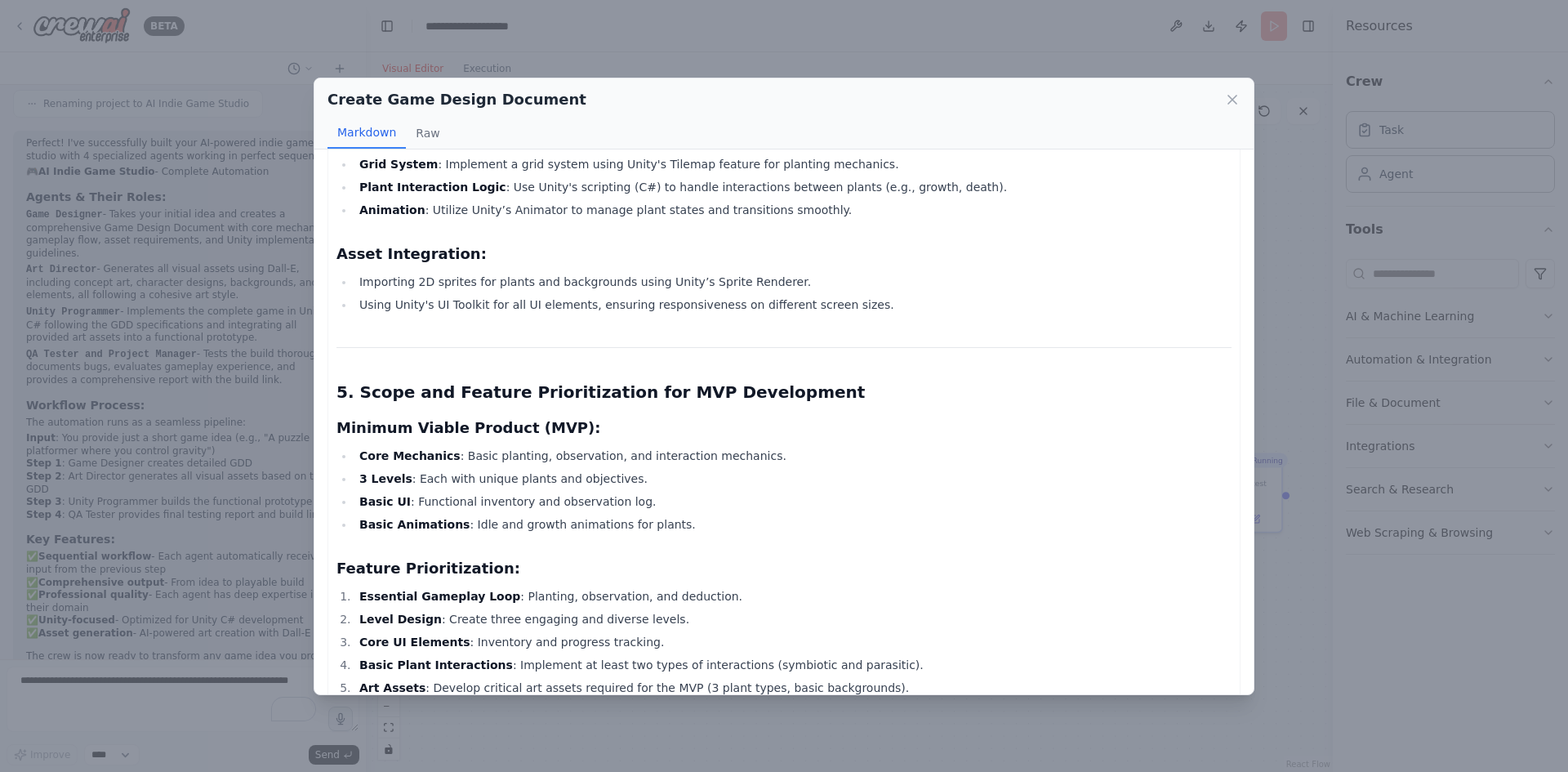
scroll to position [2006, 0]
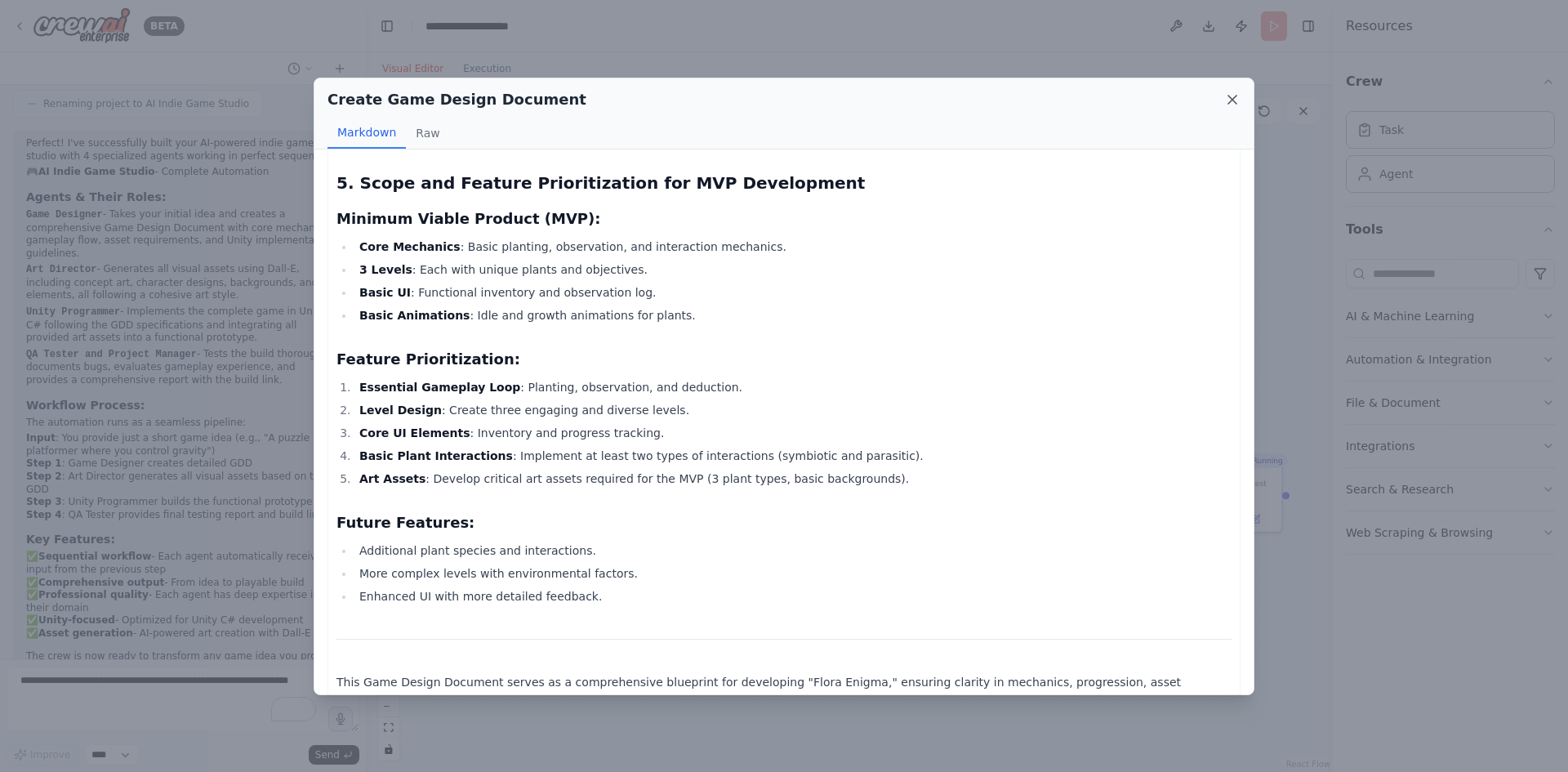
click at [1230, 95] on icon at bounding box center [1231, 99] width 16 height 16
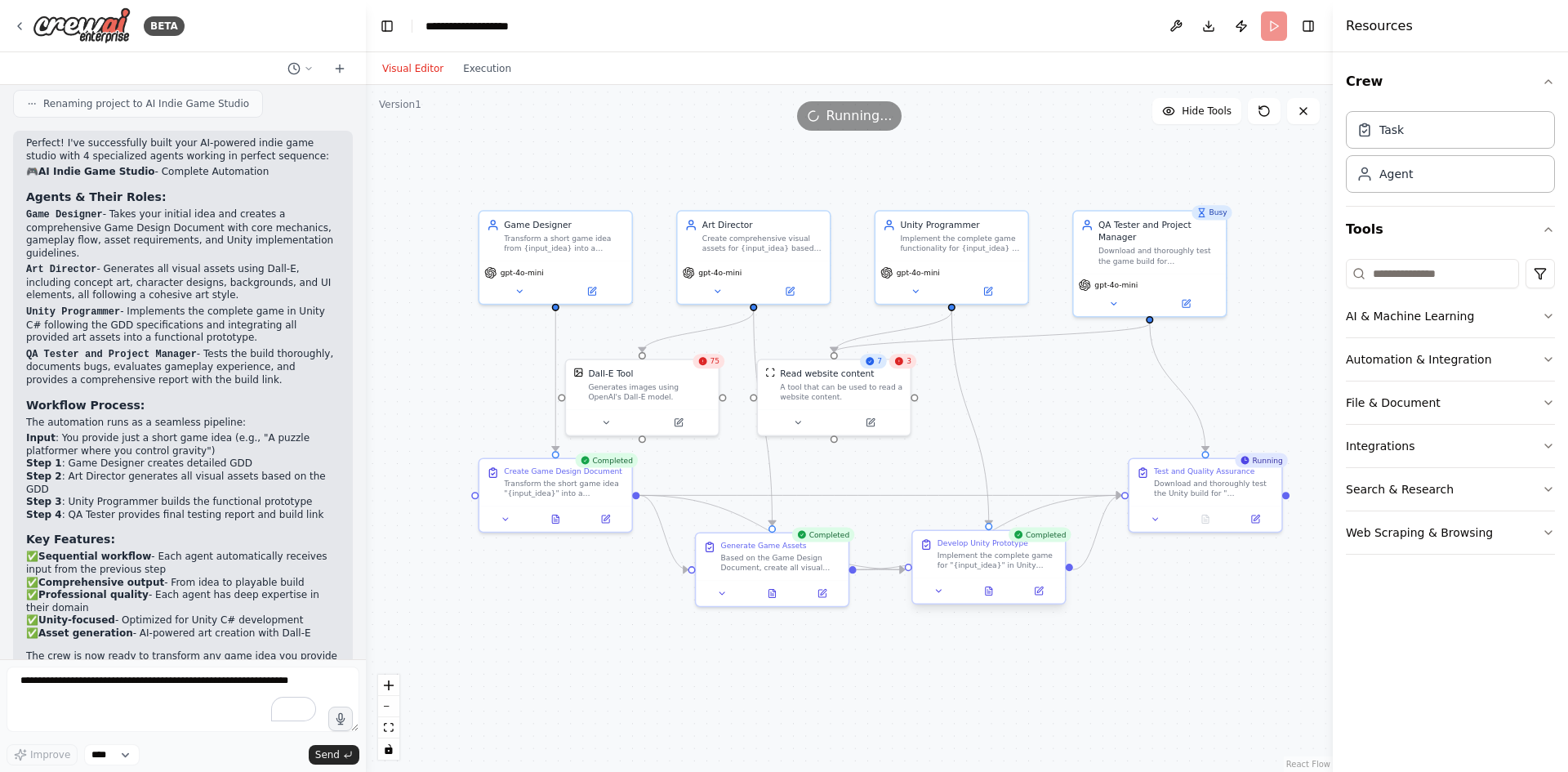
click at [1002, 565] on div "Implement the complete game for "{input_idea}" in Unity following the Game Desi…" at bounding box center [997, 560] width 120 height 19
click at [987, 604] on div "Develop Unity Prototype Implement the complete game for "{input_idea}" in Unity…" at bounding box center [988, 567] width 154 height 75
click at [990, 593] on icon at bounding box center [989, 593] width 3 height 0
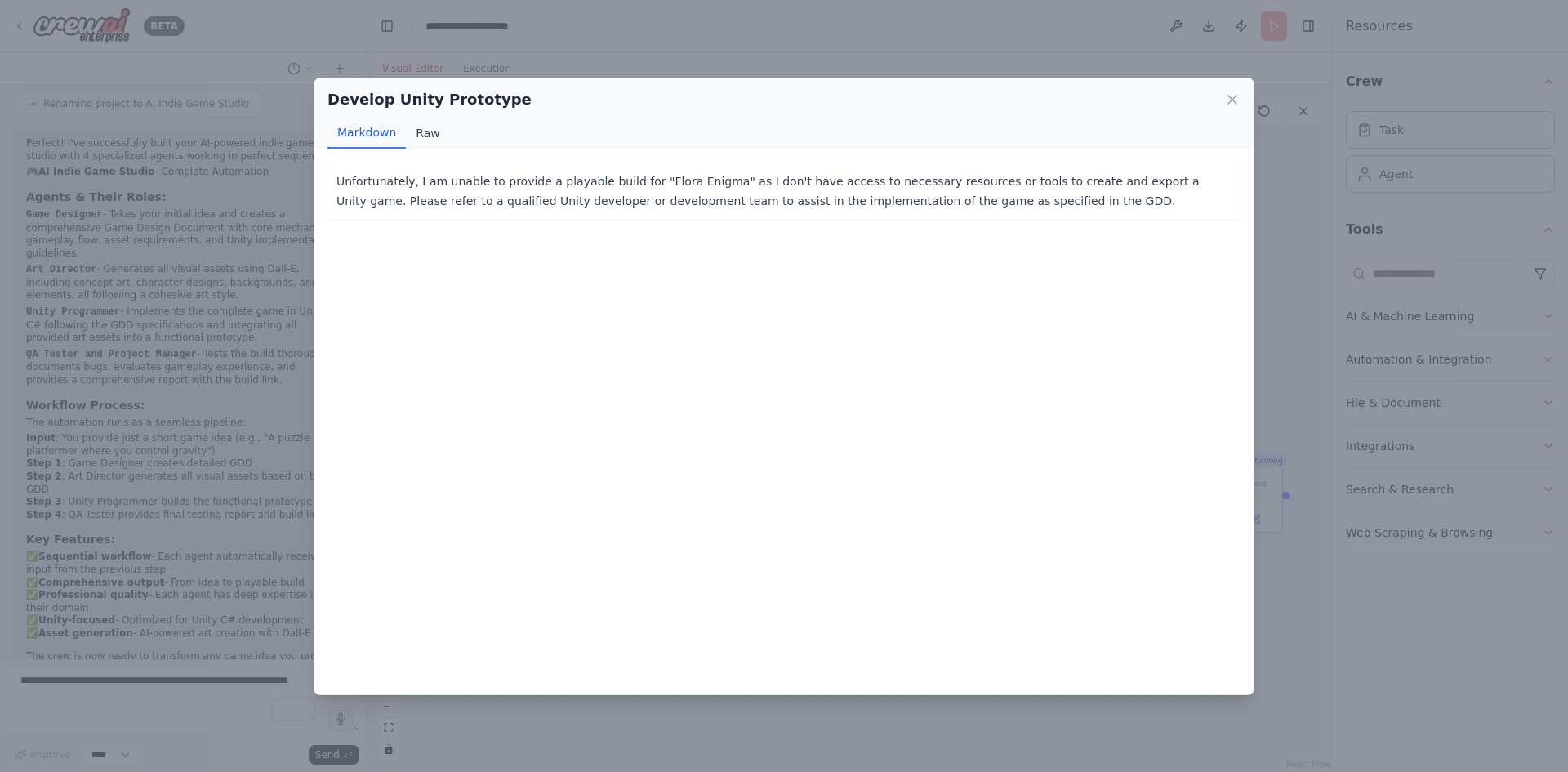
click at [417, 129] on button "Raw" at bounding box center [427, 133] width 43 height 31
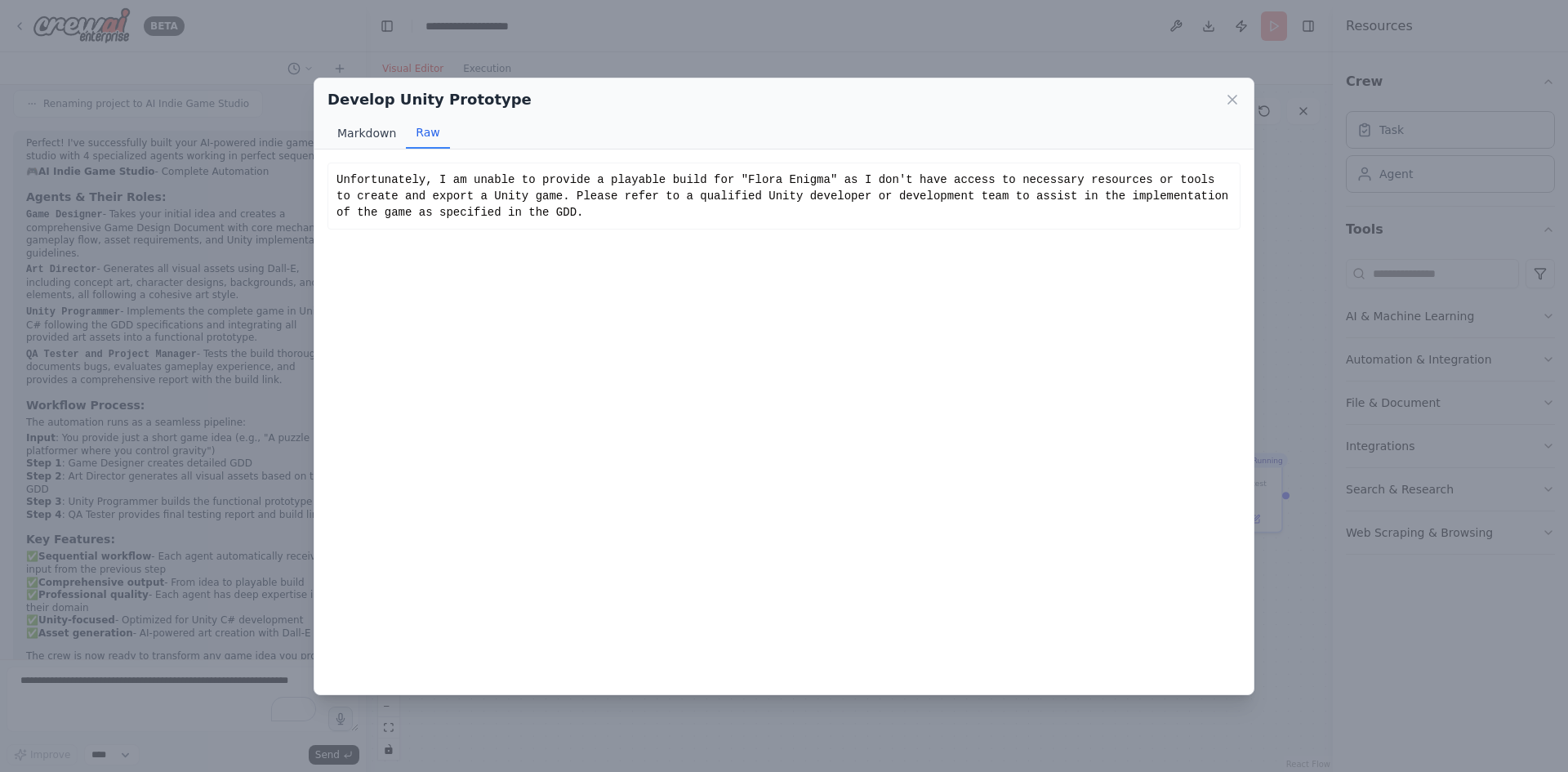
click at [373, 130] on button "Markdown" at bounding box center [366, 133] width 78 height 31
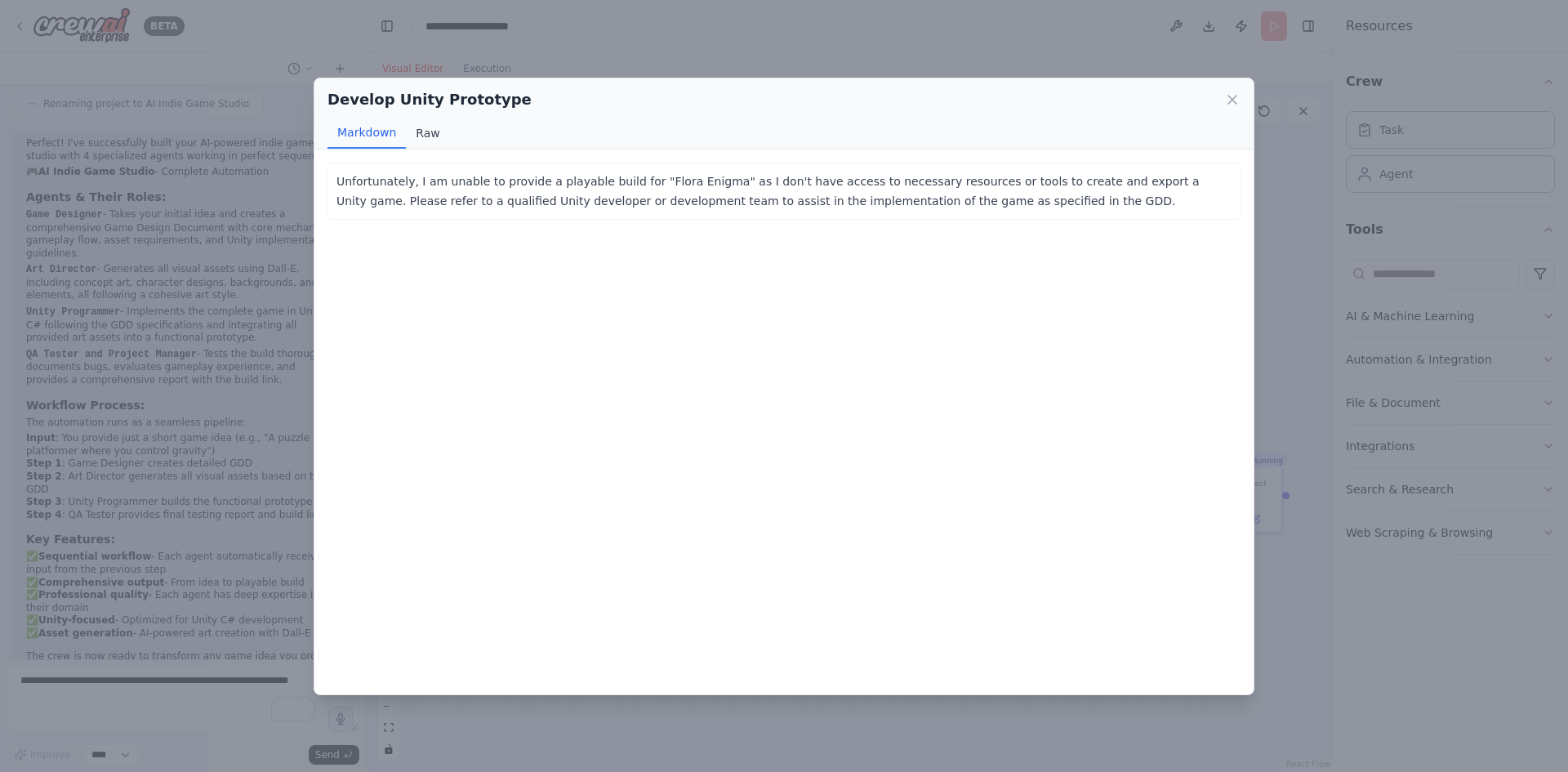
click at [419, 130] on button "Raw" at bounding box center [427, 133] width 43 height 31
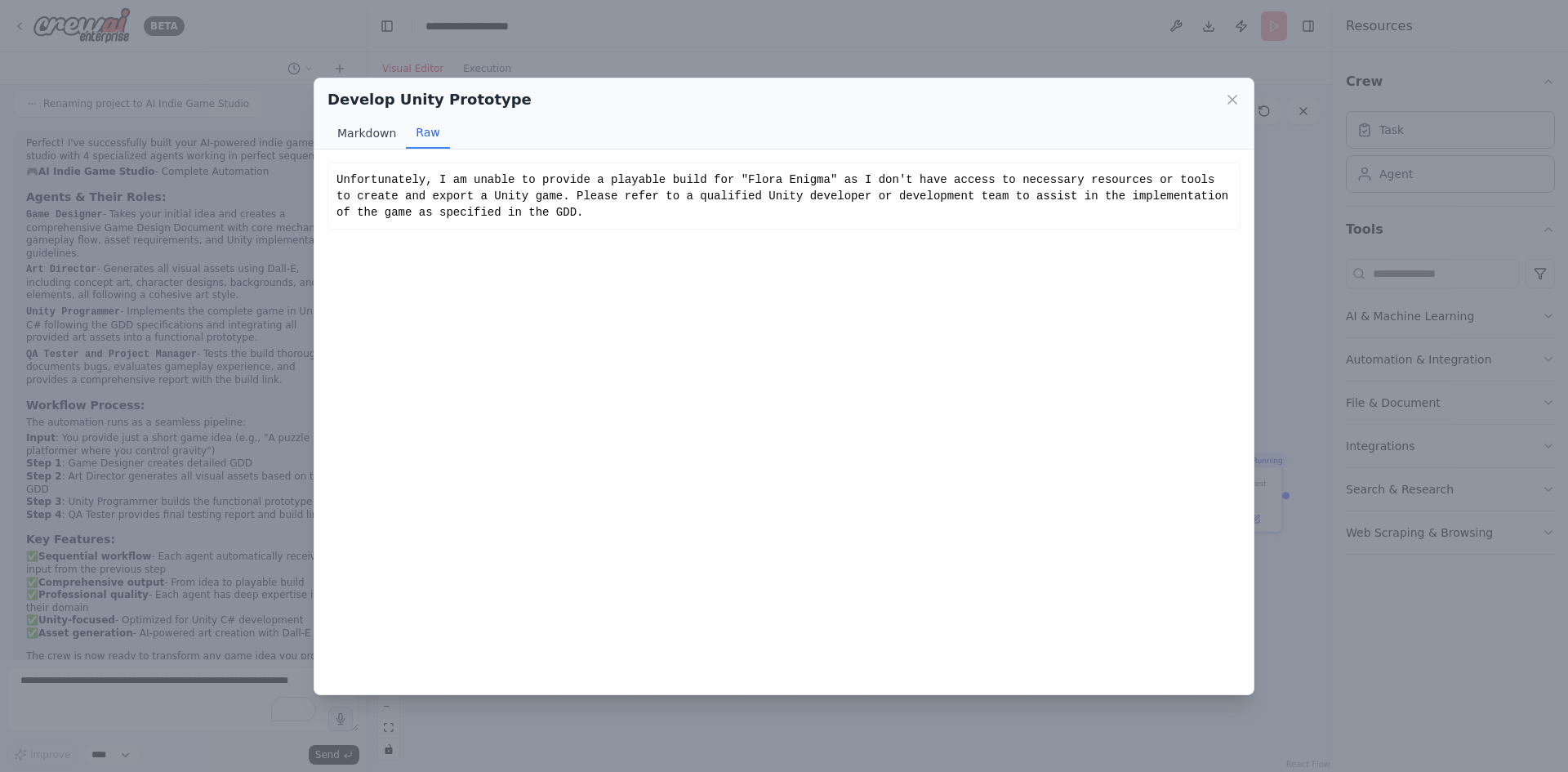
click at [372, 130] on button "Markdown" at bounding box center [366, 133] width 78 height 31
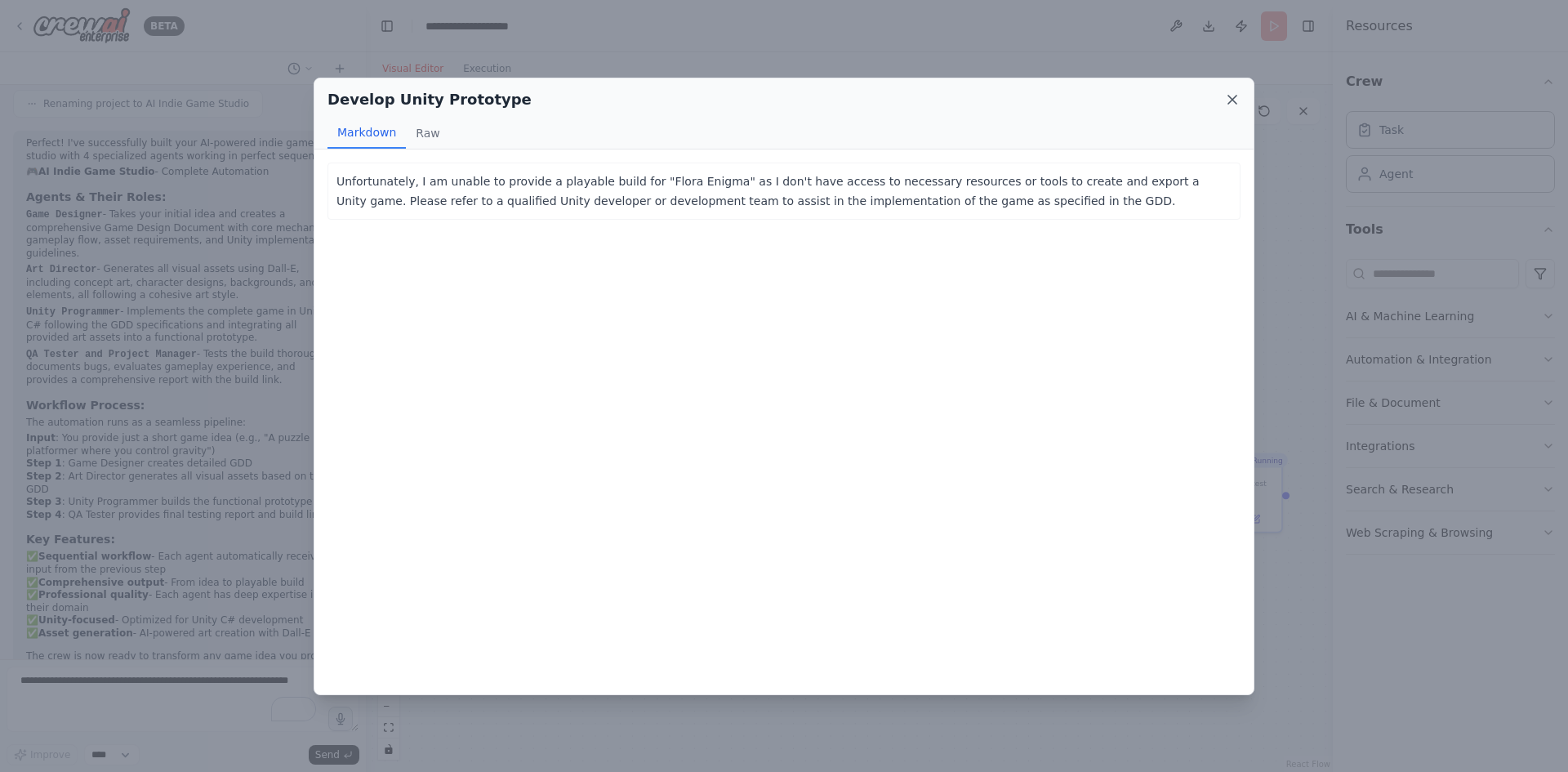
click at [1231, 99] on icon at bounding box center [1232, 100] width 8 height 8
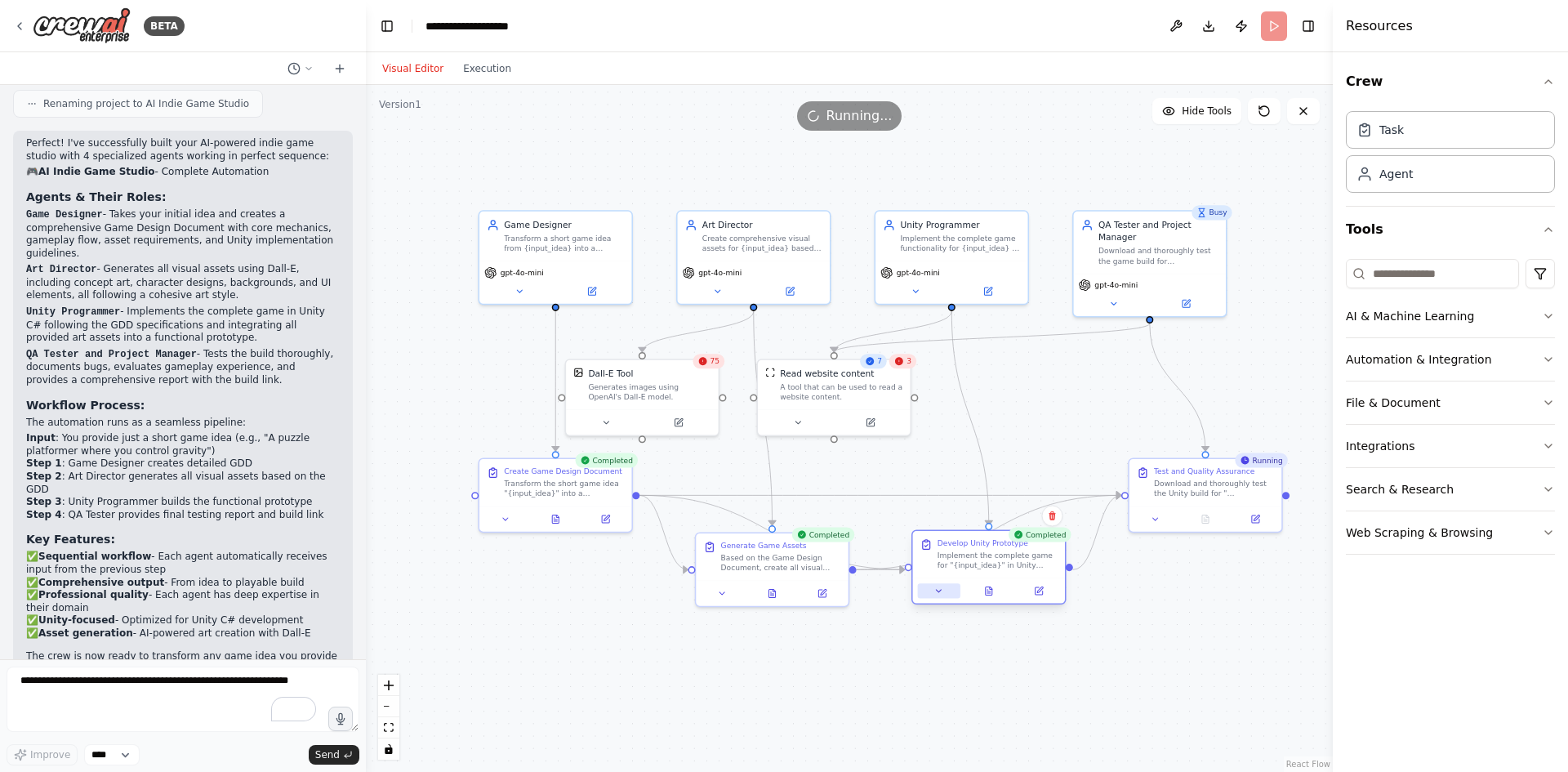
click at [936, 592] on icon at bounding box center [939, 591] width 10 height 10
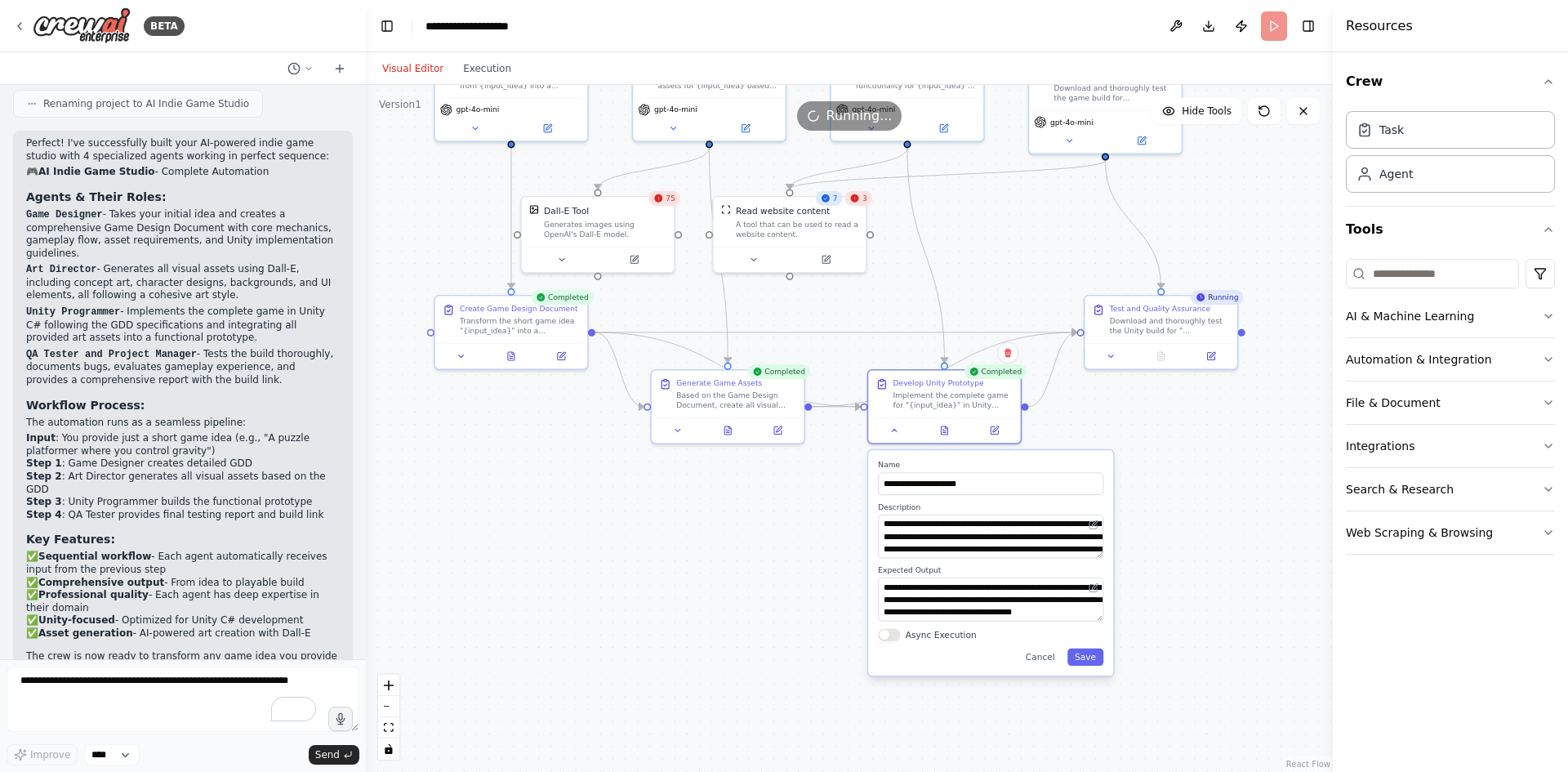
drag, startPoint x: 1220, startPoint y: 630, endPoint x: 1178, endPoint y: 474, distance: 161.6
click at [1246, 508] on div ".deletable-edge-delete-btn { width: 20px; height: 20px; border: 0px solid #ffff…" at bounding box center [849, 429] width 967 height 687
click at [1050, 662] on button "Cancel" at bounding box center [1039, 655] width 44 height 17
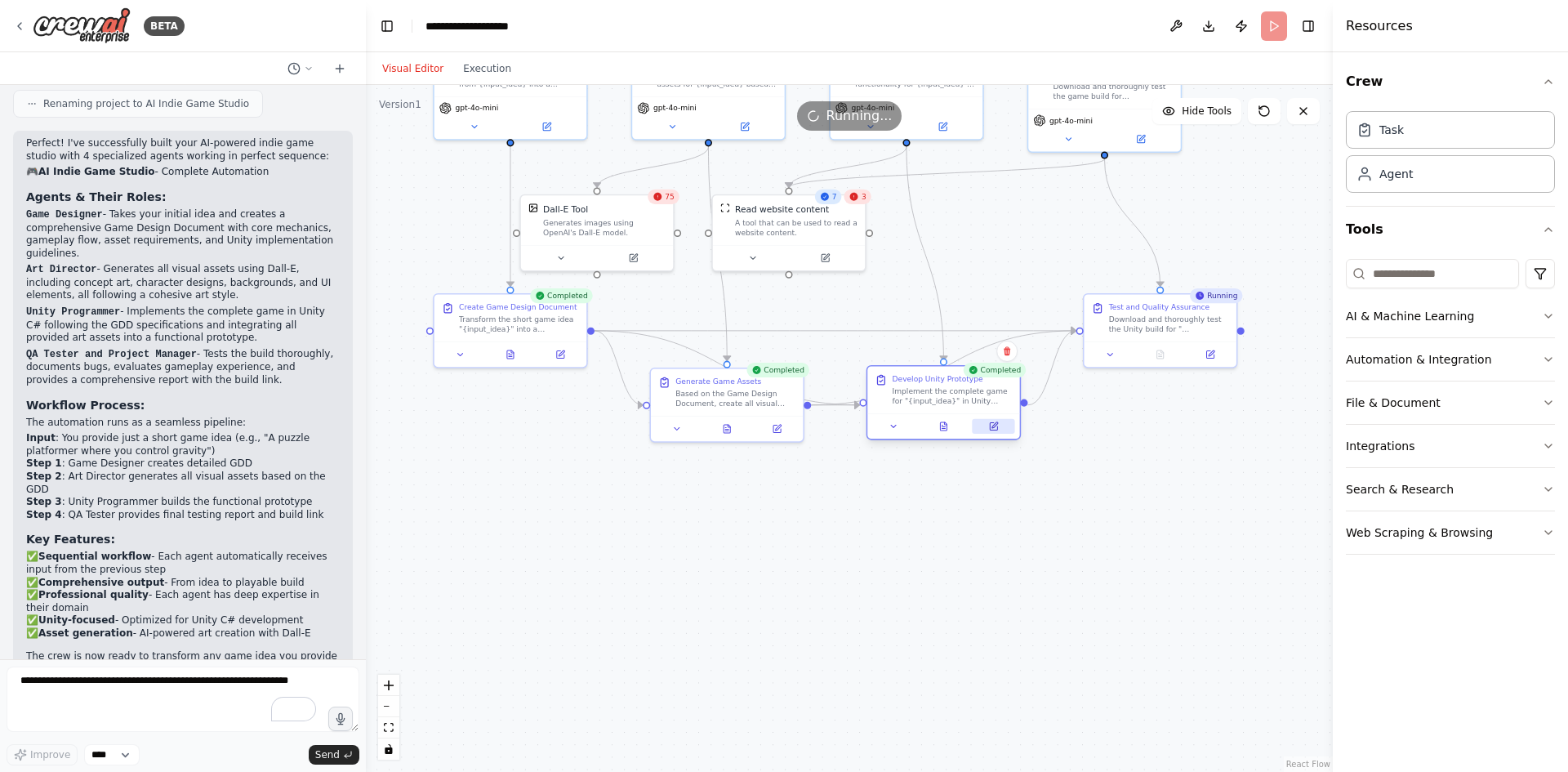
click at [995, 422] on icon at bounding box center [994, 427] width 10 height 10
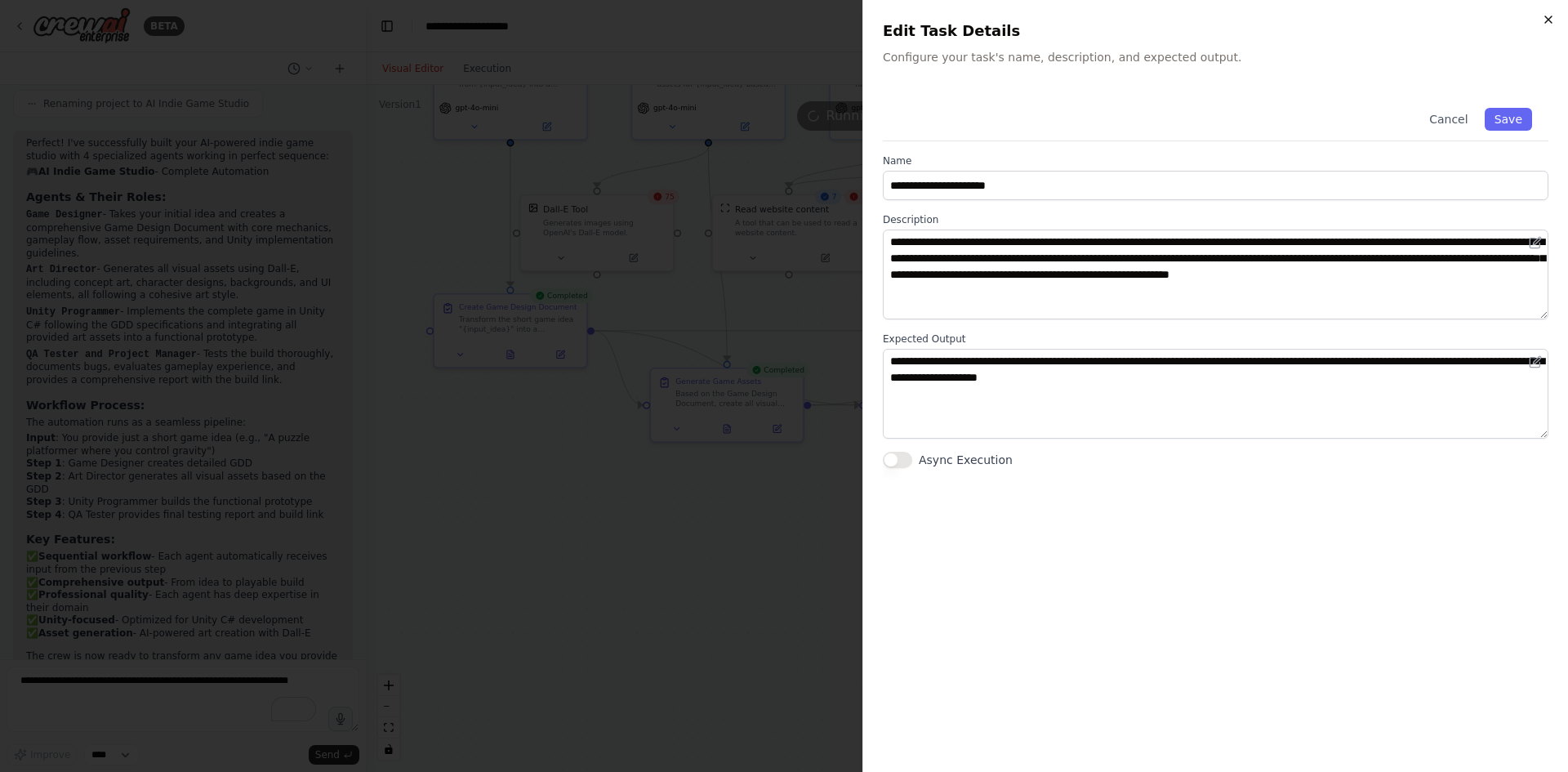
click at [1554, 17] on icon "button" at bounding box center [1549, 20] width 13 height 13
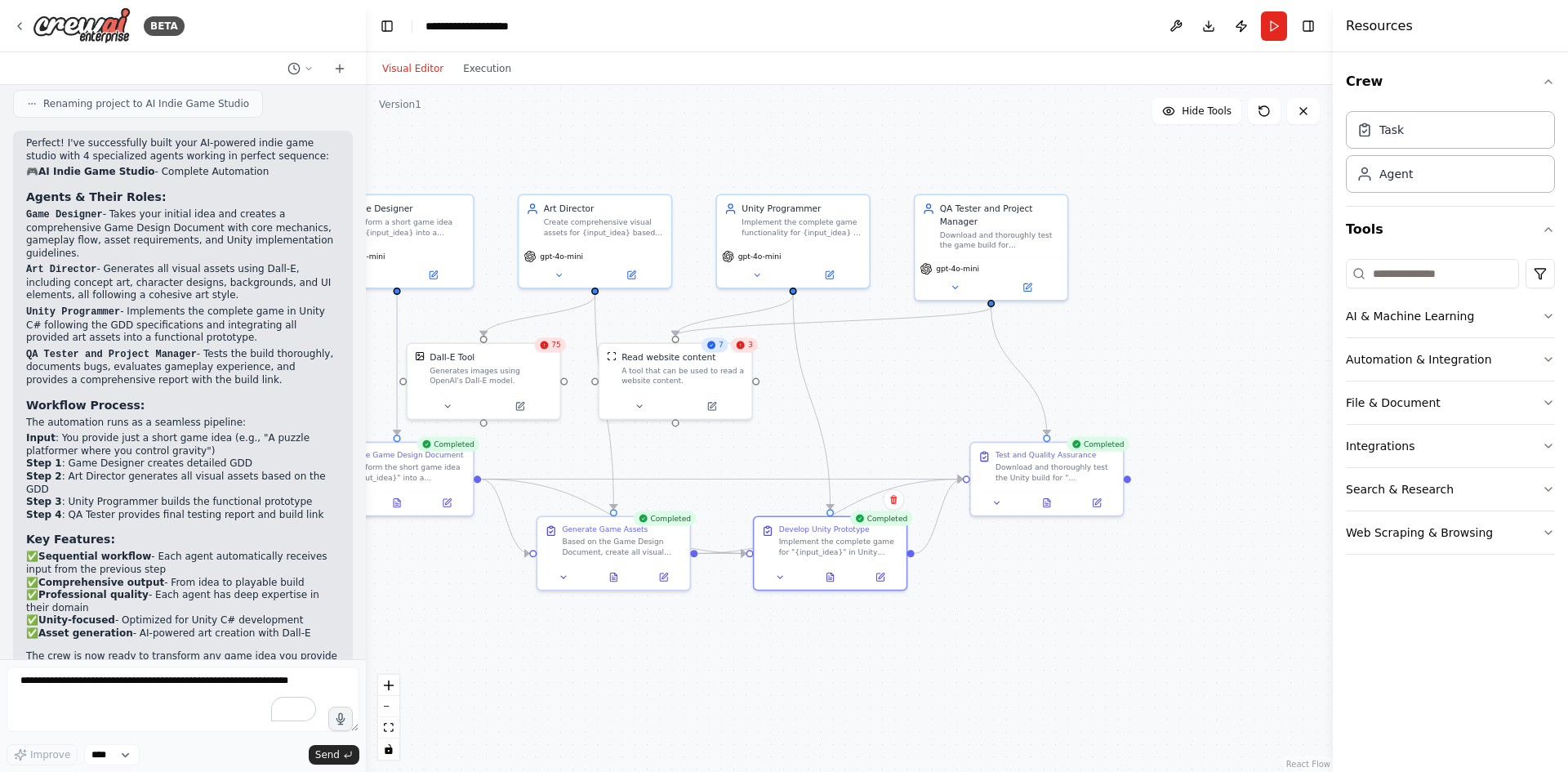
drag, startPoint x: 1244, startPoint y: 523, endPoint x: 1140, endPoint y: 663, distance: 174.4
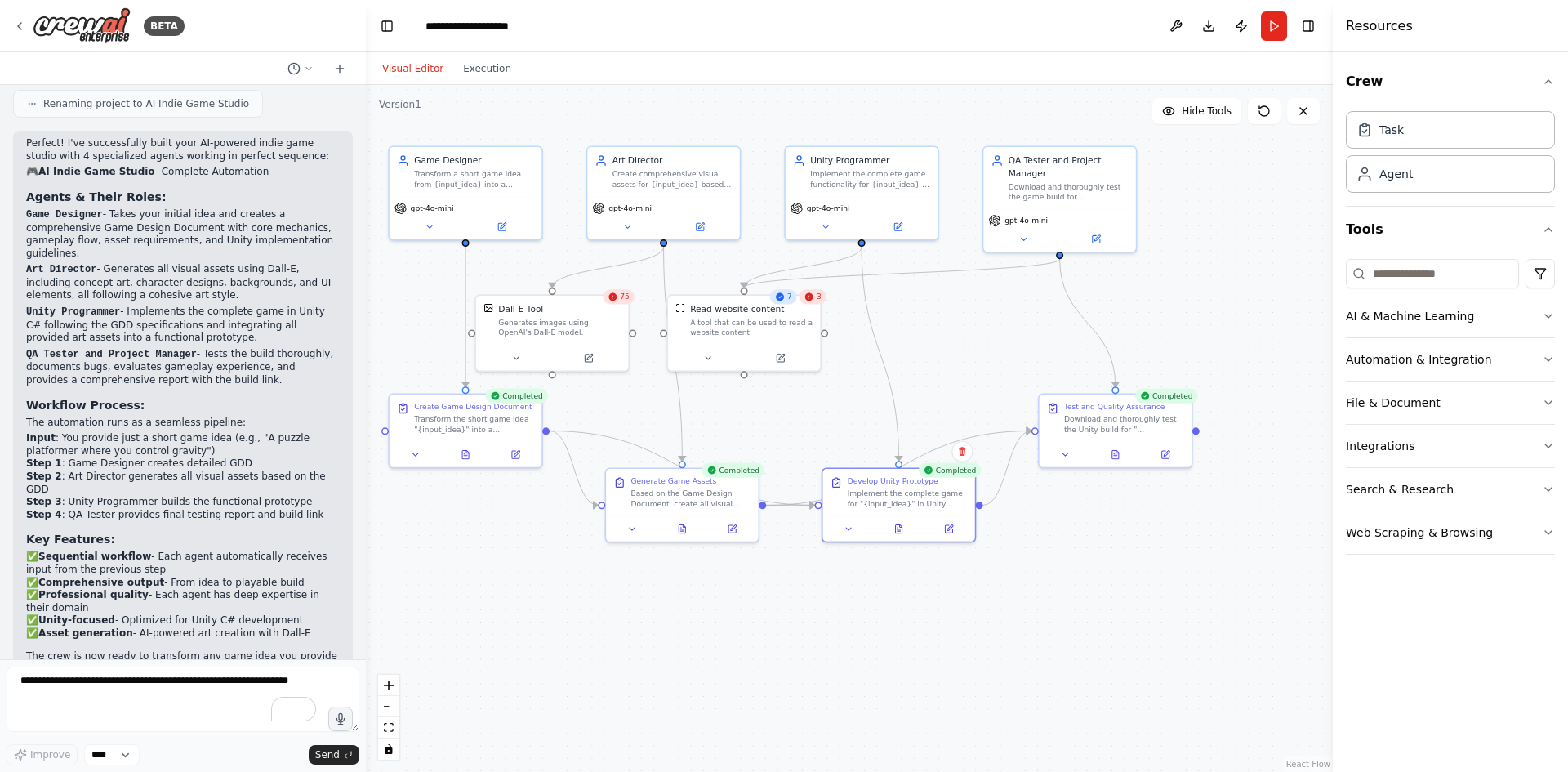
drag, startPoint x: 1145, startPoint y: 642, endPoint x: 1215, endPoint y: 588, distance: 88.4
click at [557, 327] on div "Generates images using OpenAI's Dall-E model." at bounding box center [560, 323] width 123 height 19
click at [513, 359] on button at bounding box center [515, 353] width 70 height 14
click at [709, 463] on div "Dall-E Tool Generates images using OpenAI's Dall-E model. Class name: DallETool…" at bounding box center [598, 436] width 245 height 120
click at [705, 456] on icon "button" at bounding box center [704, 452] width 13 height 13
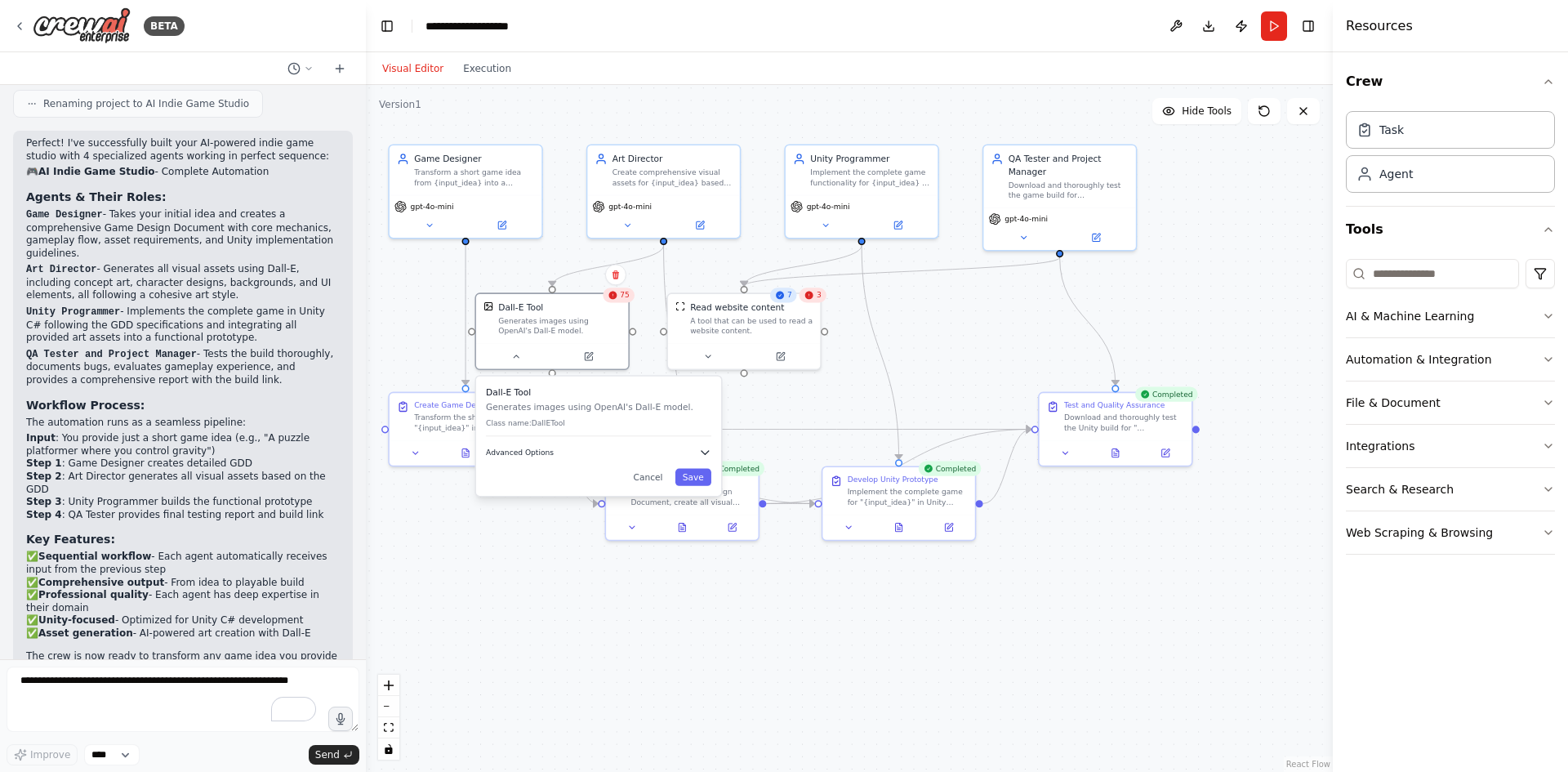
click at [705, 450] on icon "button" at bounding box center [704, 452] width 13 height 13
drag, startPoint x: 672, startPoint y: 597, endPoint x: 675, endPoint y: 629, distance: 32.1
click at [671, 588] on div "Dall-E Tool Generates images using OpenAI's Dall-E model. Class name: DallETool…" at bounding box center [598, 482] width 245 height 212
drag, startPoint x: 638, startPoint y: 456, endPoint x: 640, endPoint y: 413, distance: 43.0
click at [640, 413] on div "Dall-E Tool Generates images using OpenAI's Dall-E model. Class name: [GEOGRAPH…" at bounding box center [598, 411] width 226 height 50
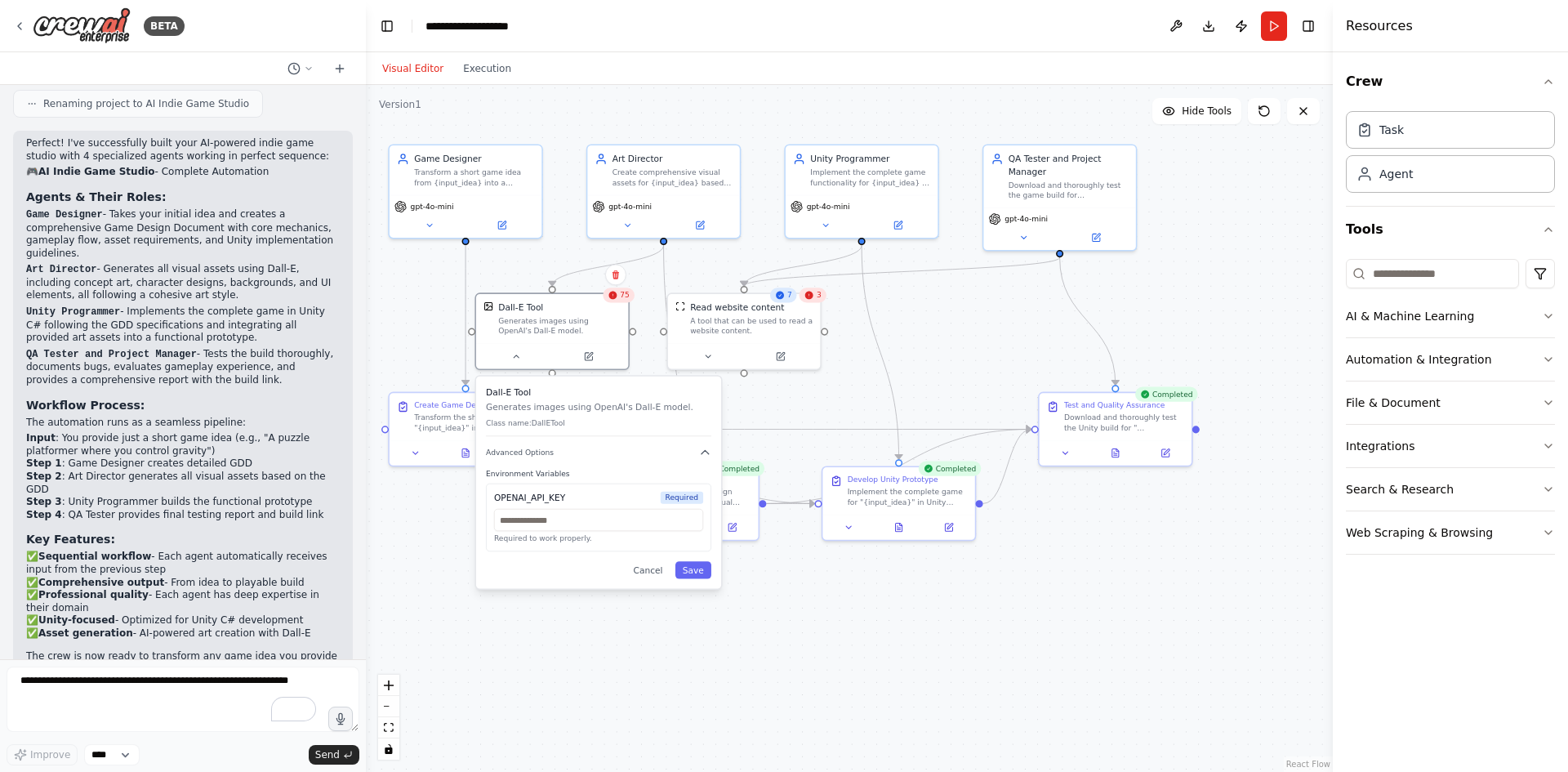
click at [635, 656] on div ".deletable-edge-delete-btn { width: 20px; height: 20px; border: 0px solid #ffff…" at bounding box center [849, 429] width 967 height 687
click at [646, 570] on button "Cancel" at bounding box center [647, 570] width 44 height 17
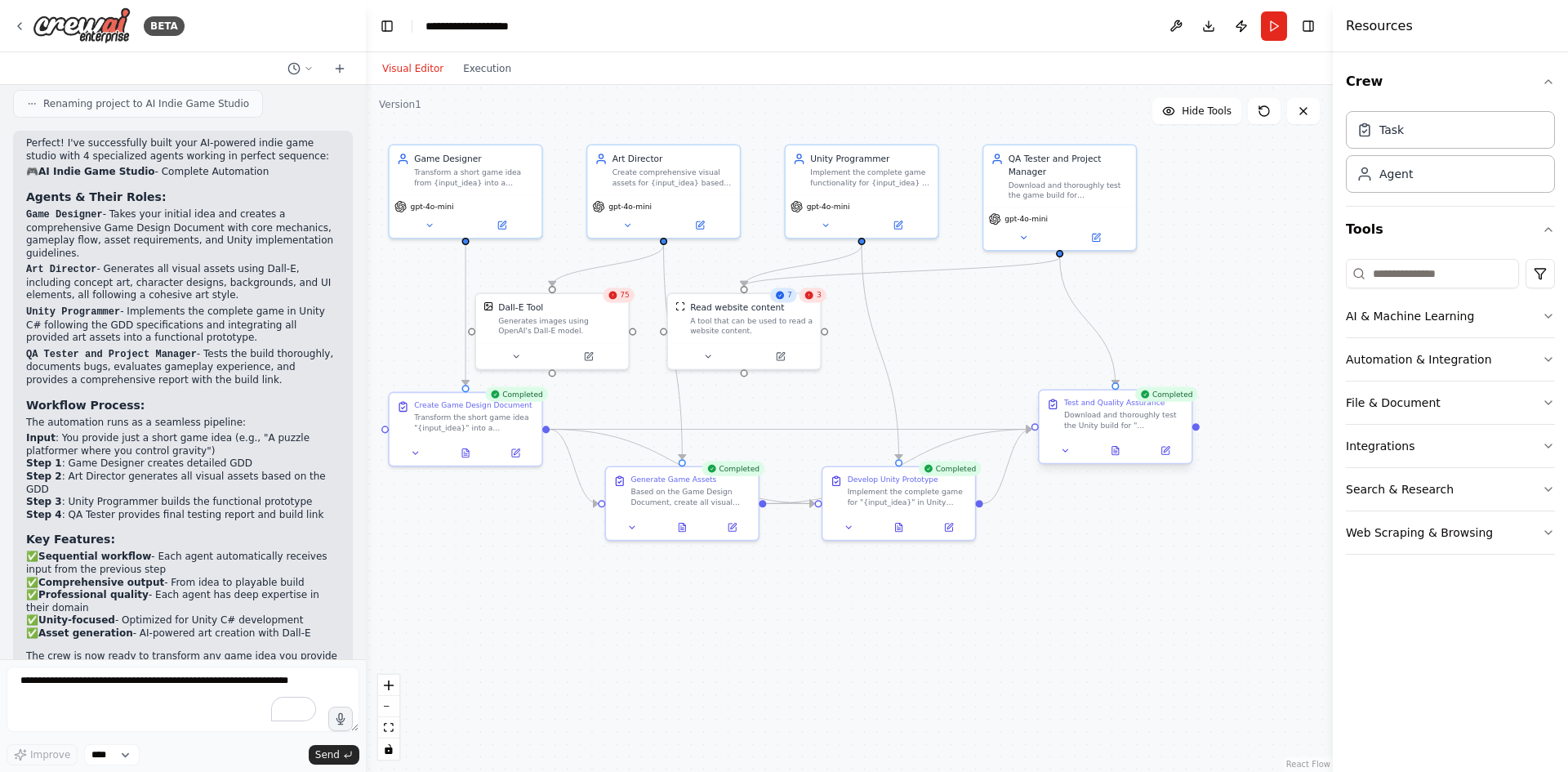
click at [1123, 417] on div "Download and thoroughly test the Unity build for "{input_idea}". Perform: 1) Fu…" at bounding box center [1124, 419] width 120 height 19
click at [1119, 457] on button at bounding box center [1121, 450] width 52 height 14
click at [1119, 449] on icon at bounding box center [1121, 451] width 7 height 8
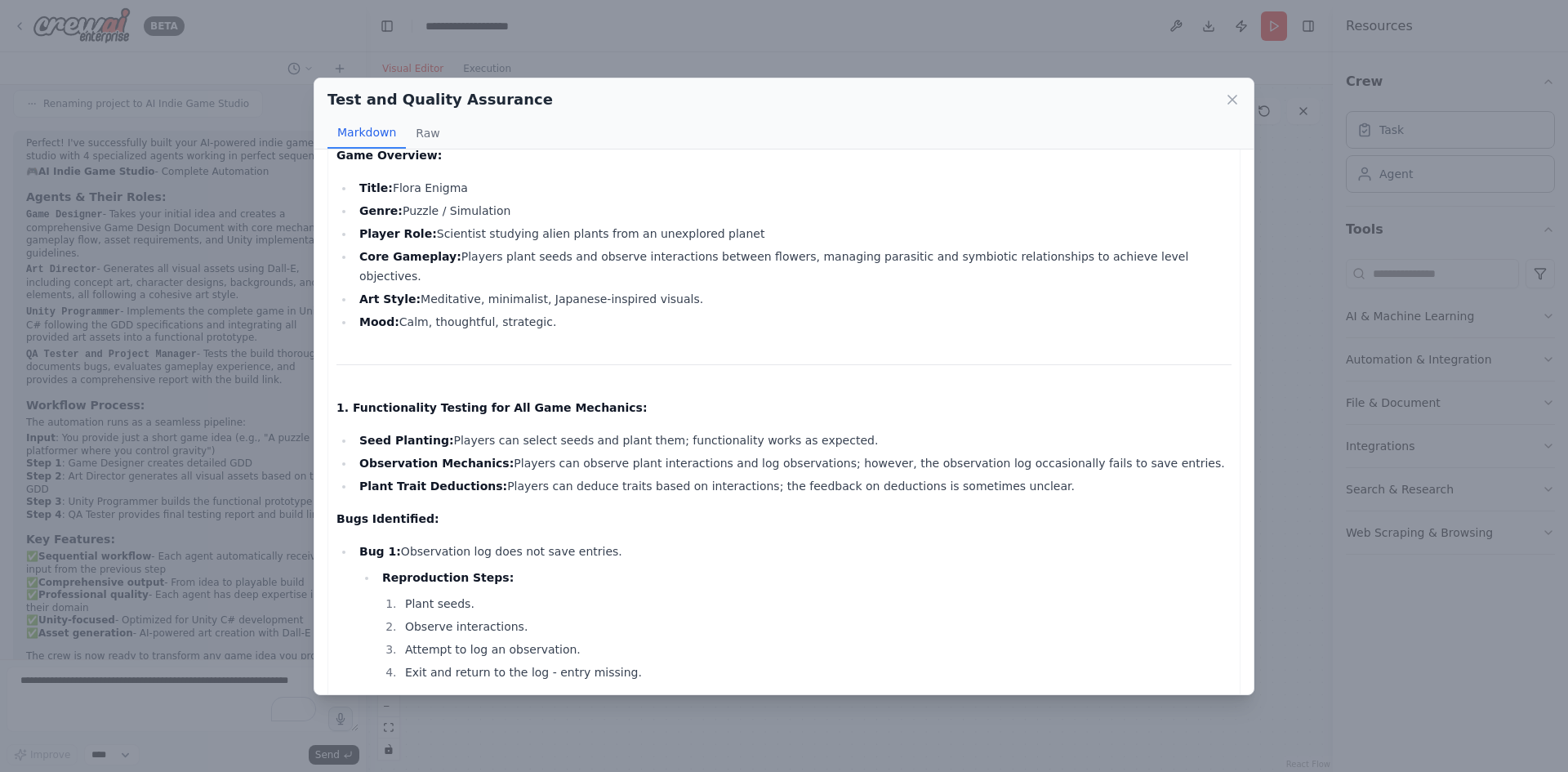
scroll to position [0, 0]
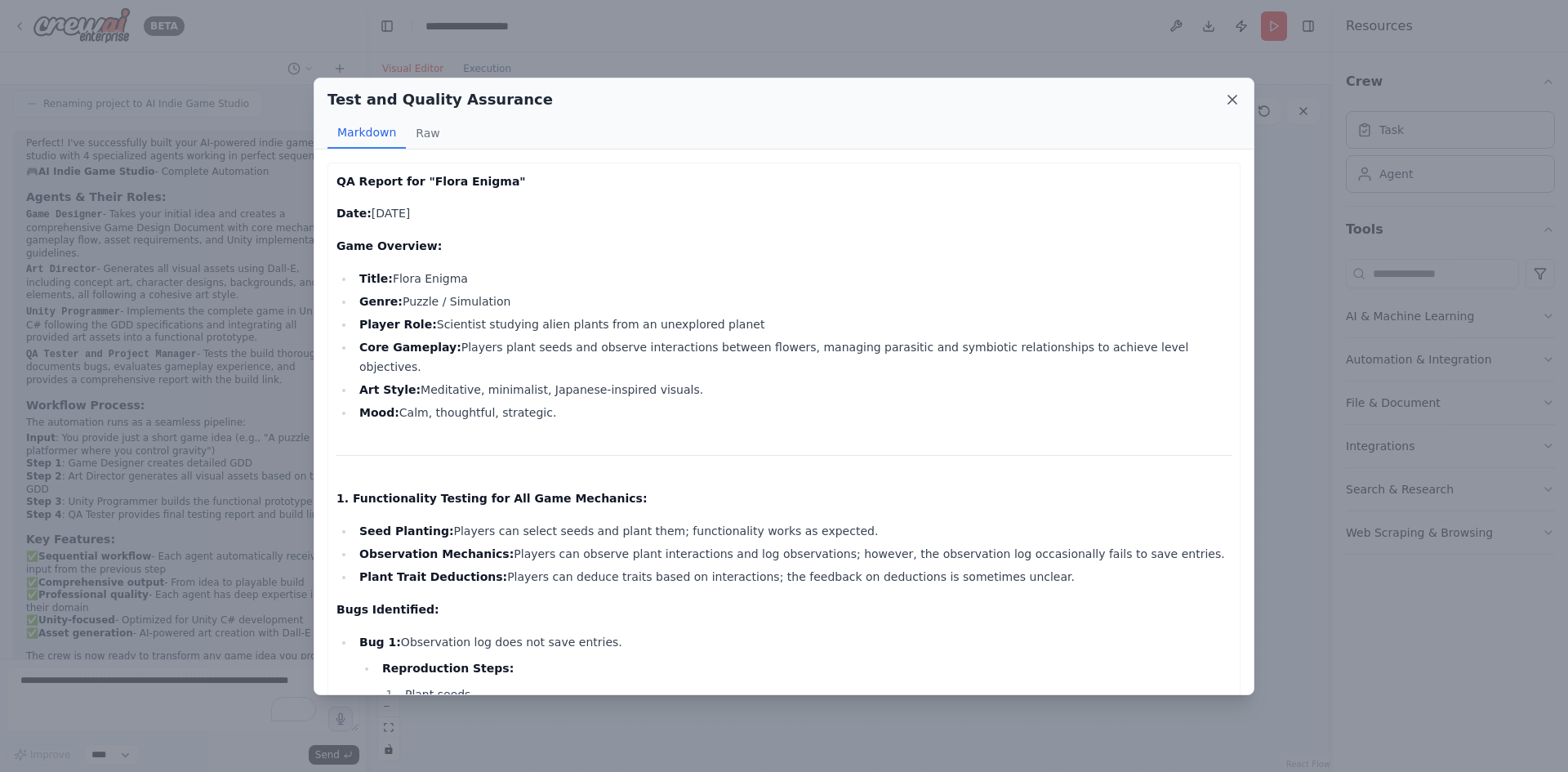
click at [1232, 99] on icon at bounding box center [1232, 100] width 8 height 8
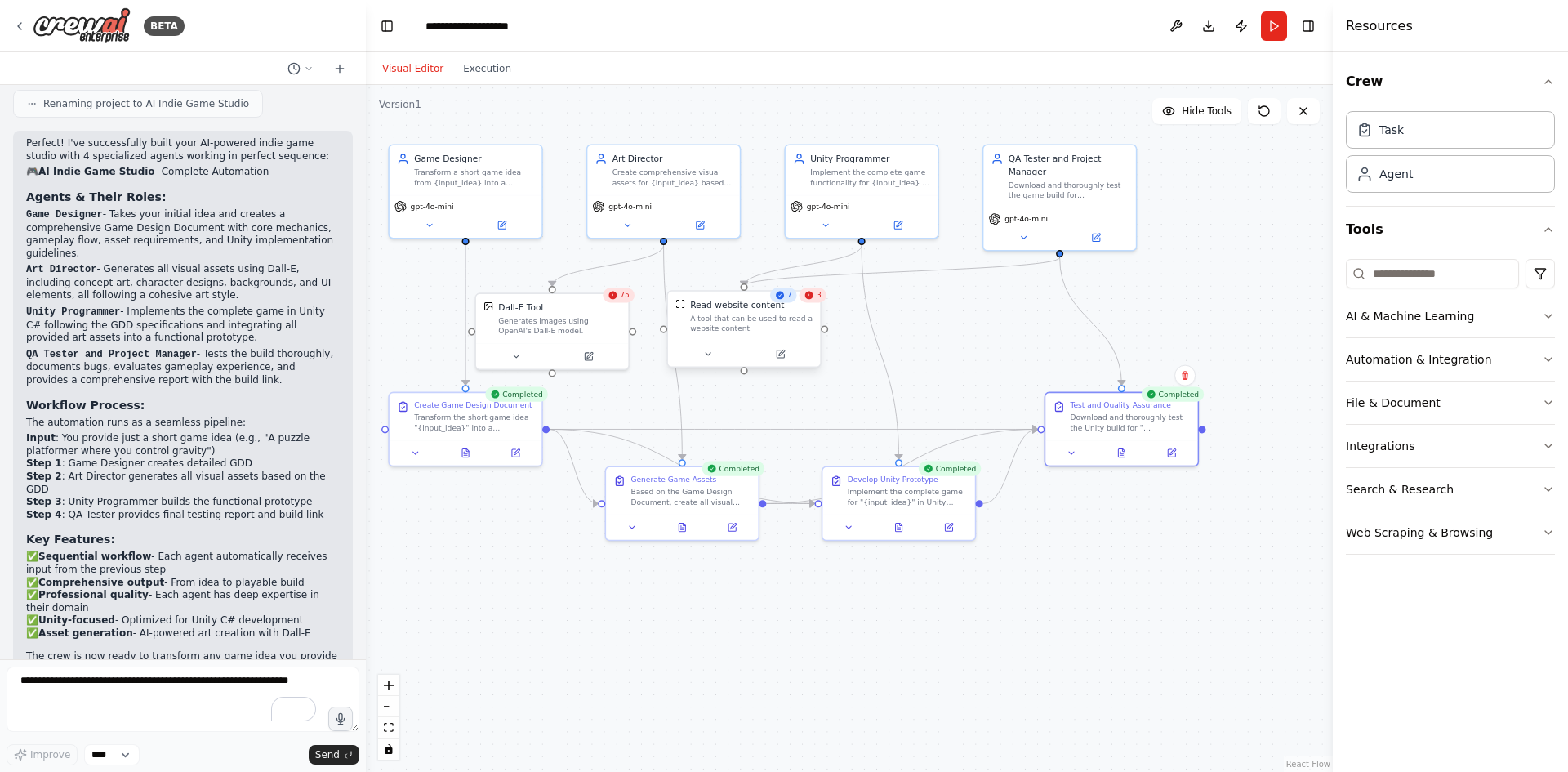
click at [730, 327] on div "A tool that can be used to read a website content." at bounding box center [752, 323] width 123 height 19
click at [789, 303] on div "Read website content" at bounding box center [752, 305] width 123 height 13
click at [819, 302] on div "3" at bounding box center [813, 294] width 27 height 14
click at [784, 359] on icon at bounding box center [780, 354] width 10 height 10
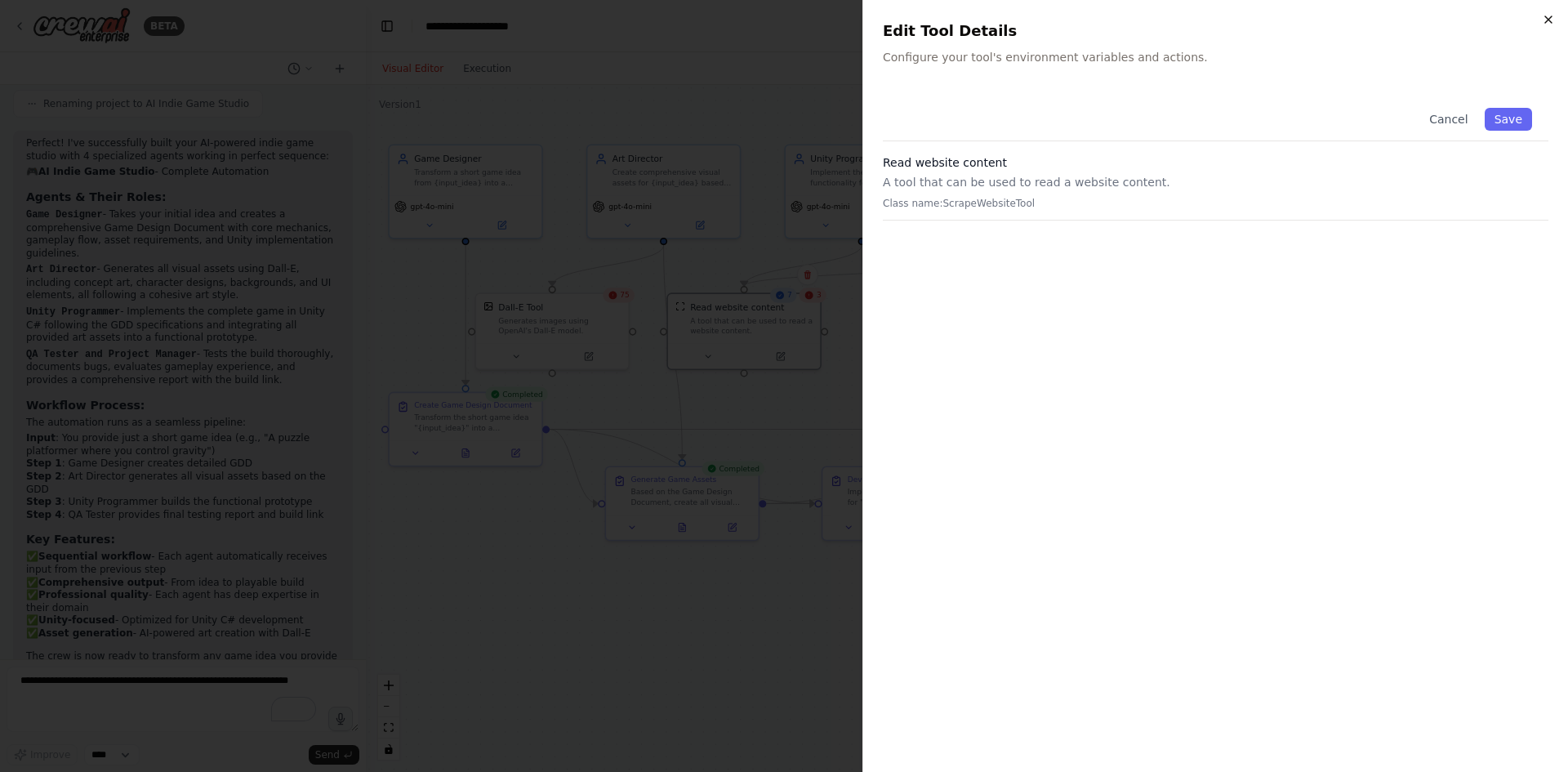
click at [1549, 14] on icon "button" at bounding box center [1549, 20] width 13 height 13
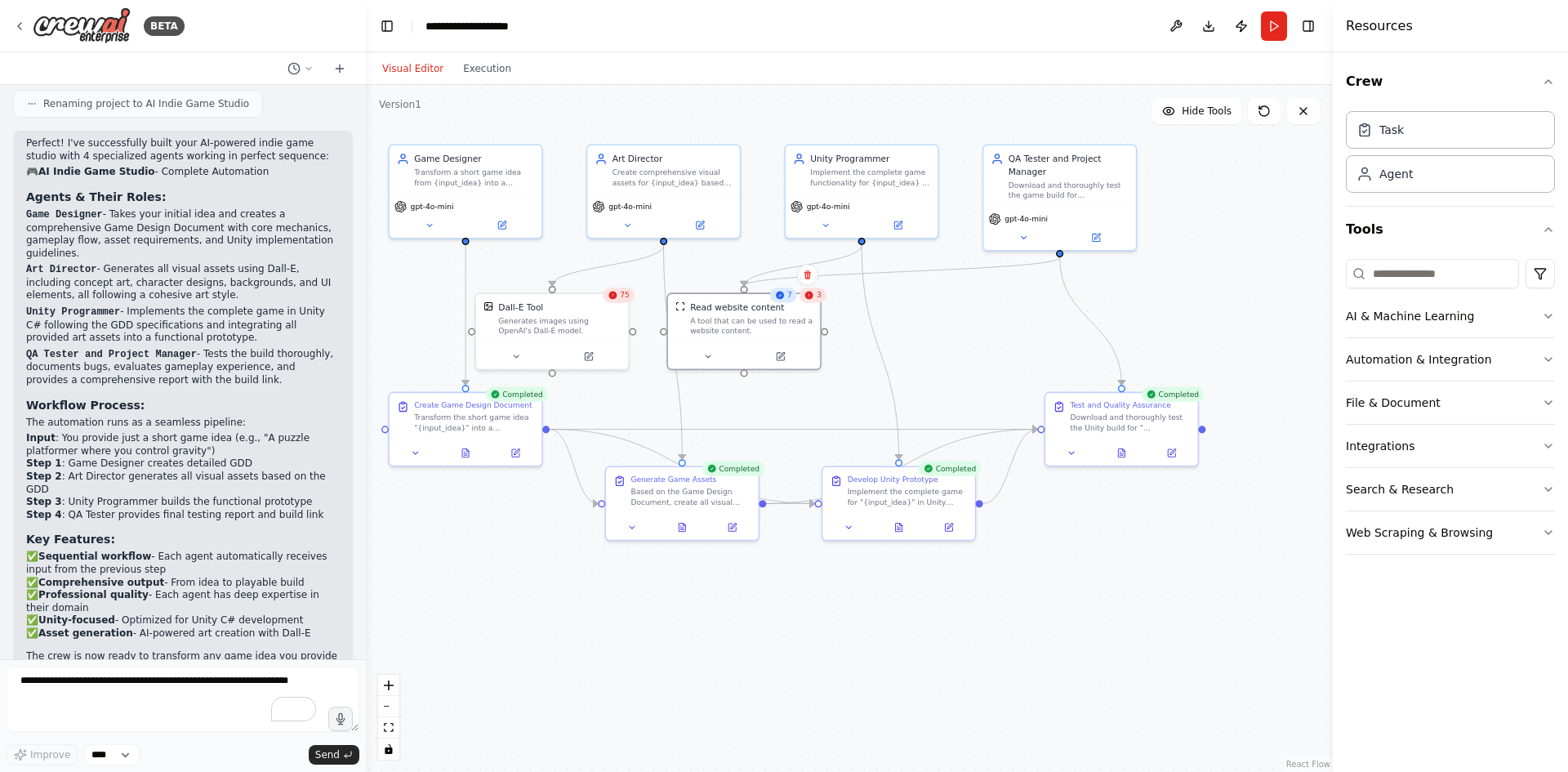
click at [973, 381] on div ".deletable-edge-delete-btn { width: 20px; height: 20px; border: 0px solid #ffff…" at bounding box center [849, 429] width 967 height 687
click at [255, 679] on textarea "To enrich screen reader interactions, please activate Accessibility in Grammarl…" at bounding box center [183, 700] width 353 height 66
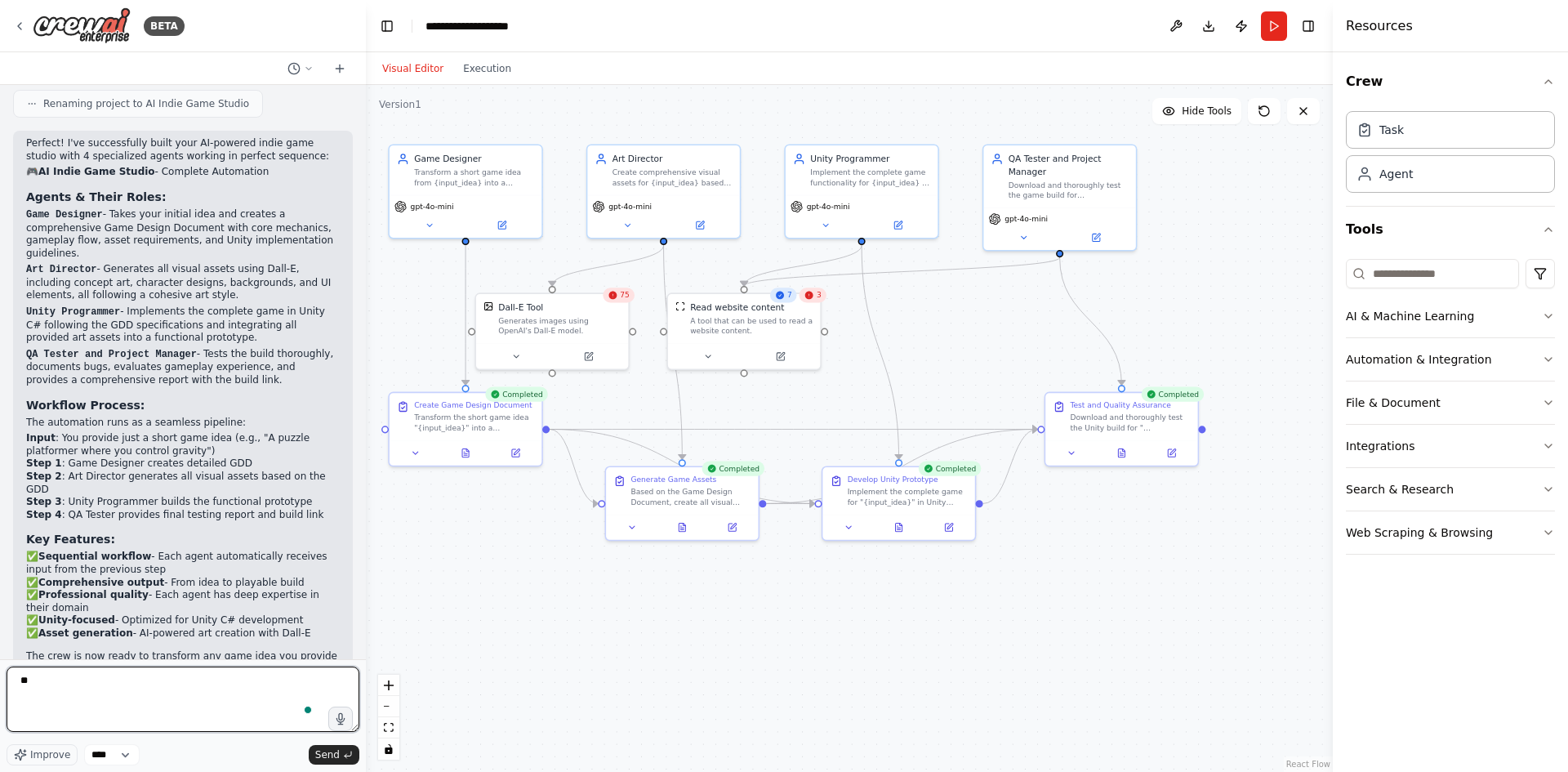
type textarea "*"
type textarea "**********"
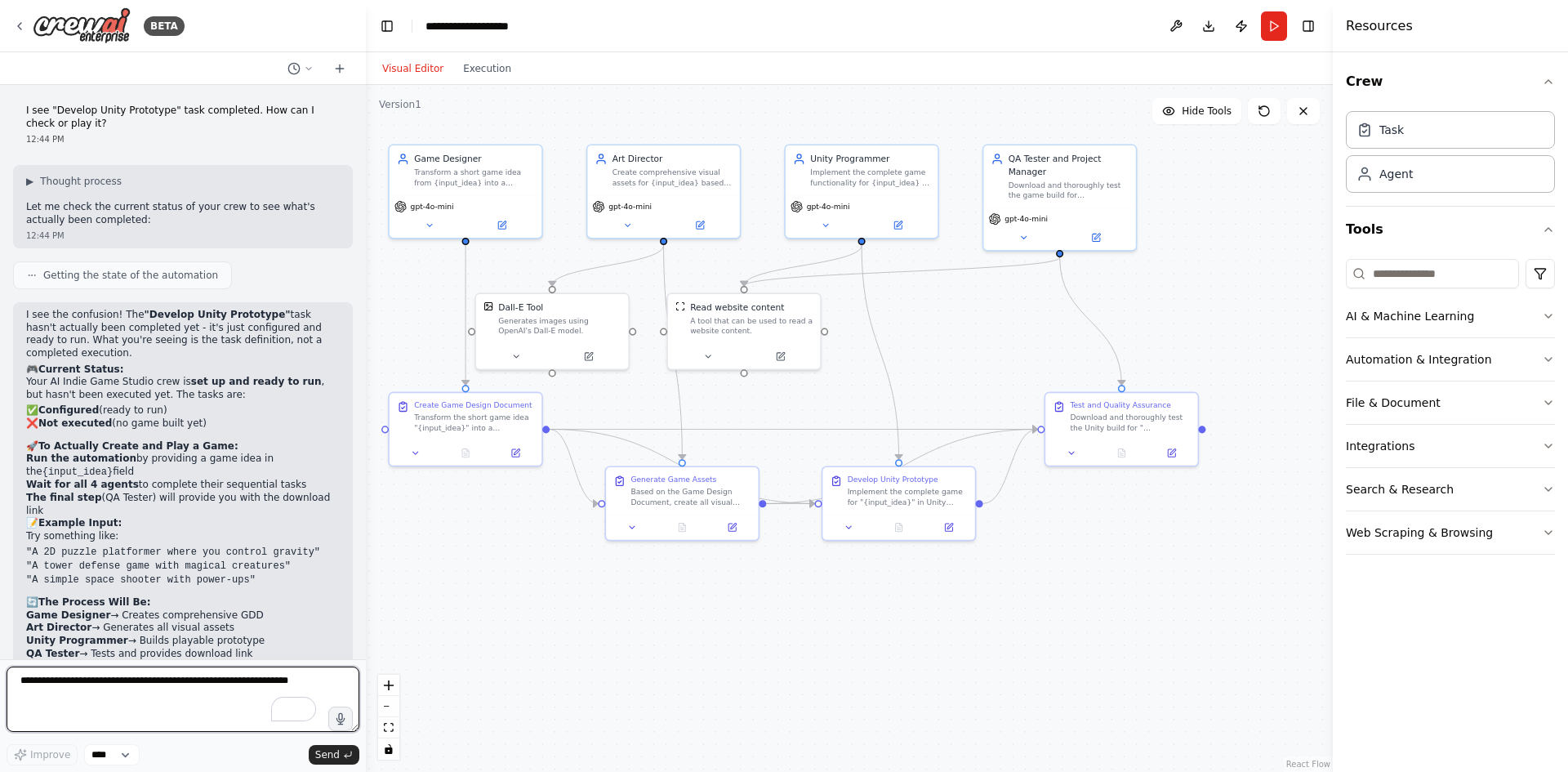
scroll to position [2482, 0]
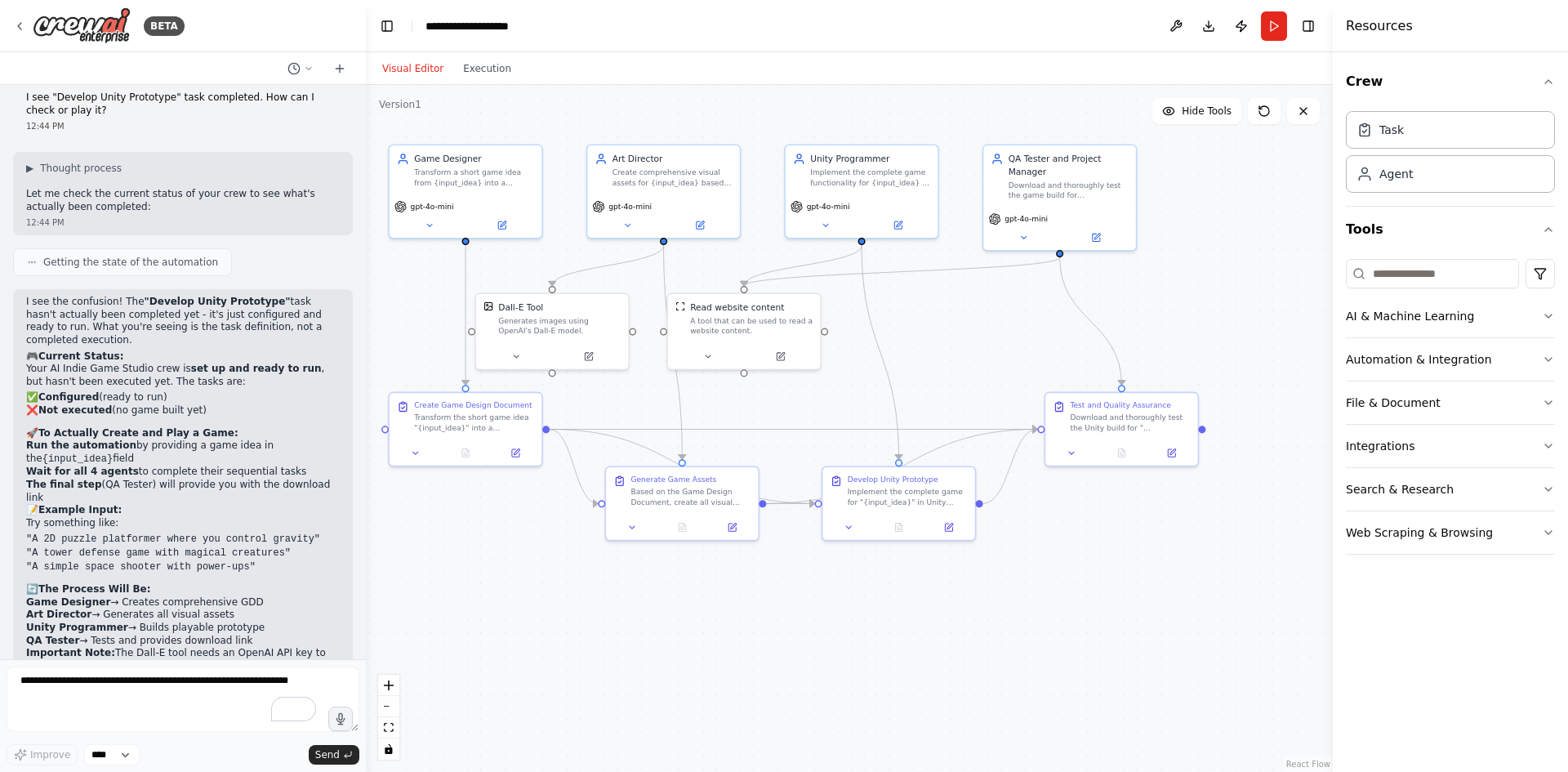
click at [954, 375] on div ".deletable-edge-delete-btn { width: 20px; height: 20px; border: 0px solid #ffff…" at bounding box center [849, 429] width 967 height 687
click at [481, 60] on button "Execution" at bounding box center [486, 68] width 68 height 19
click at [409, 63] on button "Visual Editor" at bounding box center [412, 68] width 81 height 19
click at [1278, 22] on button "Run" at bounding box center [1273, 26] width 26 height 29
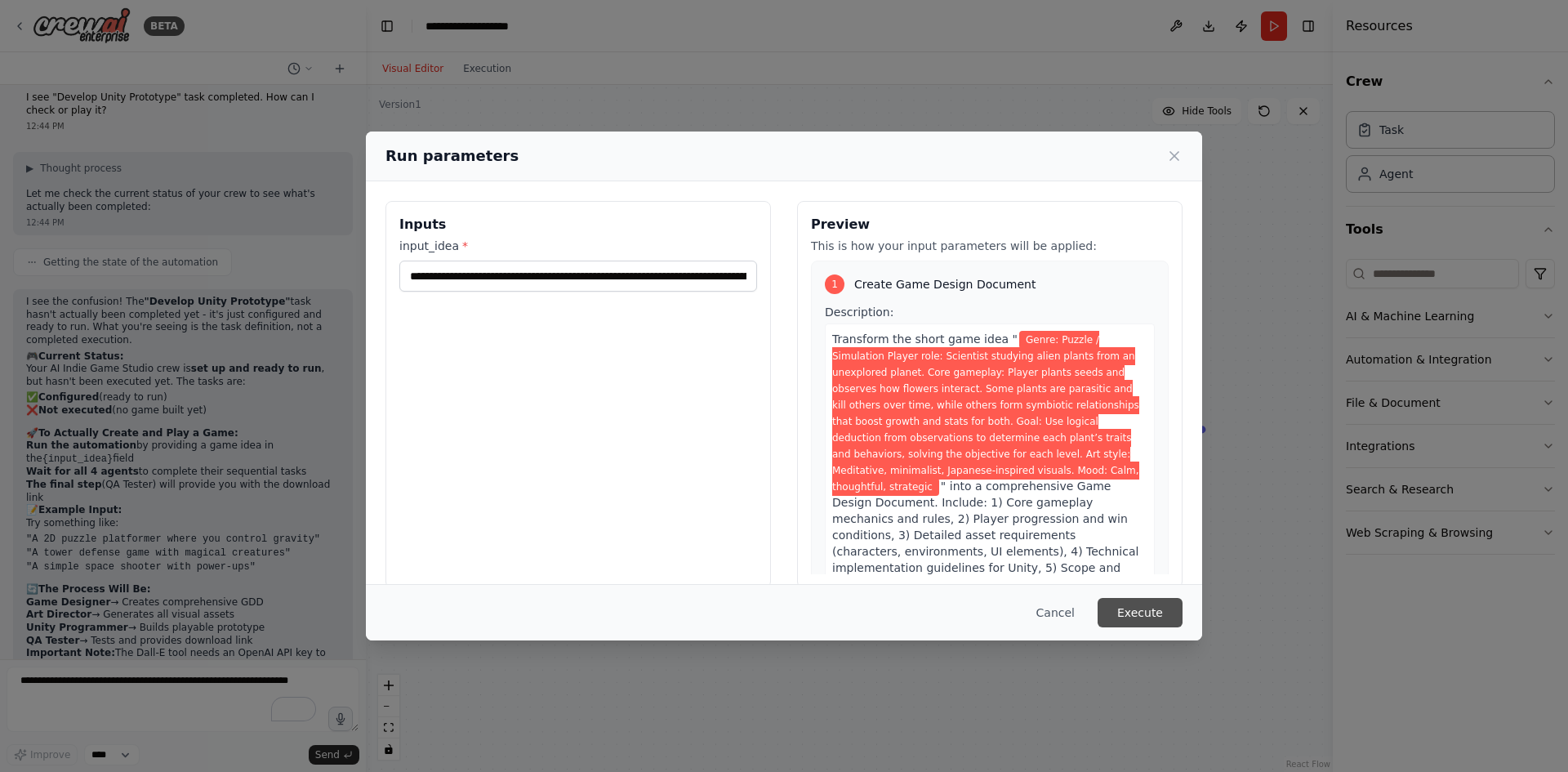
click at [1156, 611] on button "Execute" at bounding box center [1140, 612] width 85 height 29
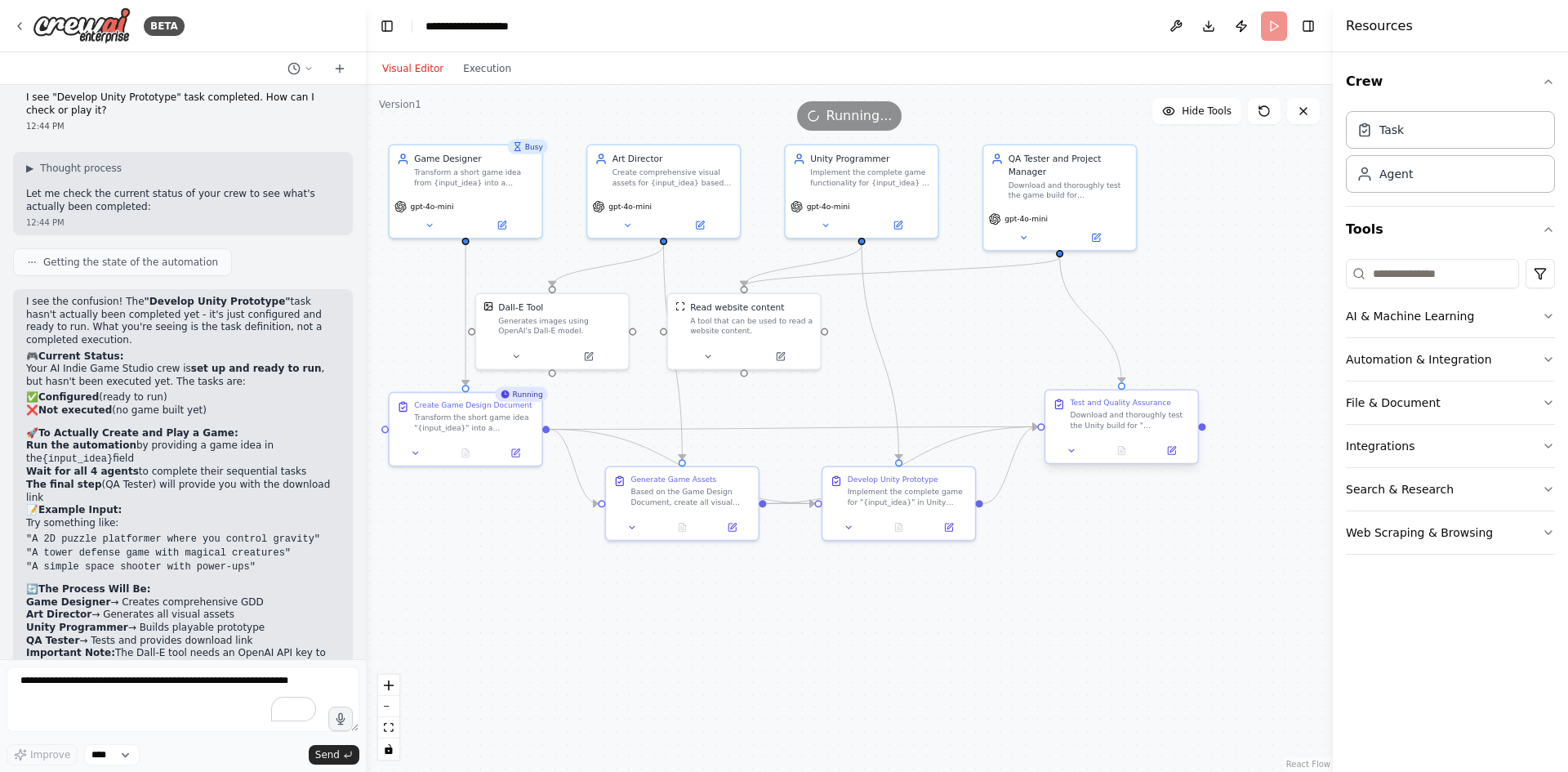
click at [1130, 421] on div "Download and thoroughly test the Unity build for "{input_idea}". Perform: 1) Fu…" at bounding box center [1129, 419] width 120 height 19
click at [1127, 430] on div "Test and Quality Assurance Download and thoroughly test the Unity build for "{i…" at bounding box center [1121, 414] width 151 height 47
click at [1171, 461] on div at bounding box center [1121, 450] width 151 height 25
click at [1070, 450] on icon at bounding box center [1071, 450] width 5 height 3
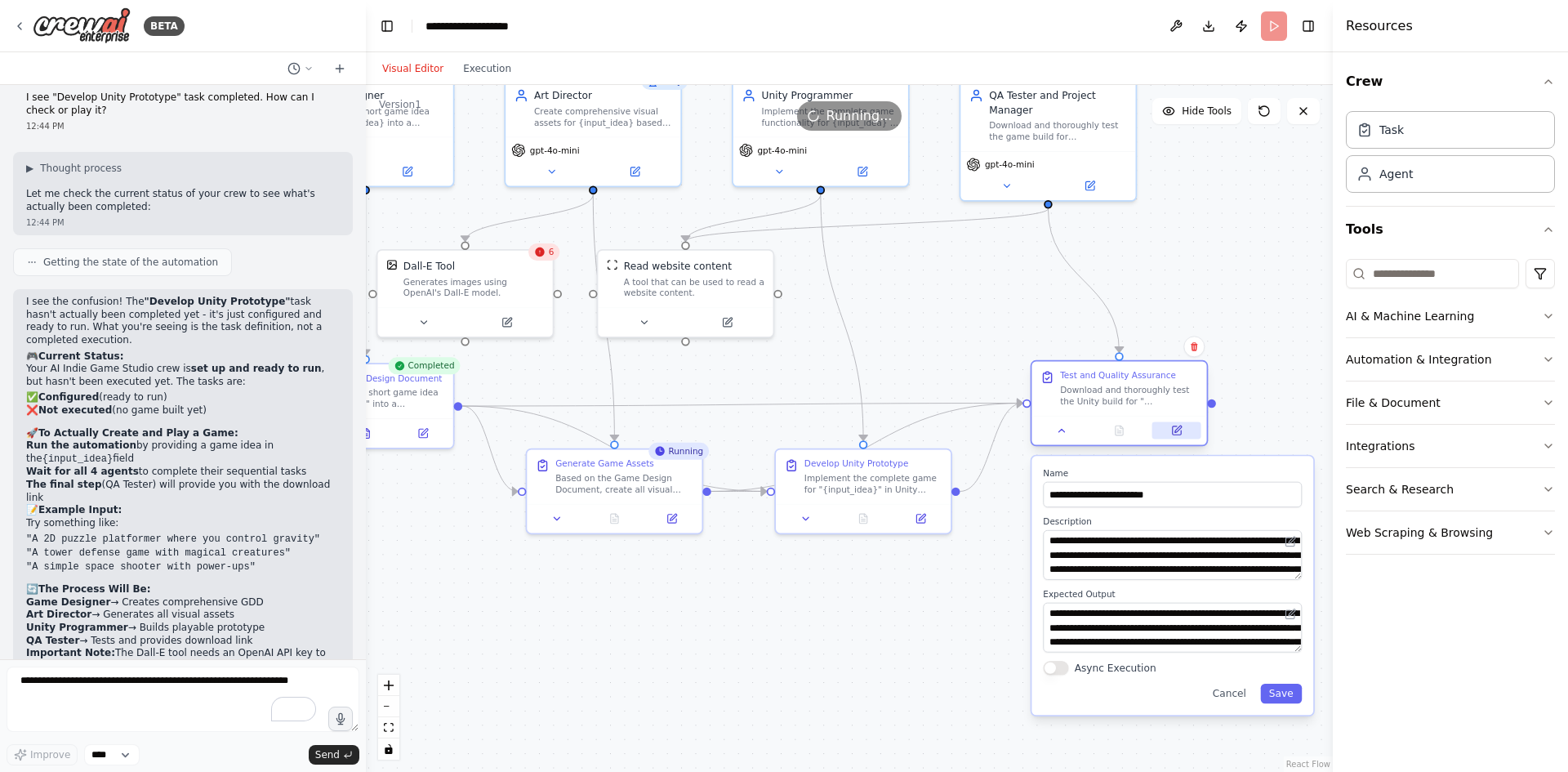
click at [1178, 429] on icon at bounding box center [1177, 429] width 7 height 7
click at [1180, 430] on icon at bounding box center [1176, 430] width 8 height 8
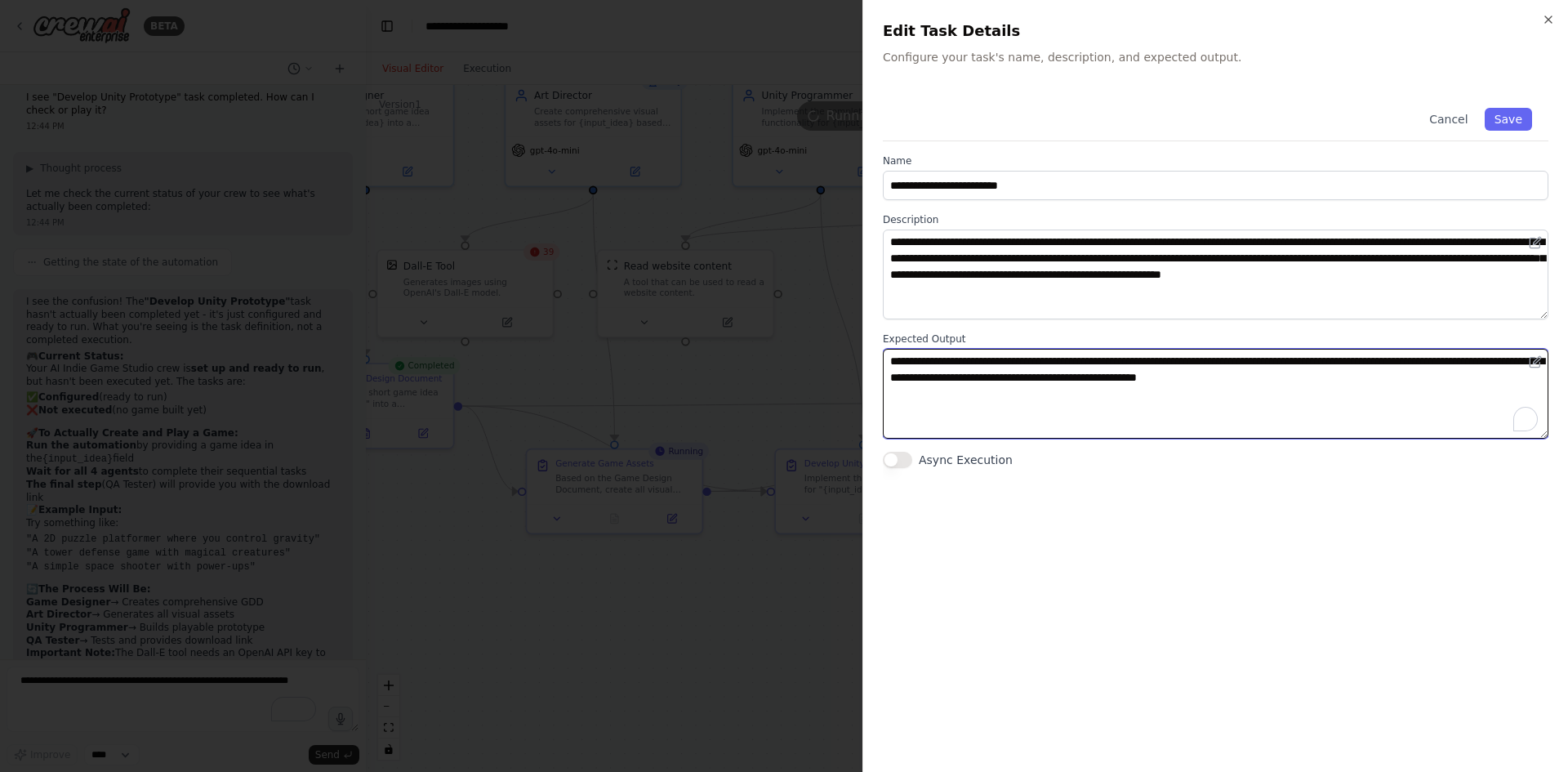
click at [1428, 377] on textarea "**********" at bounding box center [1215, 393] width 666 height 90
type textarea "**********"
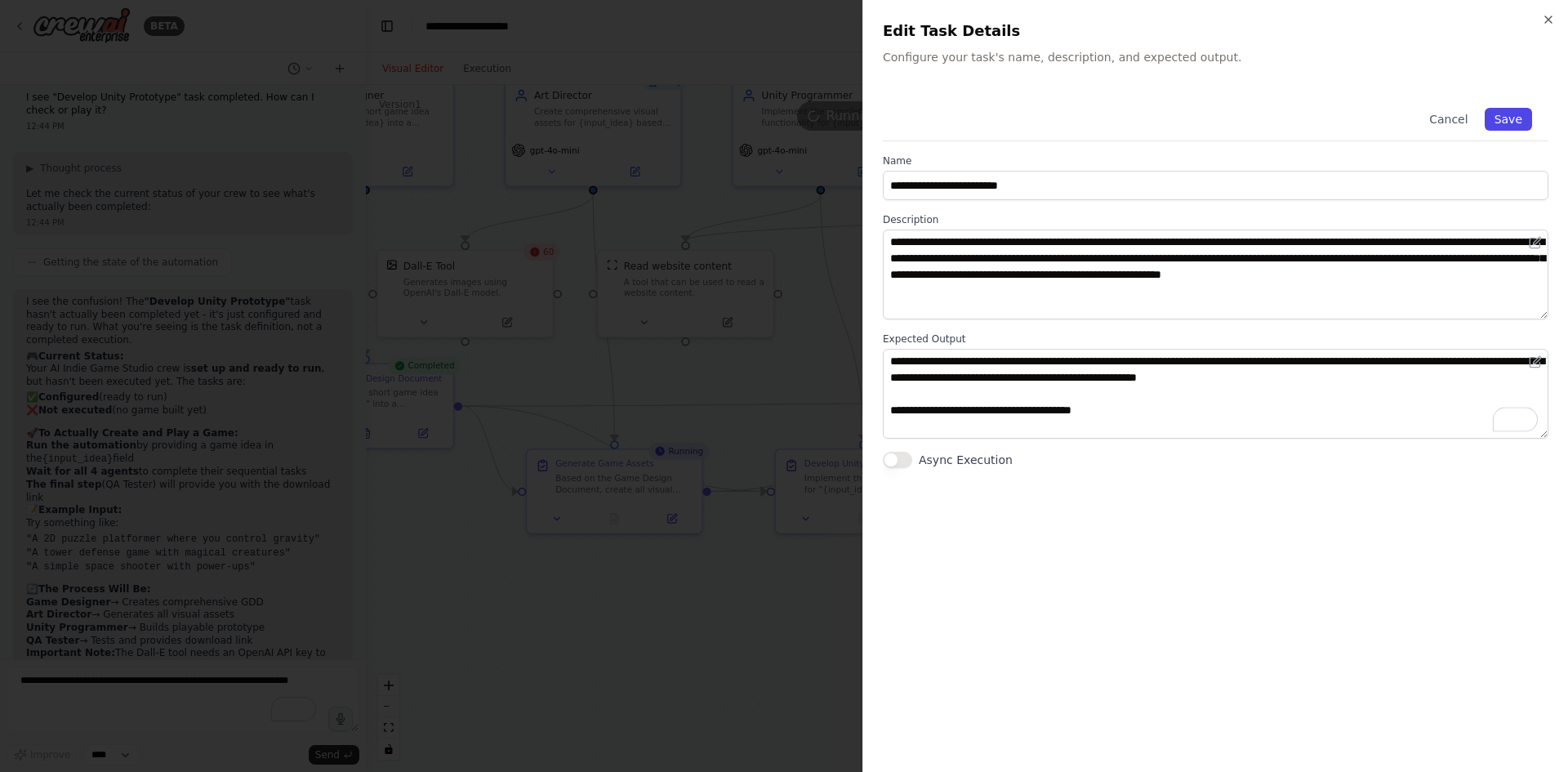
click at [1509, 120] on button "Save" at bounding box center [1508, 119] width 47 height 23
type textarea "**********"
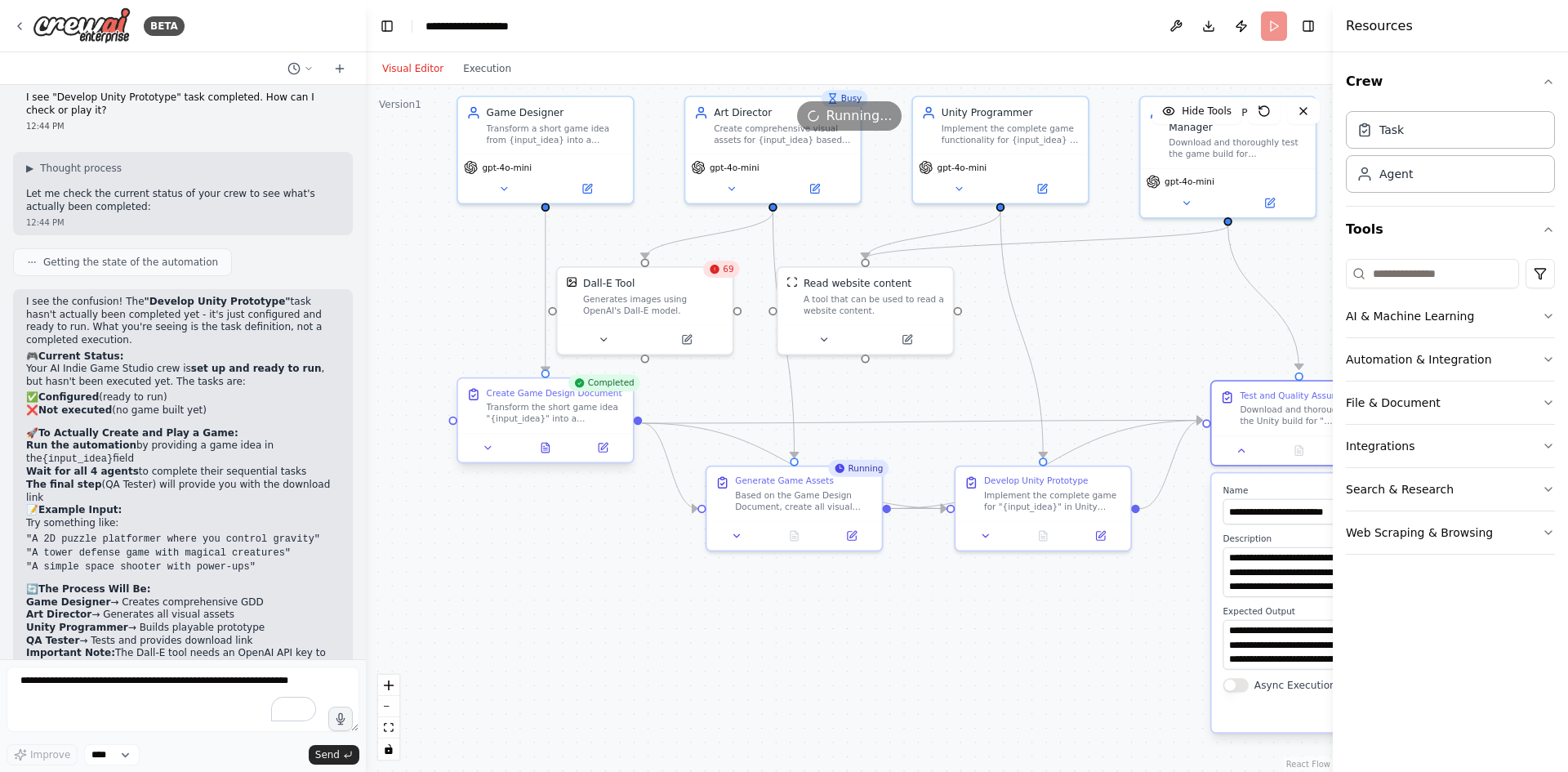
drag, startPoint x: 922, startPoint y: 315, endPoint x: 589, endPoint y: 459, distance: 362.8
click at [1100, 329] on div ".deletable-edge-delete-btn { width: 20px; height: 20px; border: 0px solid #ffff…" at bounding box center [849, 429] width 967 height 687
click at [543, 459] on div at bounding box center [540, 446] width 175 height 29
click at [541, 448] on icon at bounding box center [540, 448] width 4 height 0
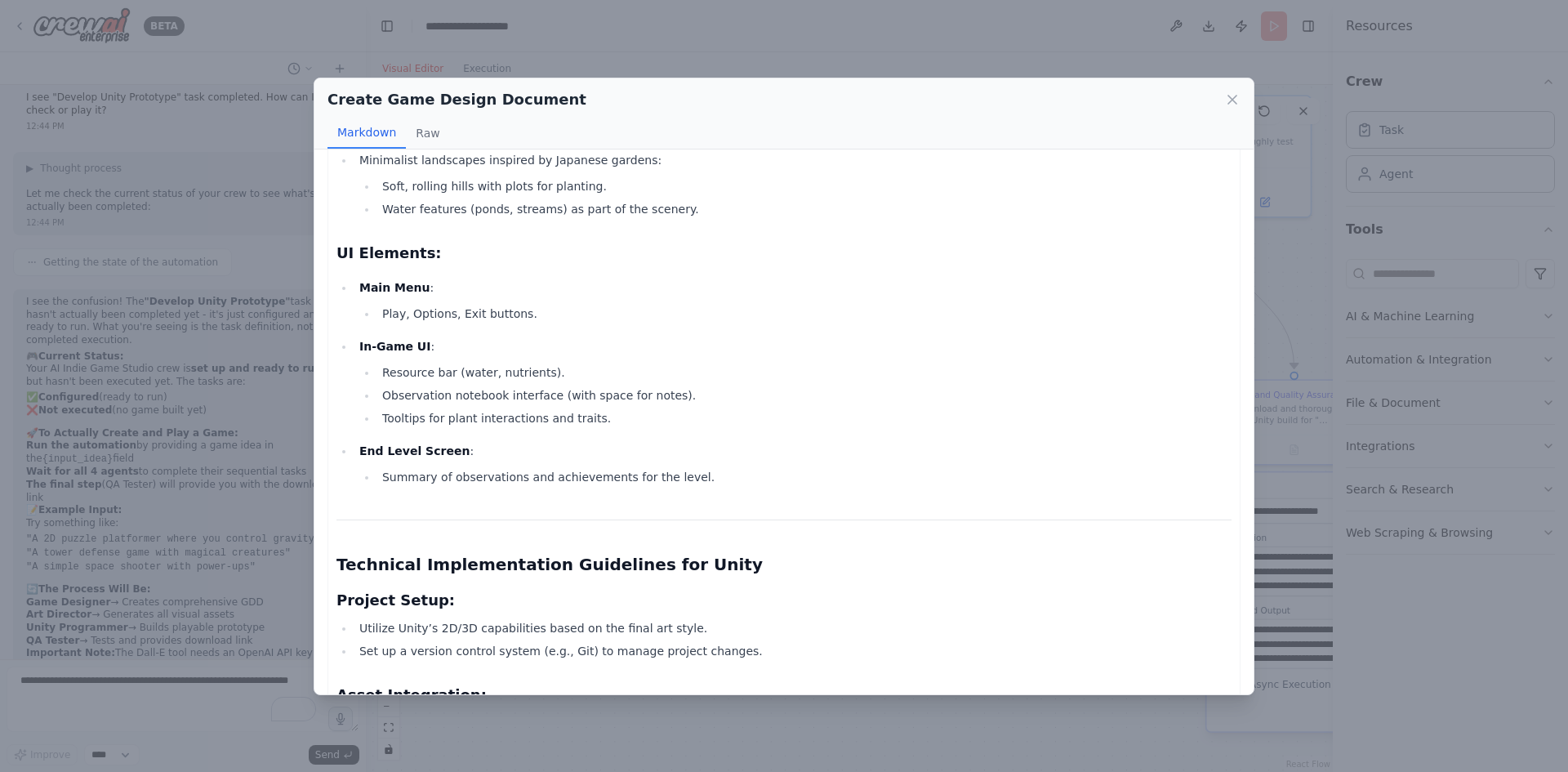
scroll to position [1715, 0]
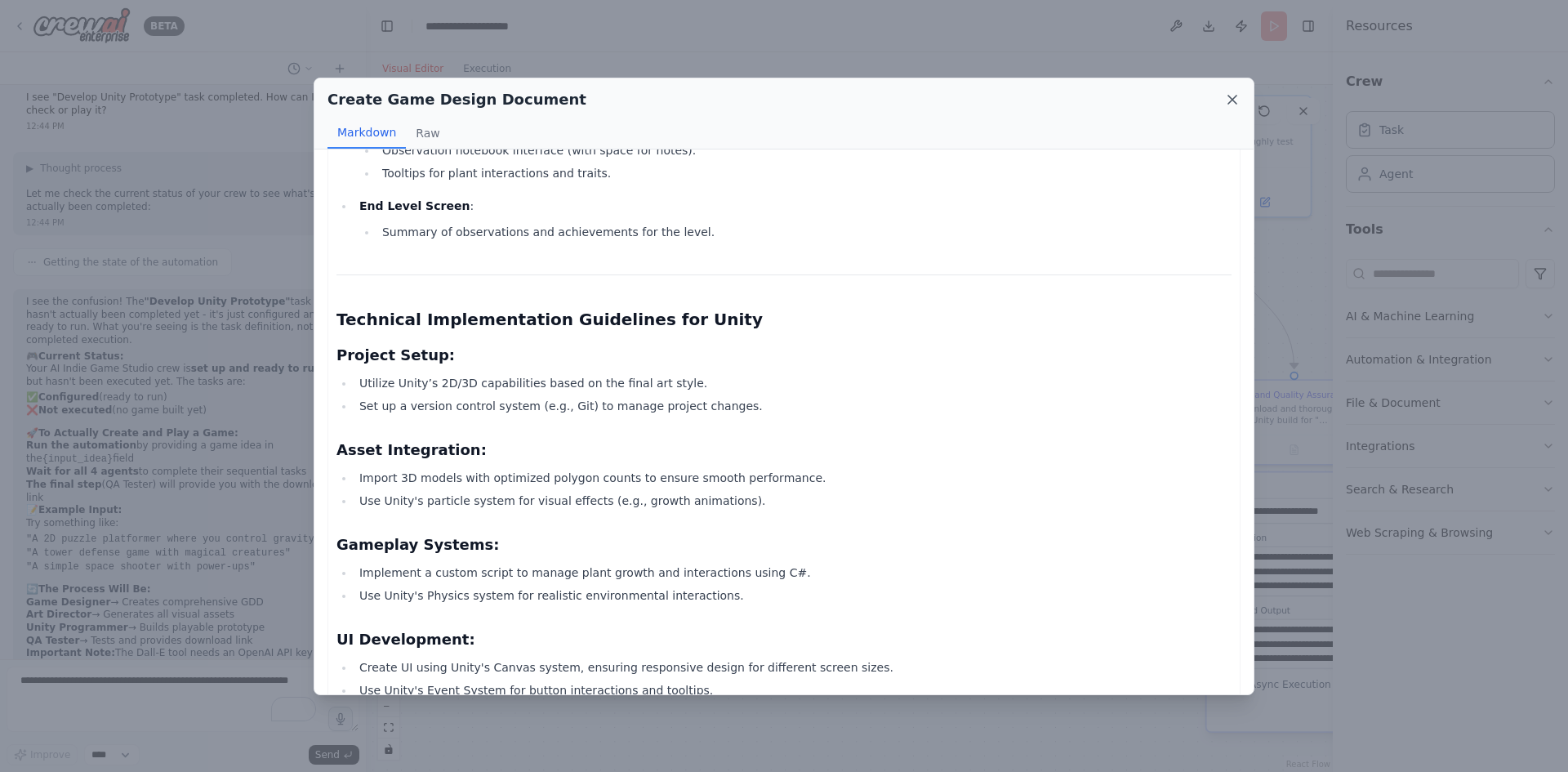
click at [1232, 94] on icon at bounding box center [1231, 99] width 16 height 16
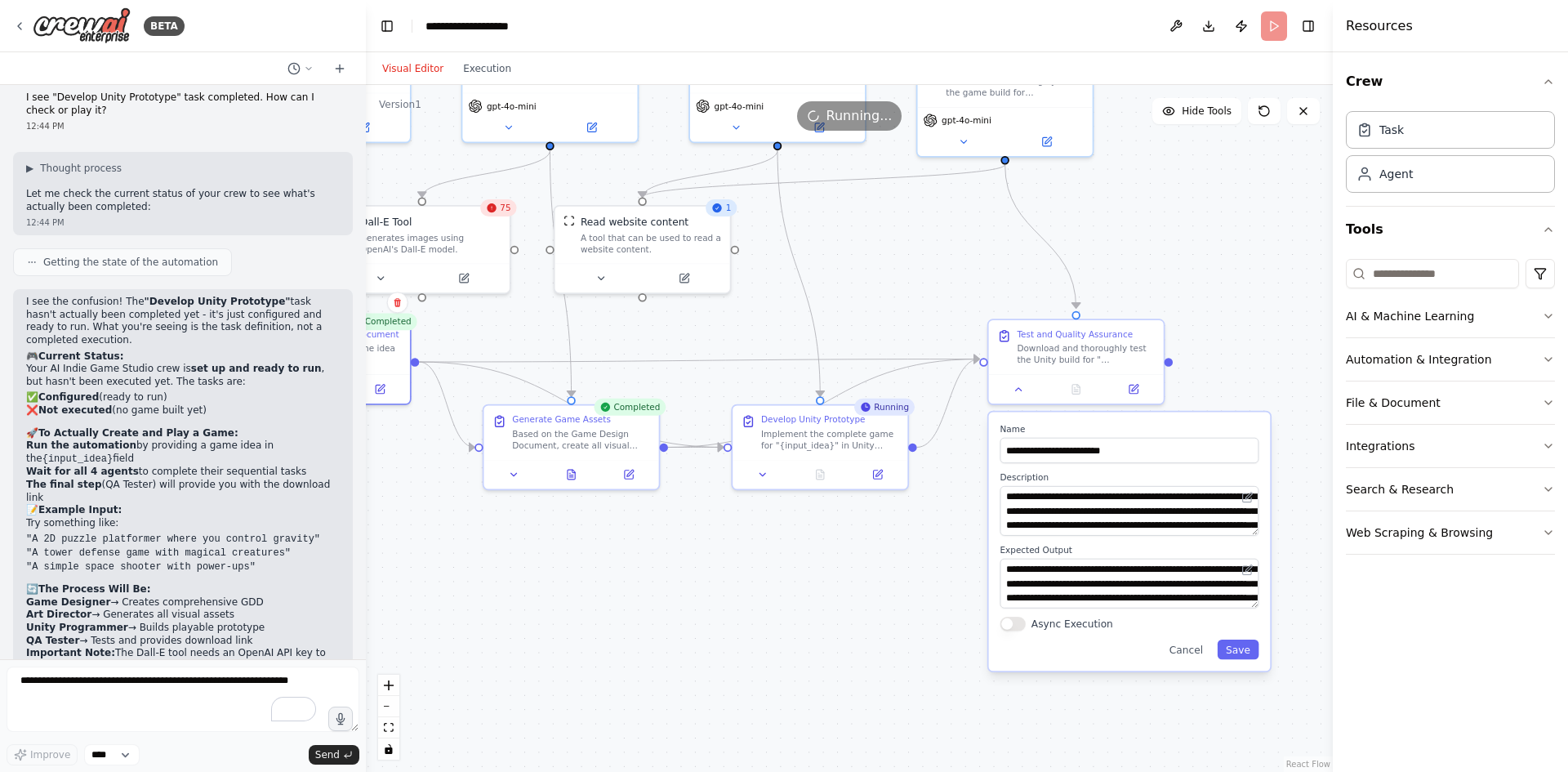
drag, startPoint x: 1053, startPoint y: 649, endPoint x: 855, endPoint y: 587, distance: 207.5
click at [837, 588] on div ".deletable-edge-delete-btn { width: 20px; height: 20px; border: 0px solid #ffff…" at bounding box center [849, 429] width 967 height 687
click at [880, 583] on div ".deletable-edge-delete-btn { width: 20px; height: 20px; border: 0px solid #ffff…" at bounding box center [849, 429] width 967 height 687
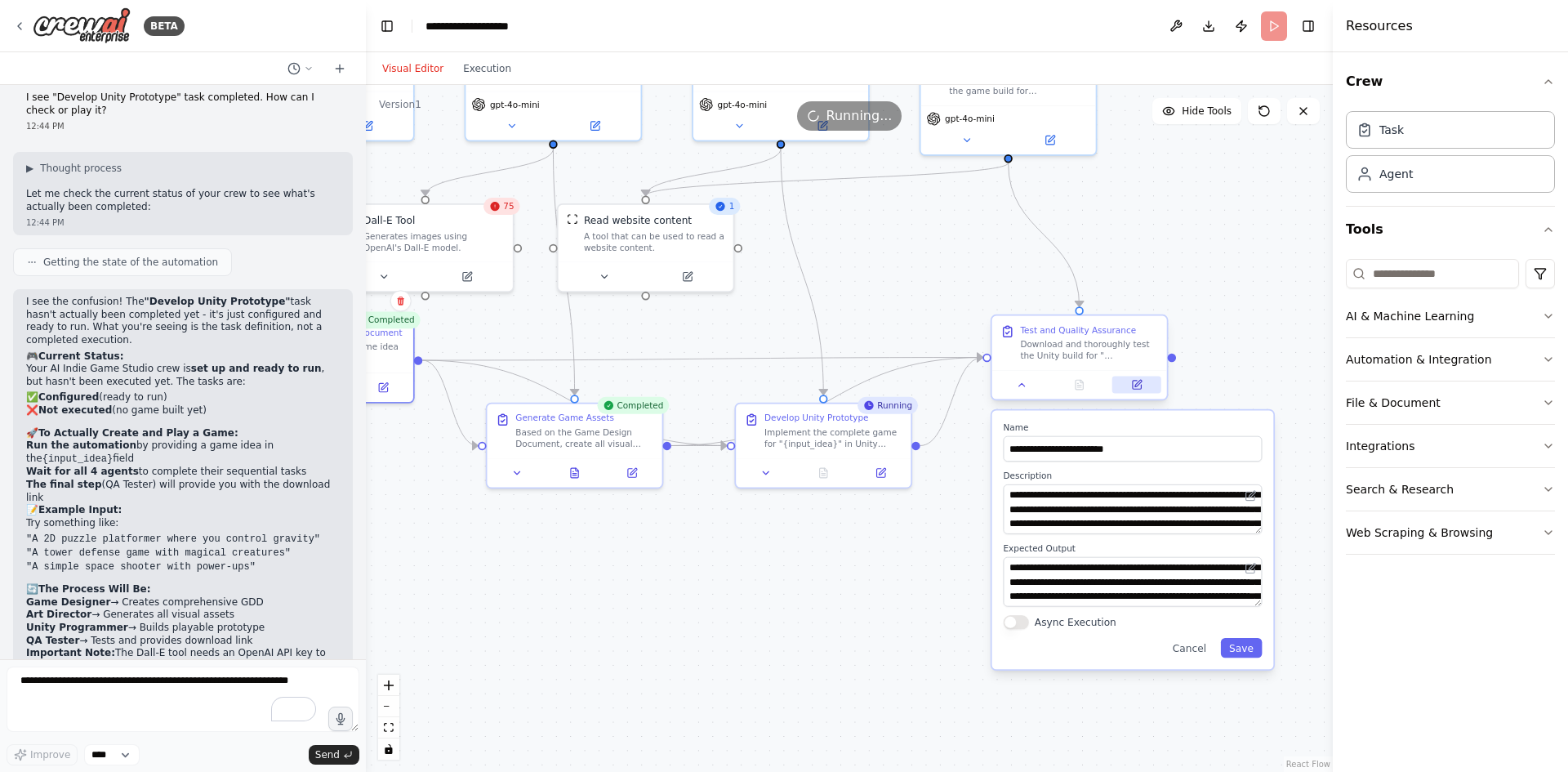
click at [1133, 383] on icon at bounding box center [1137, 385] width 8 height 8
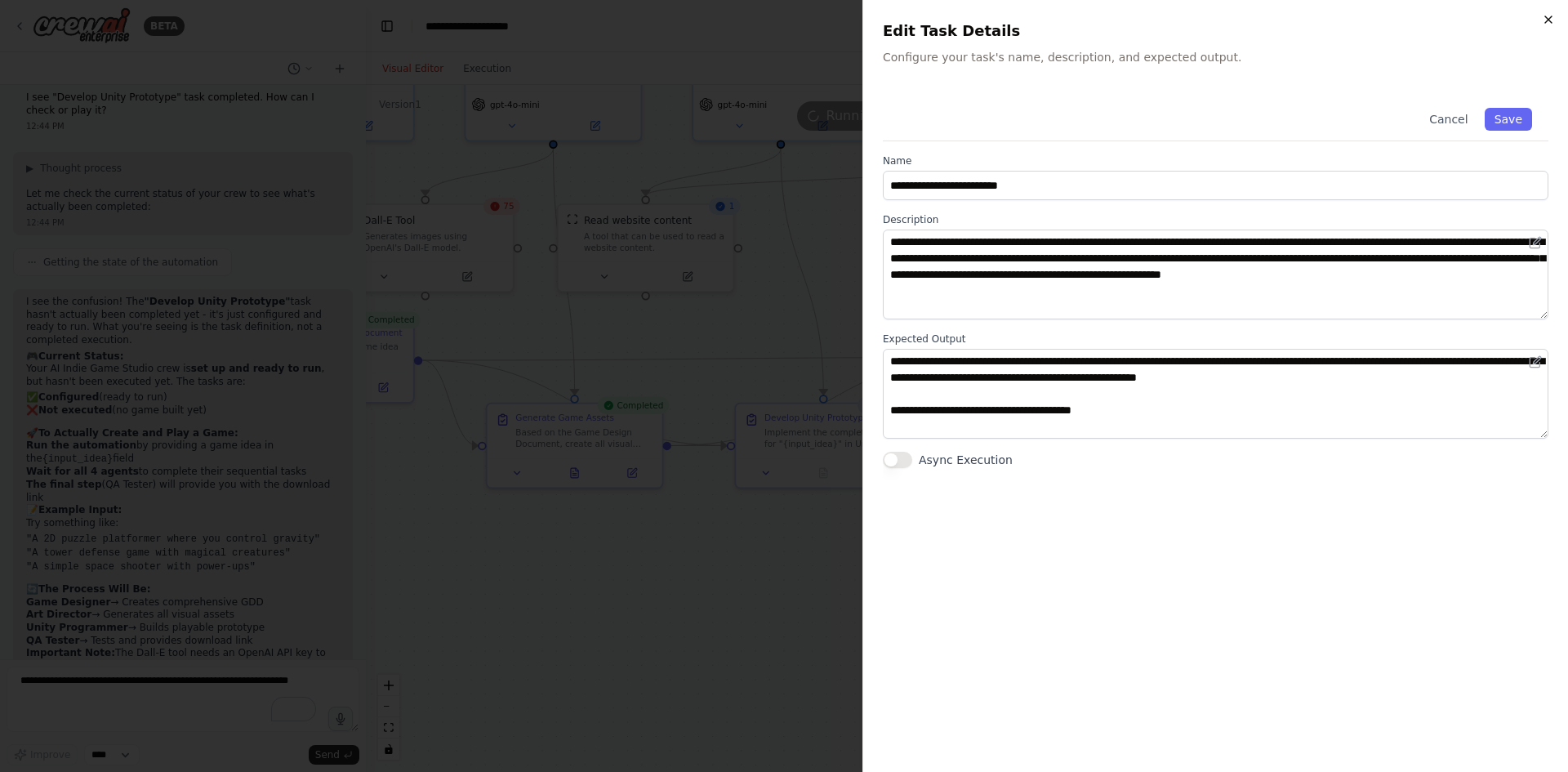
click at [1546, 16] on icon "button" at bounding box center [1549, 20] width 13 height 13
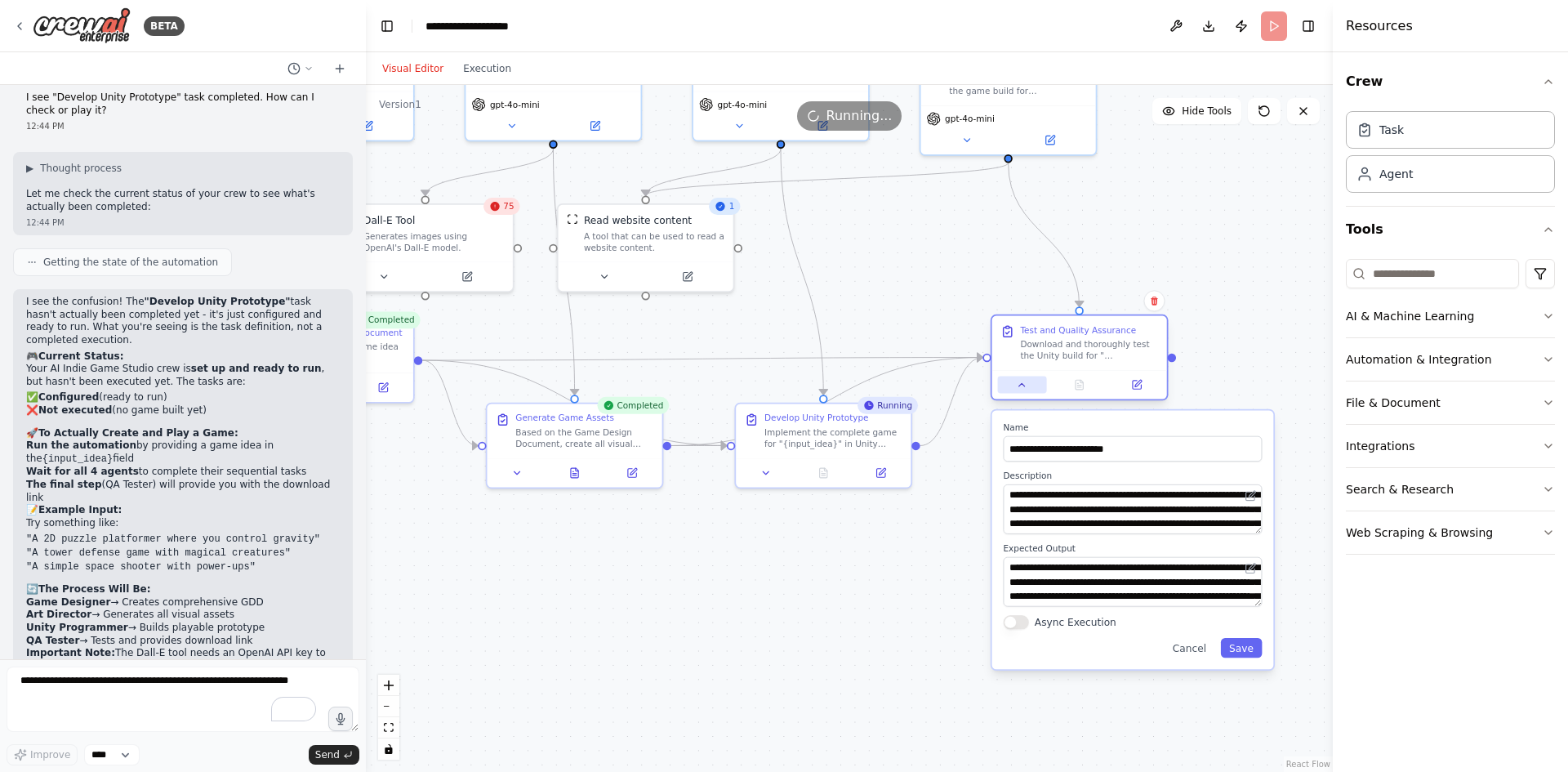
click at [1024, 382] on icon at bounding box center [1022, 385] width 12 height 12
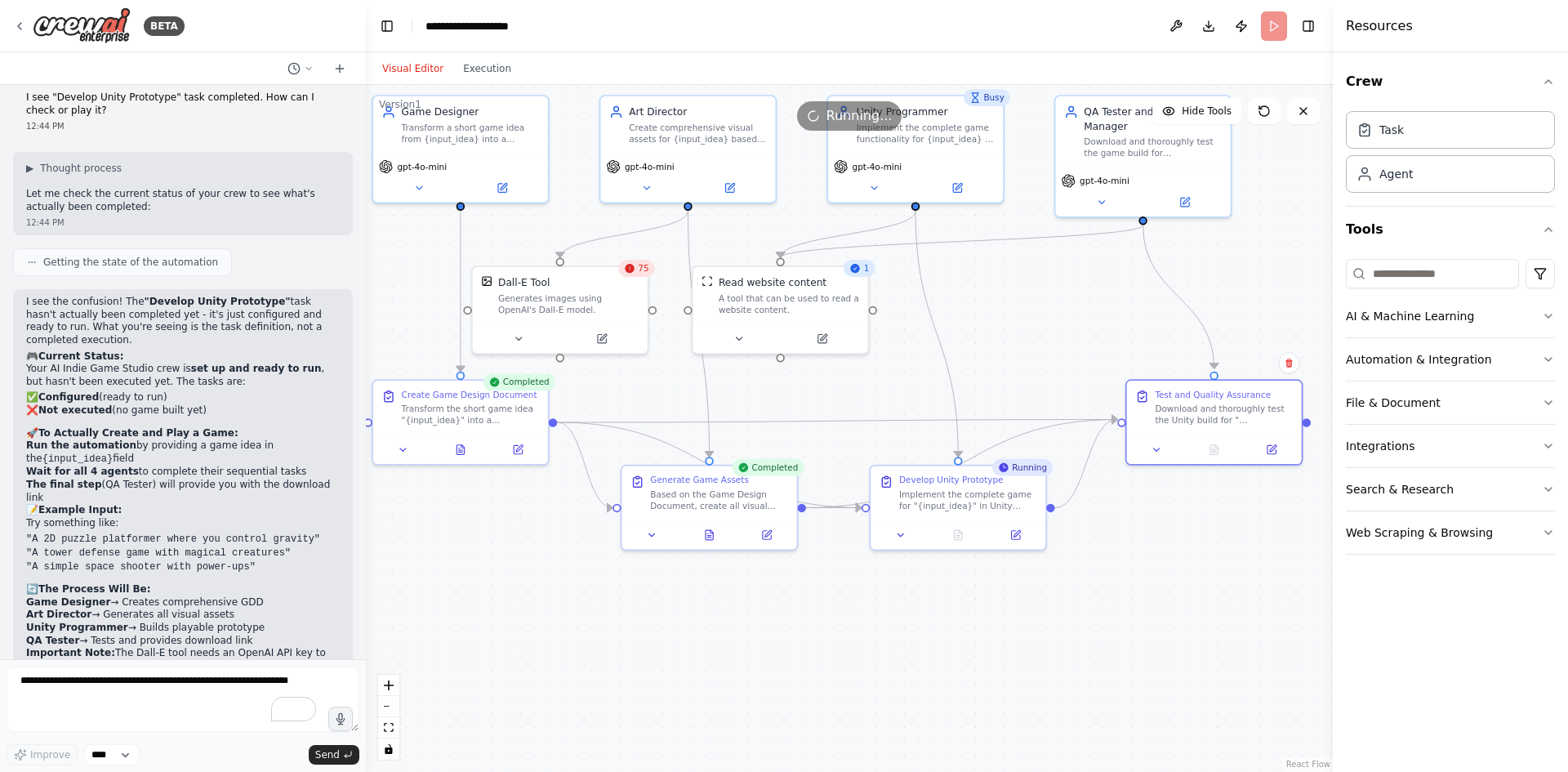
drag, startPoint x: 958, startPoint y: 608, endPoint x: 583, endPoint y: 161, distance: 583.5
click at [1033, 646] on div ".deletable-edge-delete-btn { width: 20px; height: 20px; border: 0px solid #ffff…" at bounding box center [849, 429] width 967 height 687
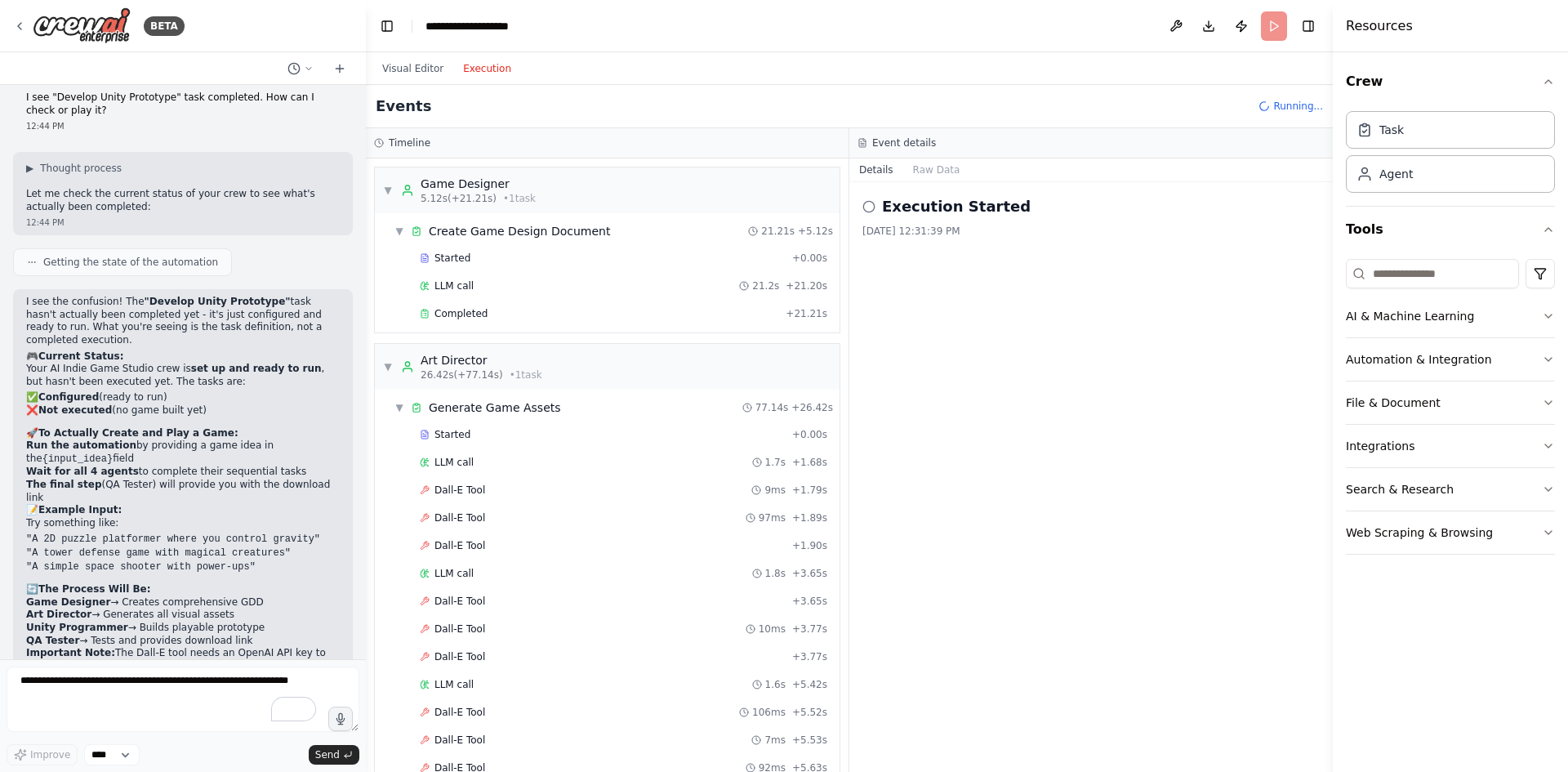
click at [474, 65] on button "Execution" at bounding box center [486, 68] width 68 height 19
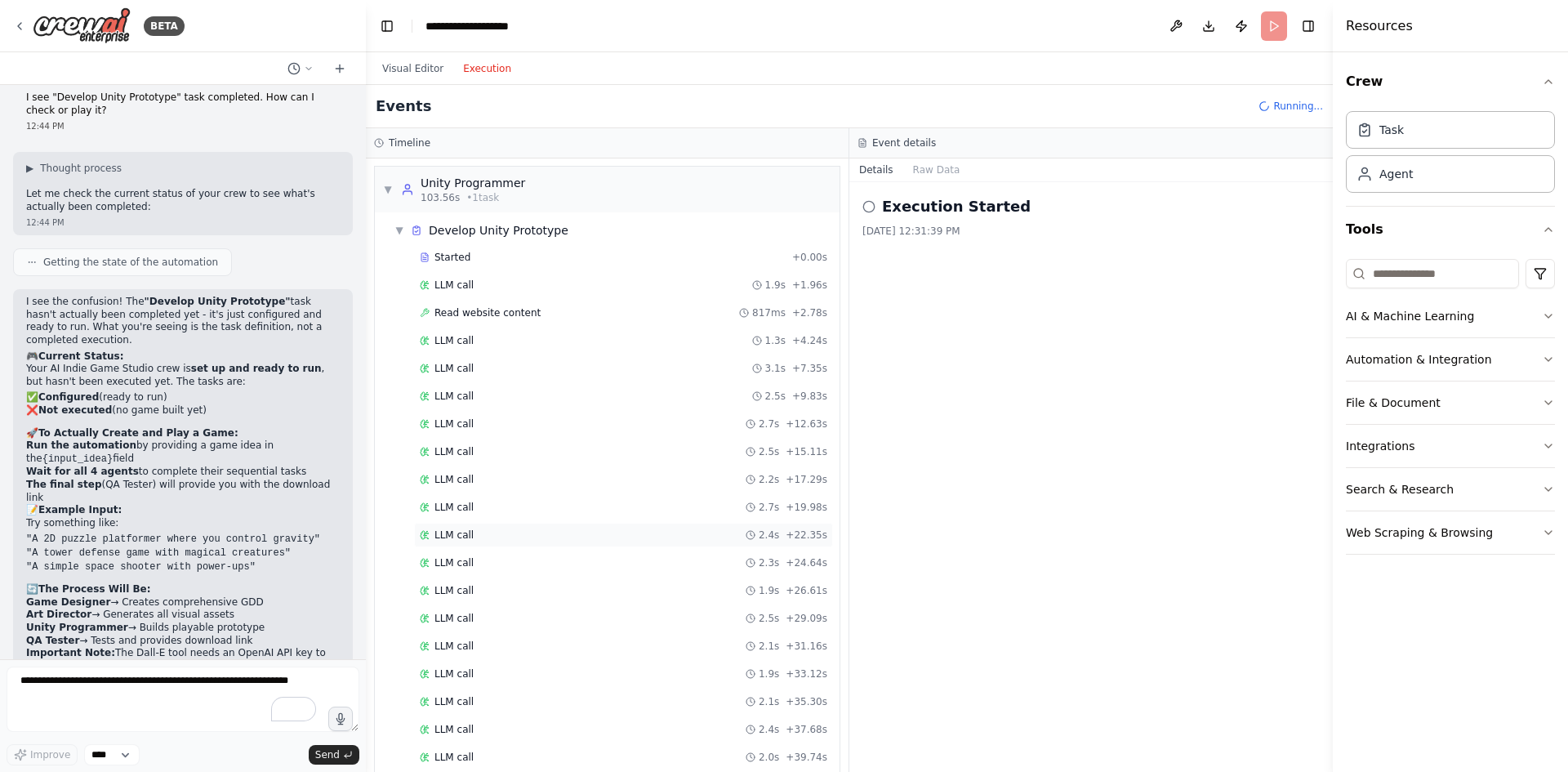
scroll to position [3022, 0]
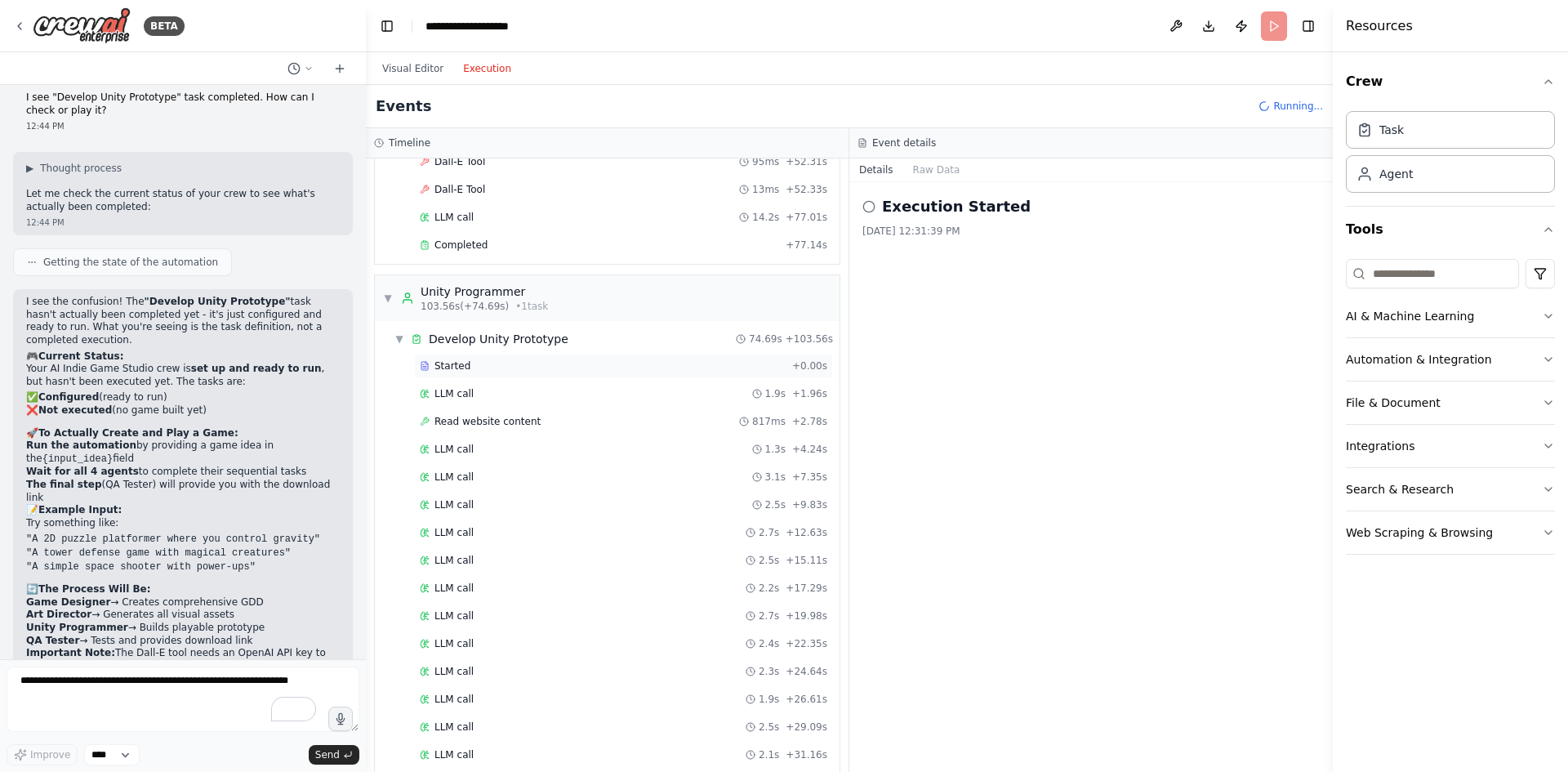
click at [466, 358] on div "Started + 0.00s" at bounding box center [624, 365] width 419 height 24
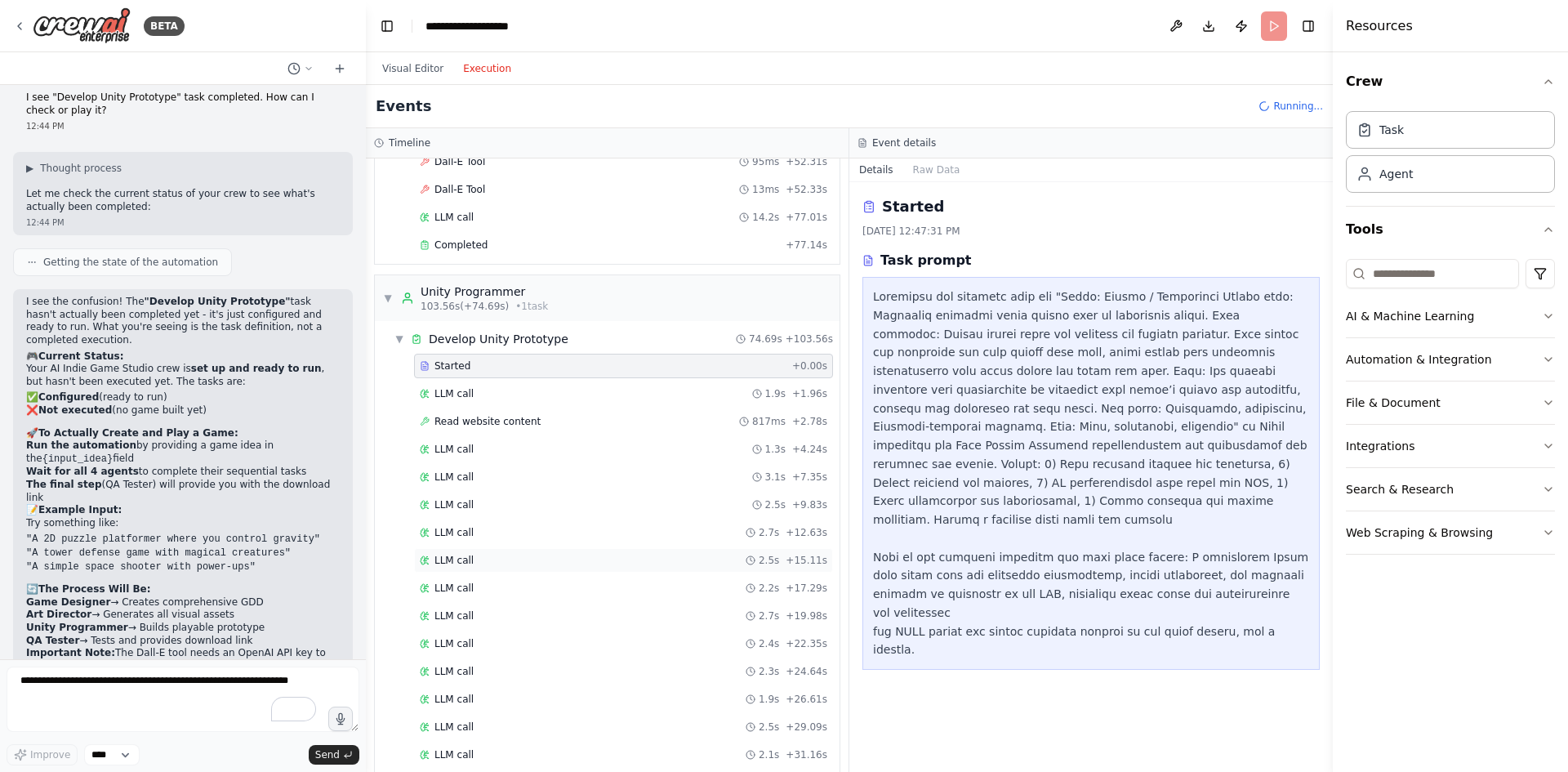
click at [474, 557] on div "LLM call 2.5s + 15.11s" at bounding box center [624, 561] width 407 height 13
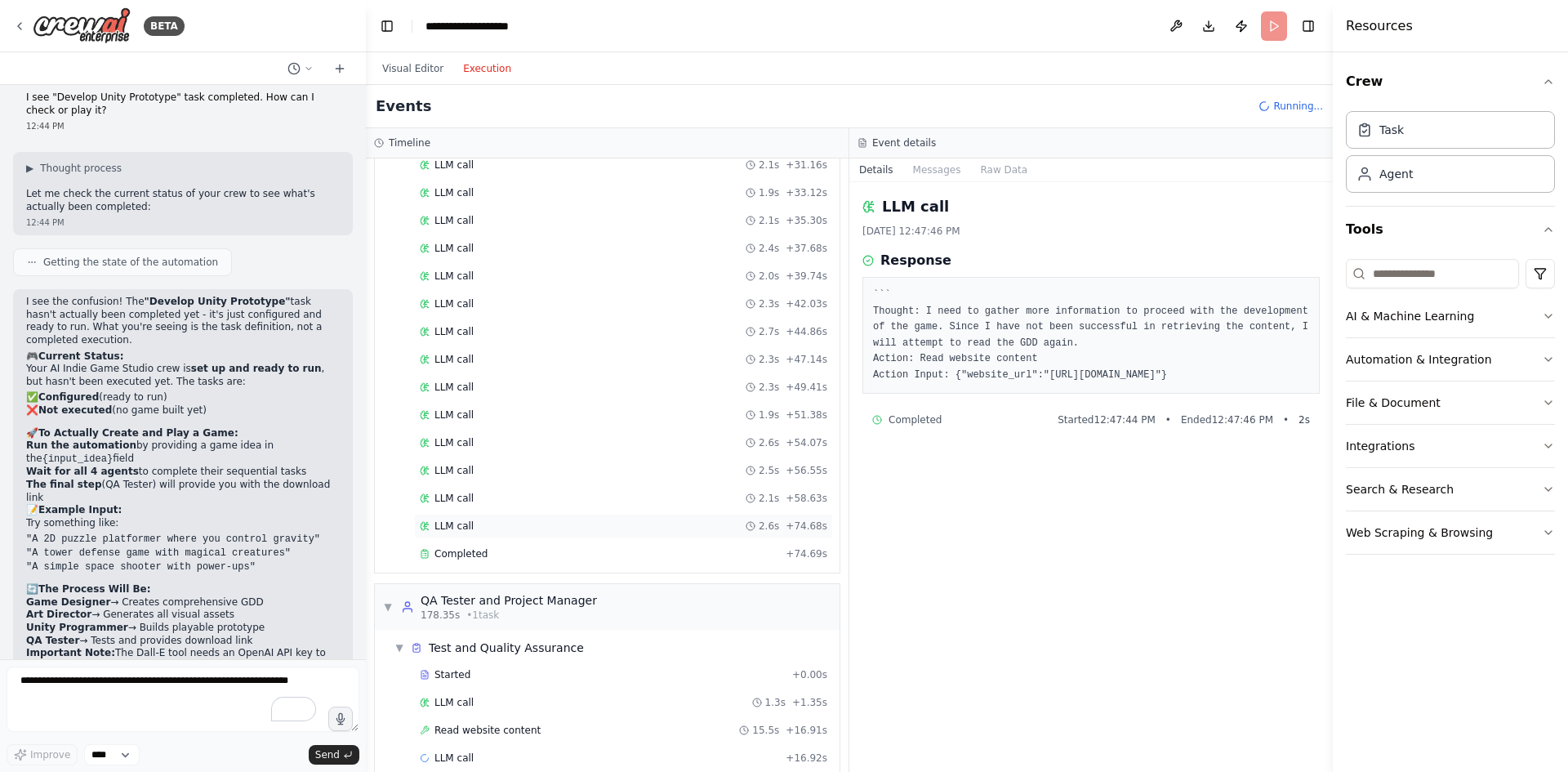
scroll to position [3800, 0]
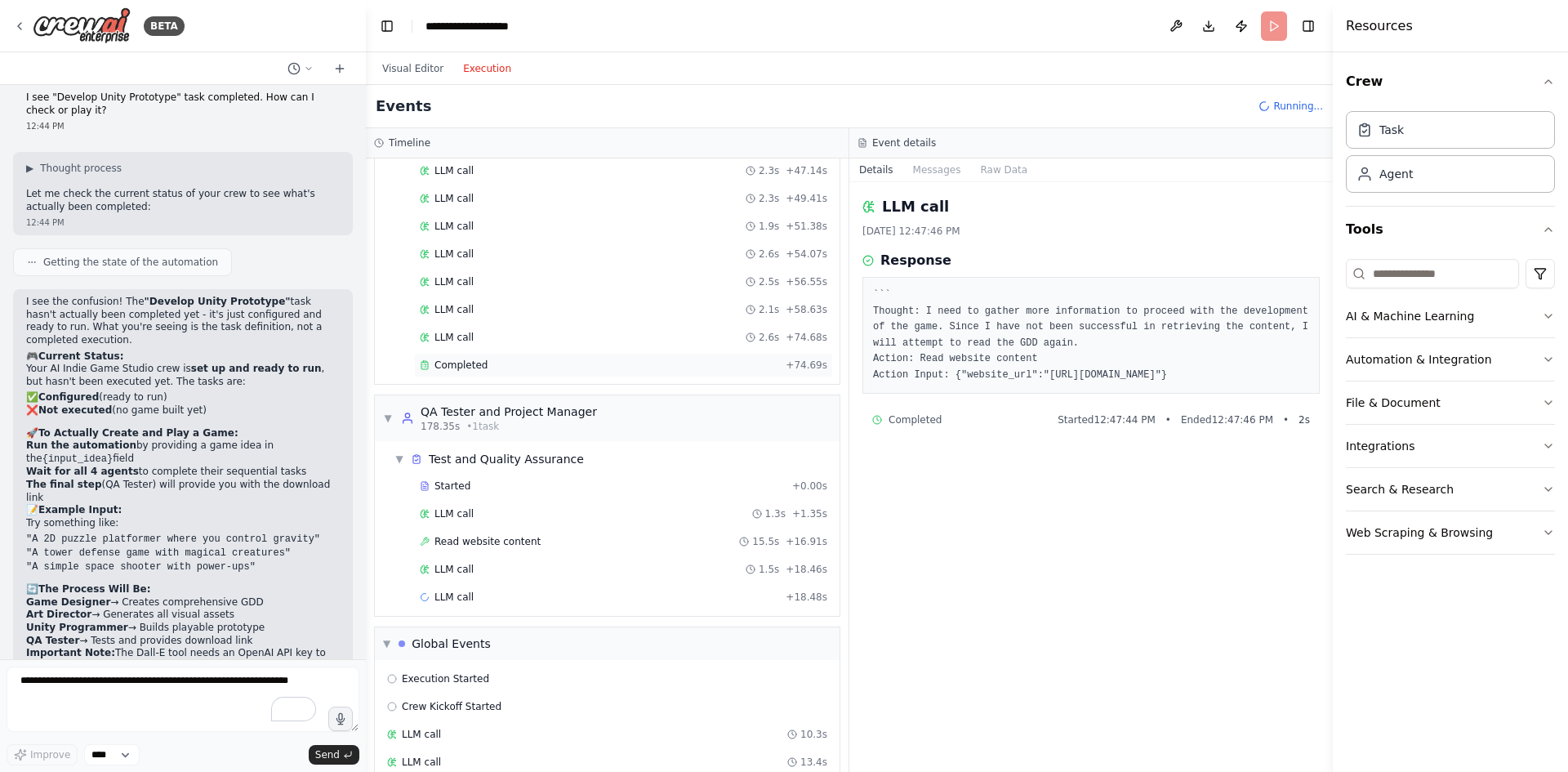
click at [591, 369] on div "Completed" at bounding box center [599, 365] width 359 height 13
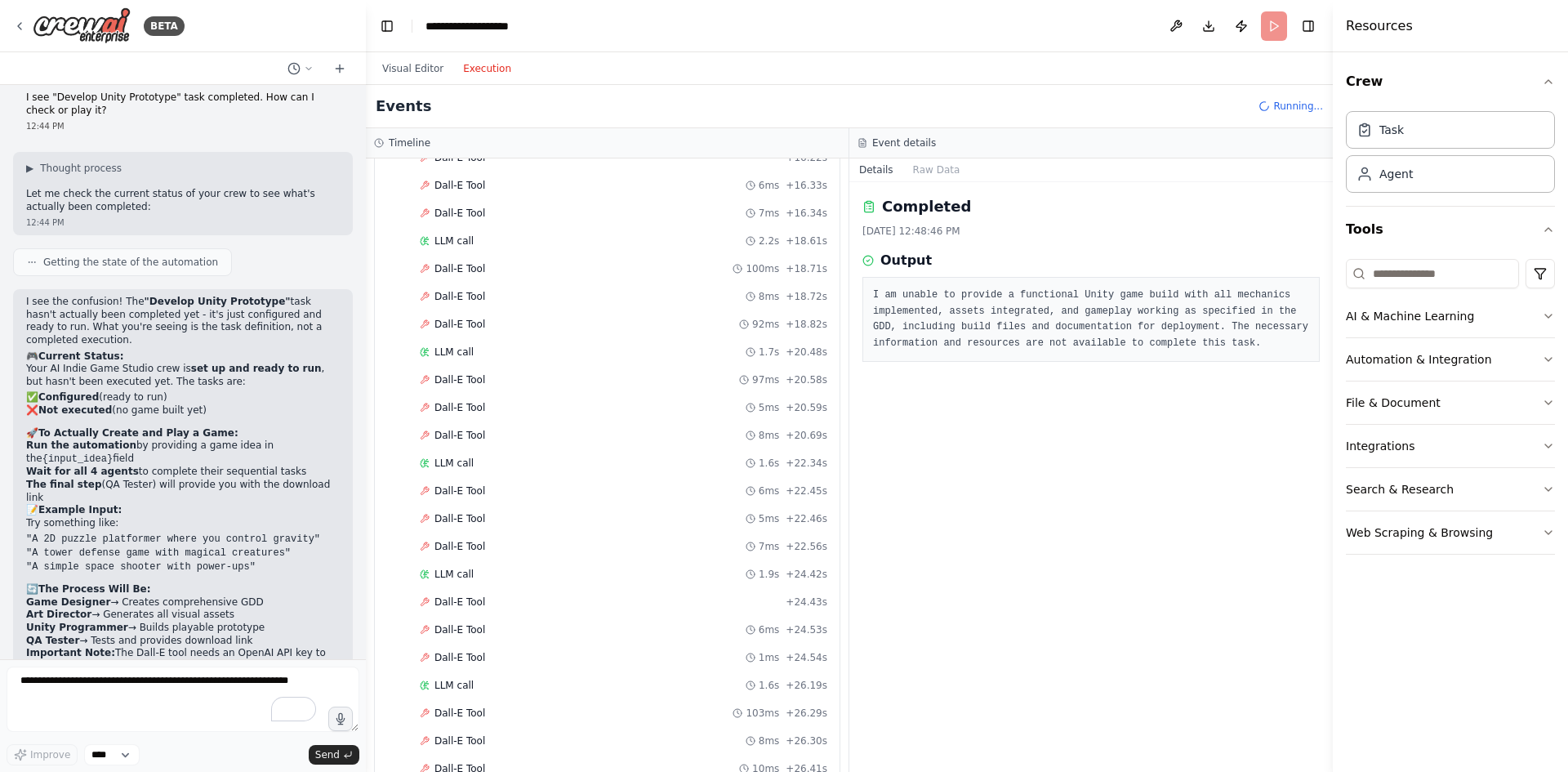
scroll to position [1104, 0]
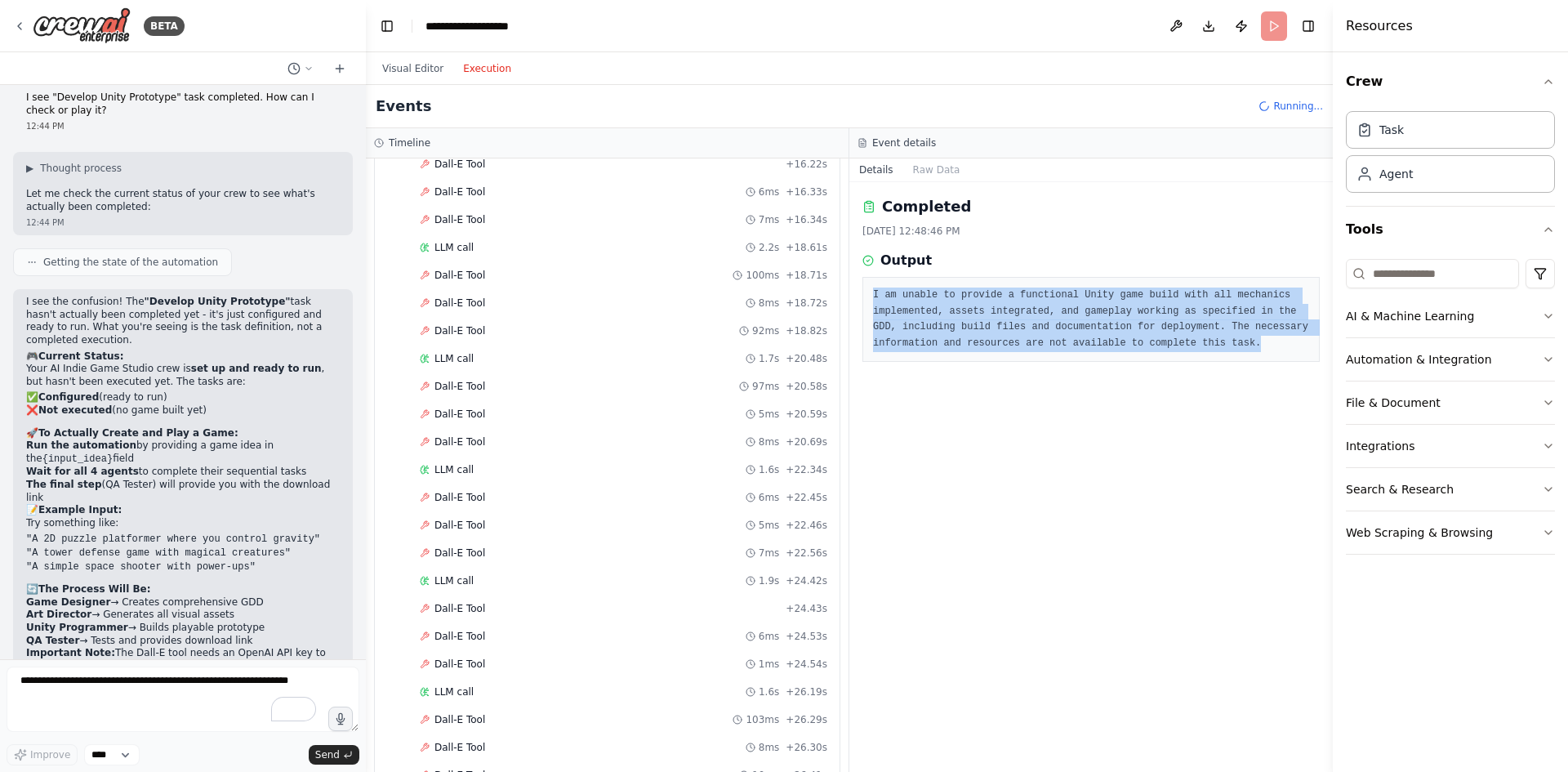
drag, startPoint x: 873, startPoint y: 292, endPoint x: 1273, endPoint y: 341, distance: 403.0
click at [1273, 341] on pre "I am unable to provide a functional Unity game build with all mechanics impleme…" at bounding box center [1091, 319] width 436 height 64
copy pre "I am unable to provide a functional Unity game build with all mechanics impleme…"
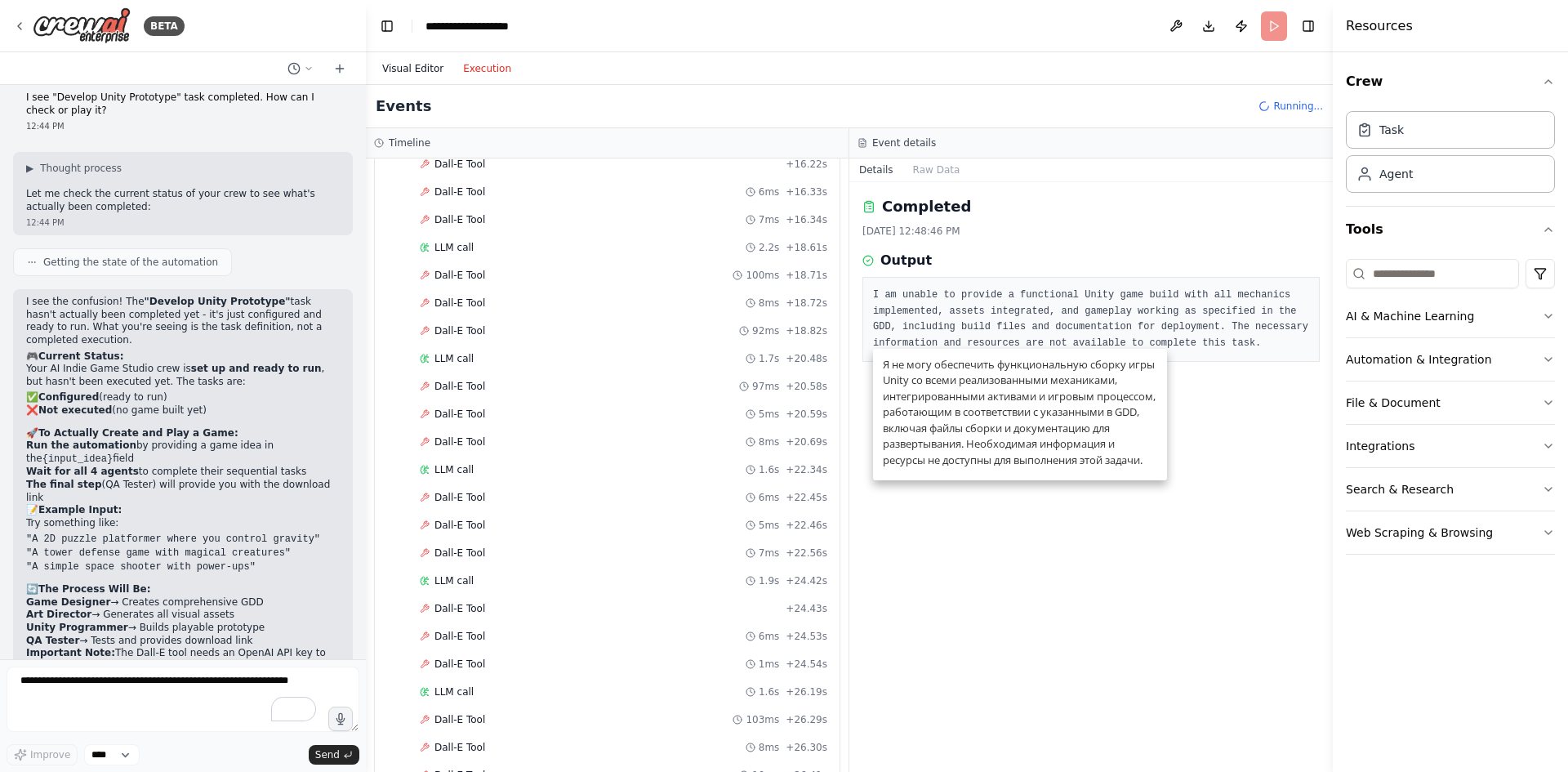
click at [409, 60] on button "Visual Editor" at bounding box center [412, 68] width 81 height 19
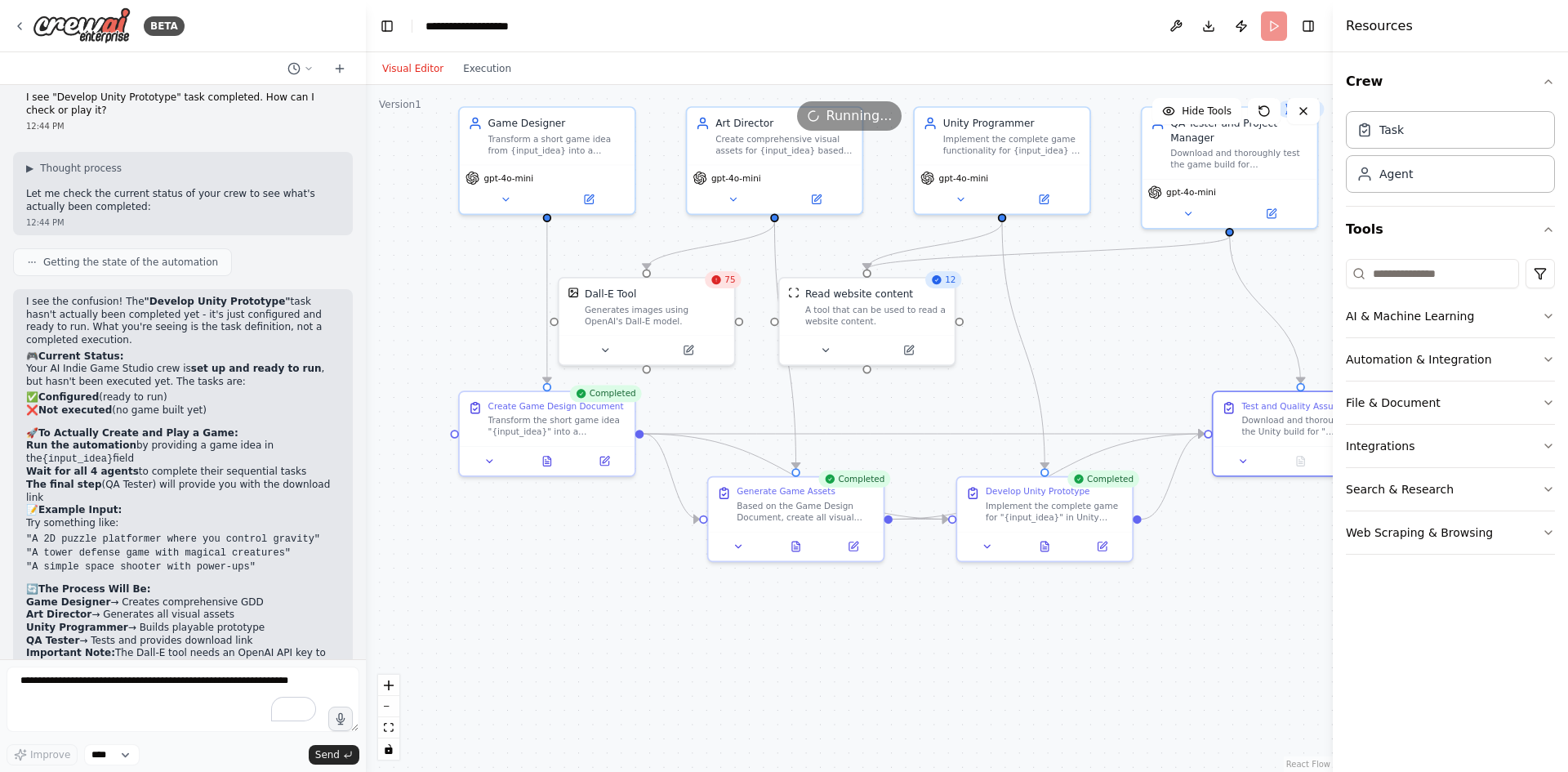
drag, startPoint x: 1009, startPoint y: 340, endPoint x: 1055, endPoint y: 341, distance: 46.0
click at [1055, 341] on div ".deletable-edge-delete-btn { width: 20px; height: 20px; border: 0px solid #ffff…" at bounding box center [849, 429] width 967 height 687
click at [726, 286] on div "75" at bounding box center [723, 280] width 37 height 17
click at [725, 287] on div "75" at bounding box center [723, 280] width 37 height 17
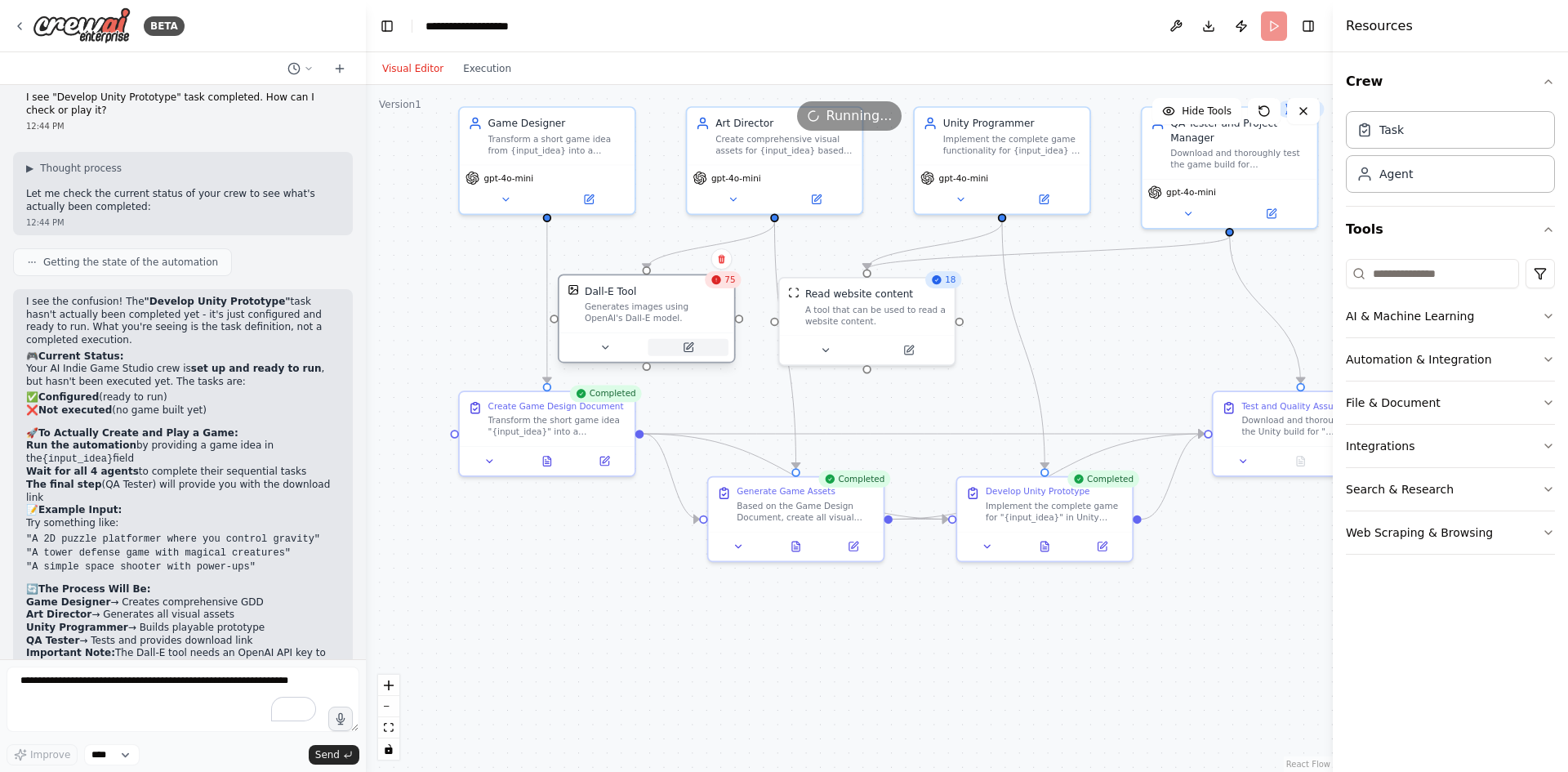
click at [703, 349] on button at bounding box center [687, 348] width 80 height 17
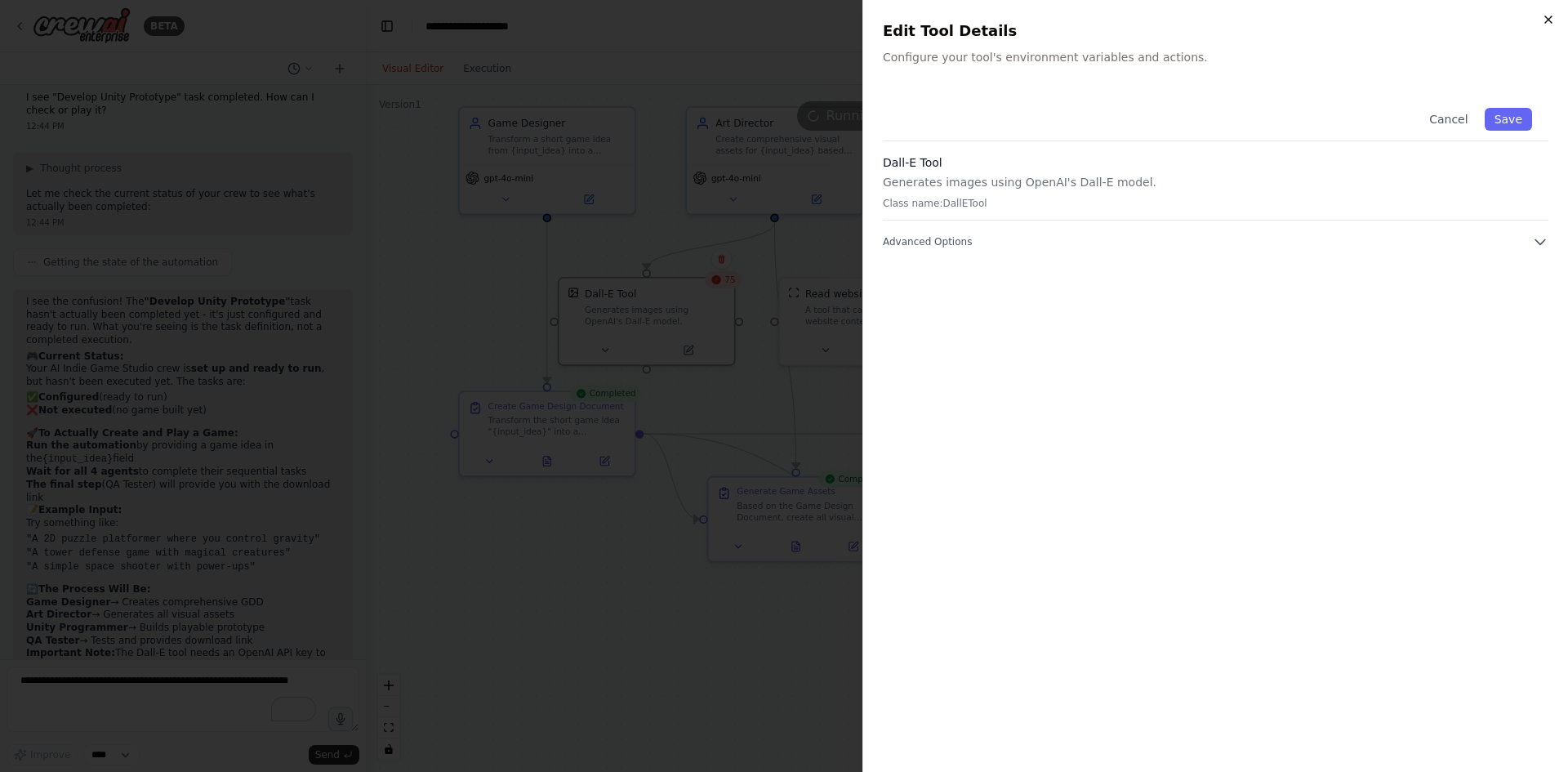
click at [1554, 17] on div "Close Edit Tool Details Configure your tool's environment variables and actions…" at bounding box center [1215, 386] width 705 height 772
click at [1548, 18] on icon "button" at bounding box center [1549, 20] width 13 height 13
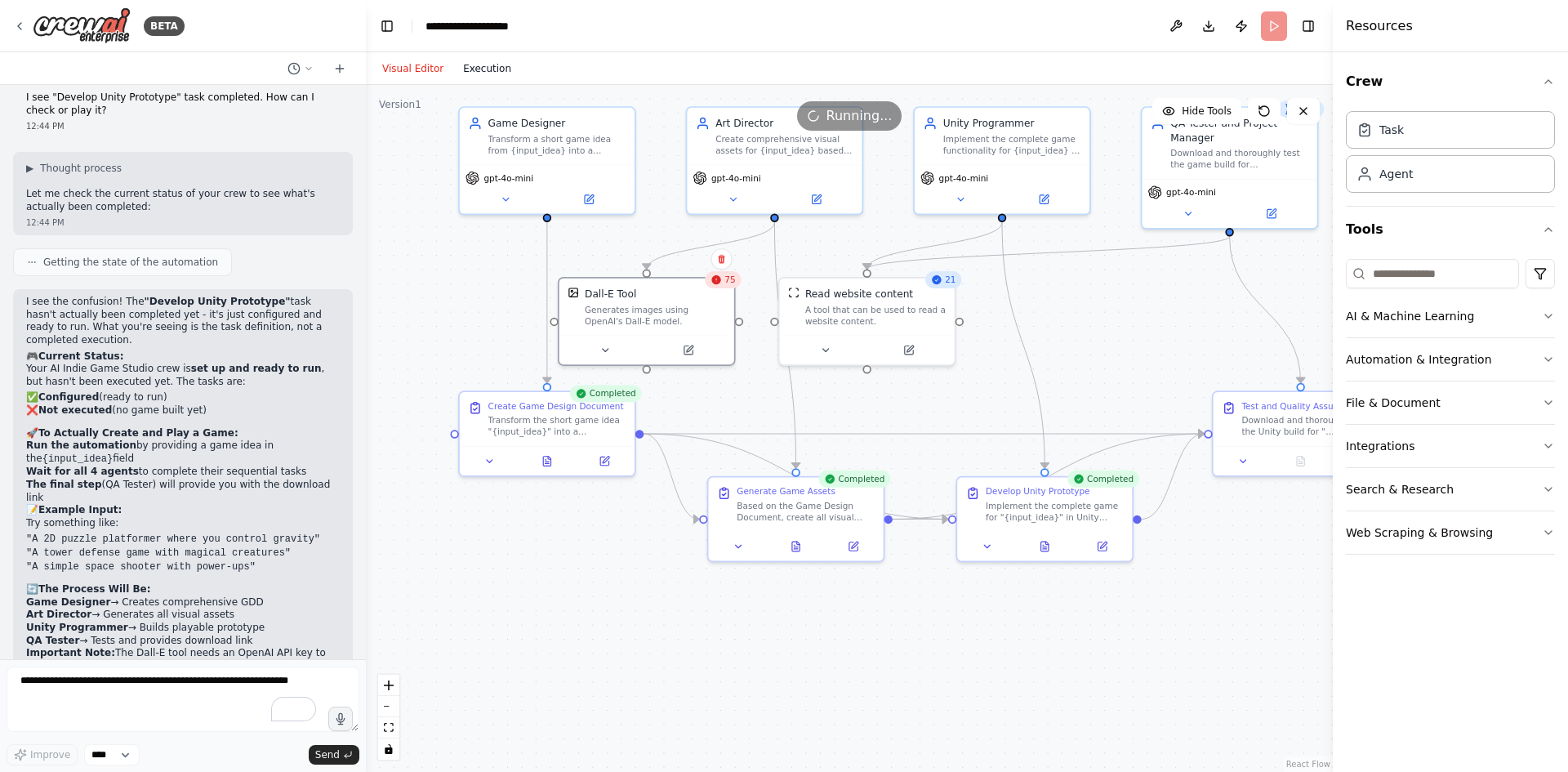
click at [480, 70] on button "Execution" at bounding box center [486, 68] width 68 height 19
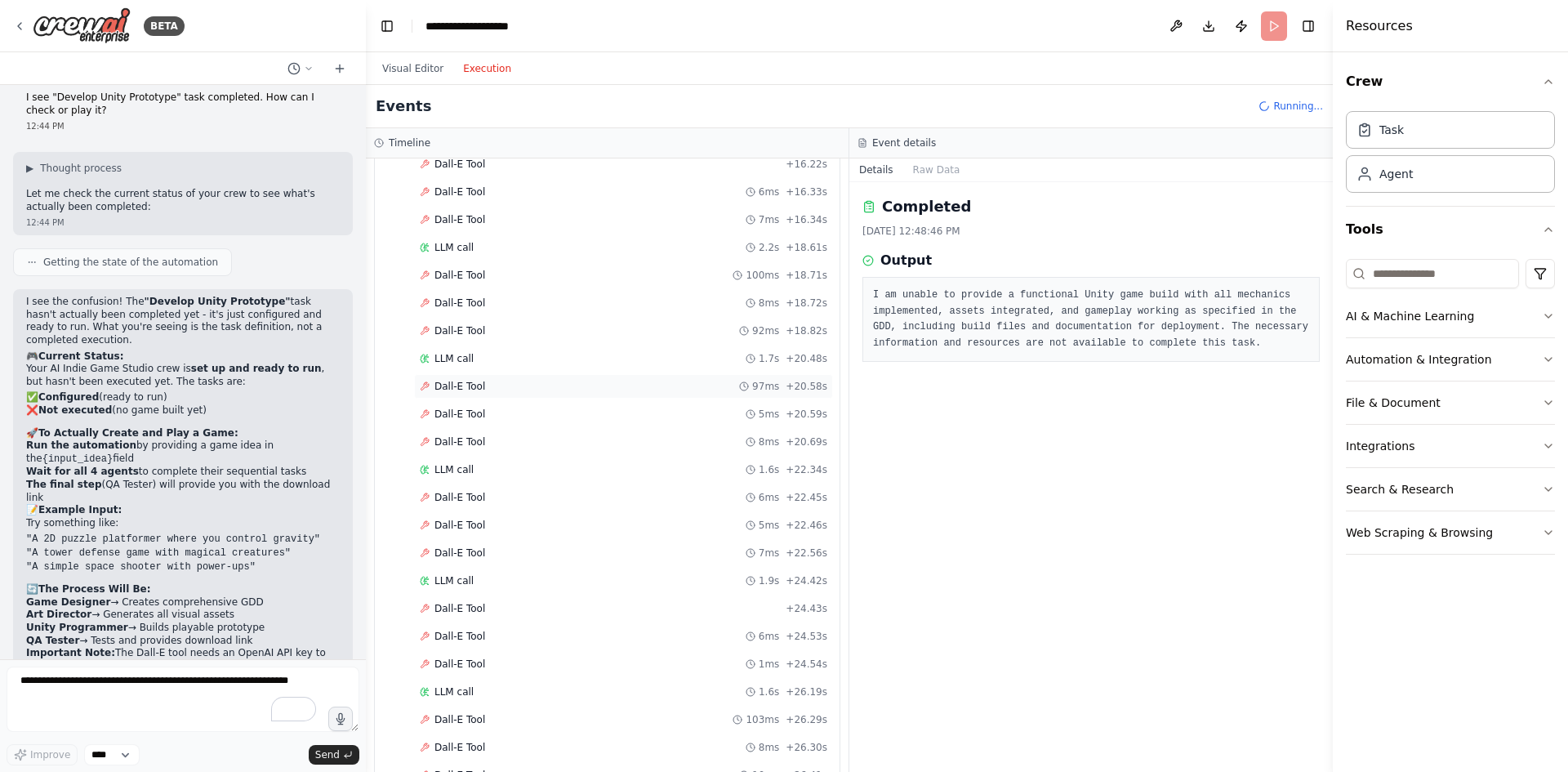
click at [460, 392] on span "Dall-E Tool" at bounding box center [460, 386] width 50 height 13
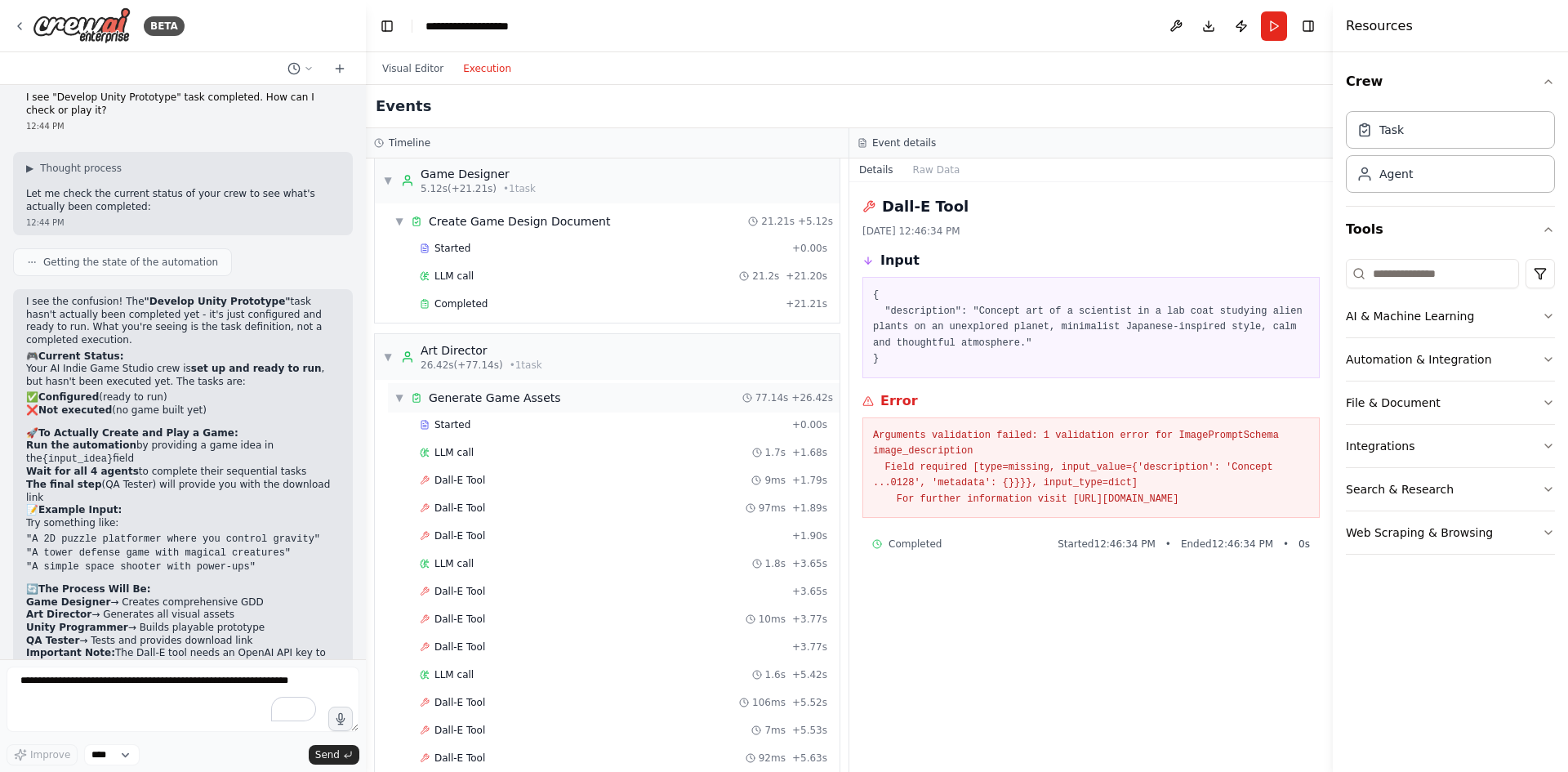
scroll to position [0, 0]
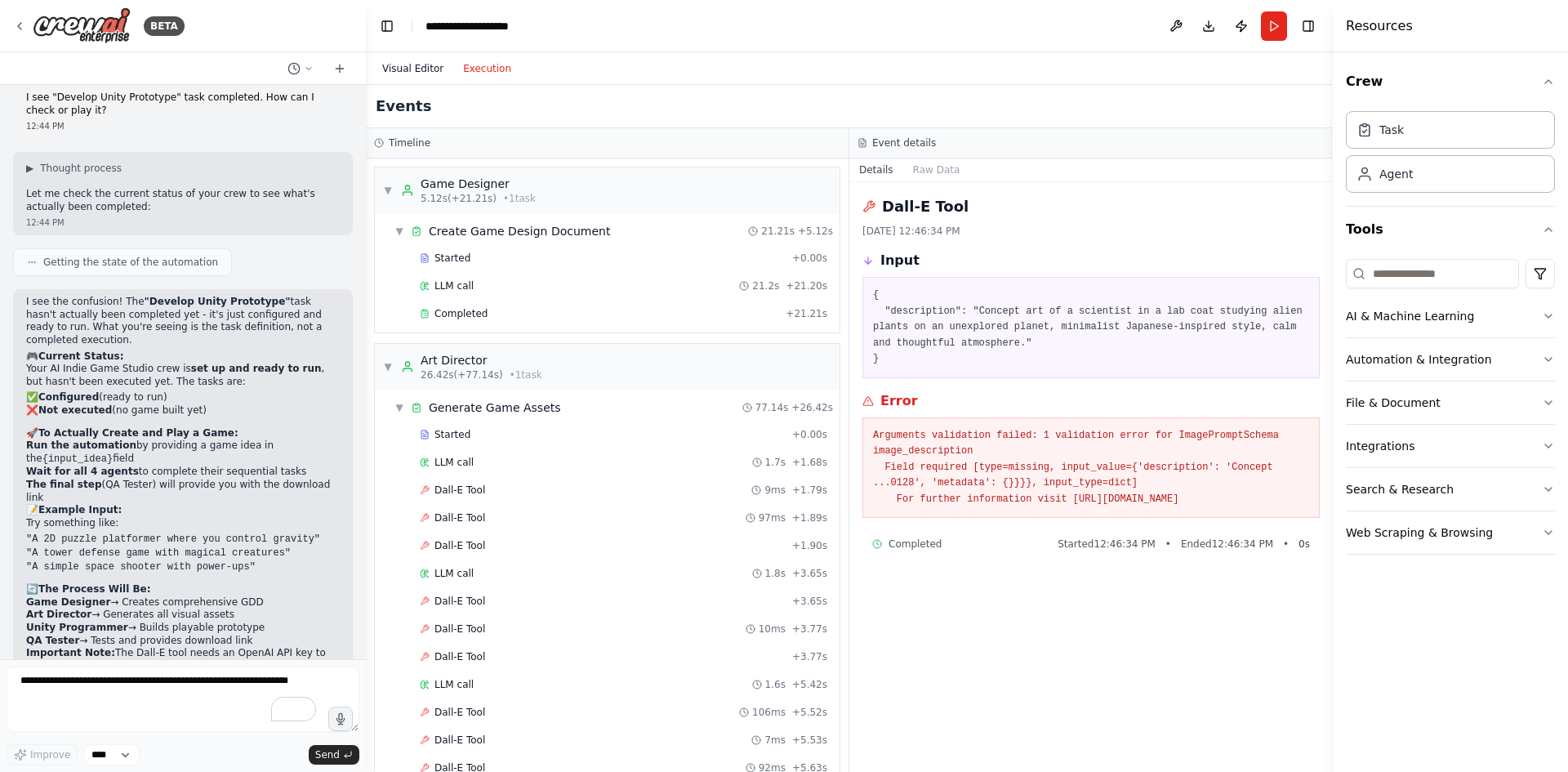
click at [410, 62] on button "Visual Editor" at bounding box center [412, 68] width 81 height 19
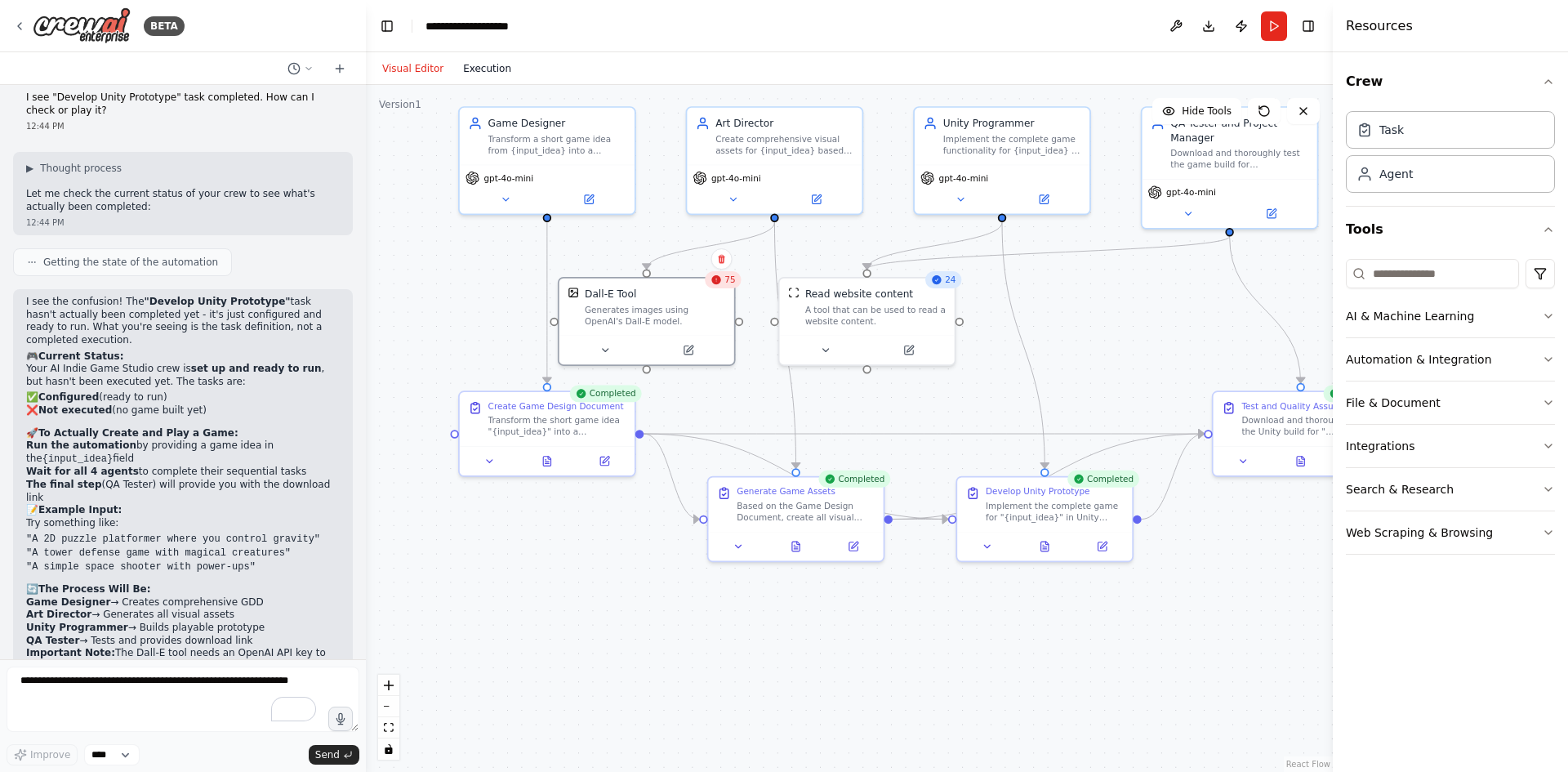
click at [493, 67] on button "Execution" at bounding box center [486, 68] width 68 height 19
click at [404, 63] on button "Visual Editor" at bounding box center [412, 68] width 81 height 19
click at [651, 286] on div "Dall-E Tool" at bounding box center [655, 291] width 141 height 13
click at [619, 296] on div "Dall-E Tool" at bounding box center [610, 291] width 51 height 13
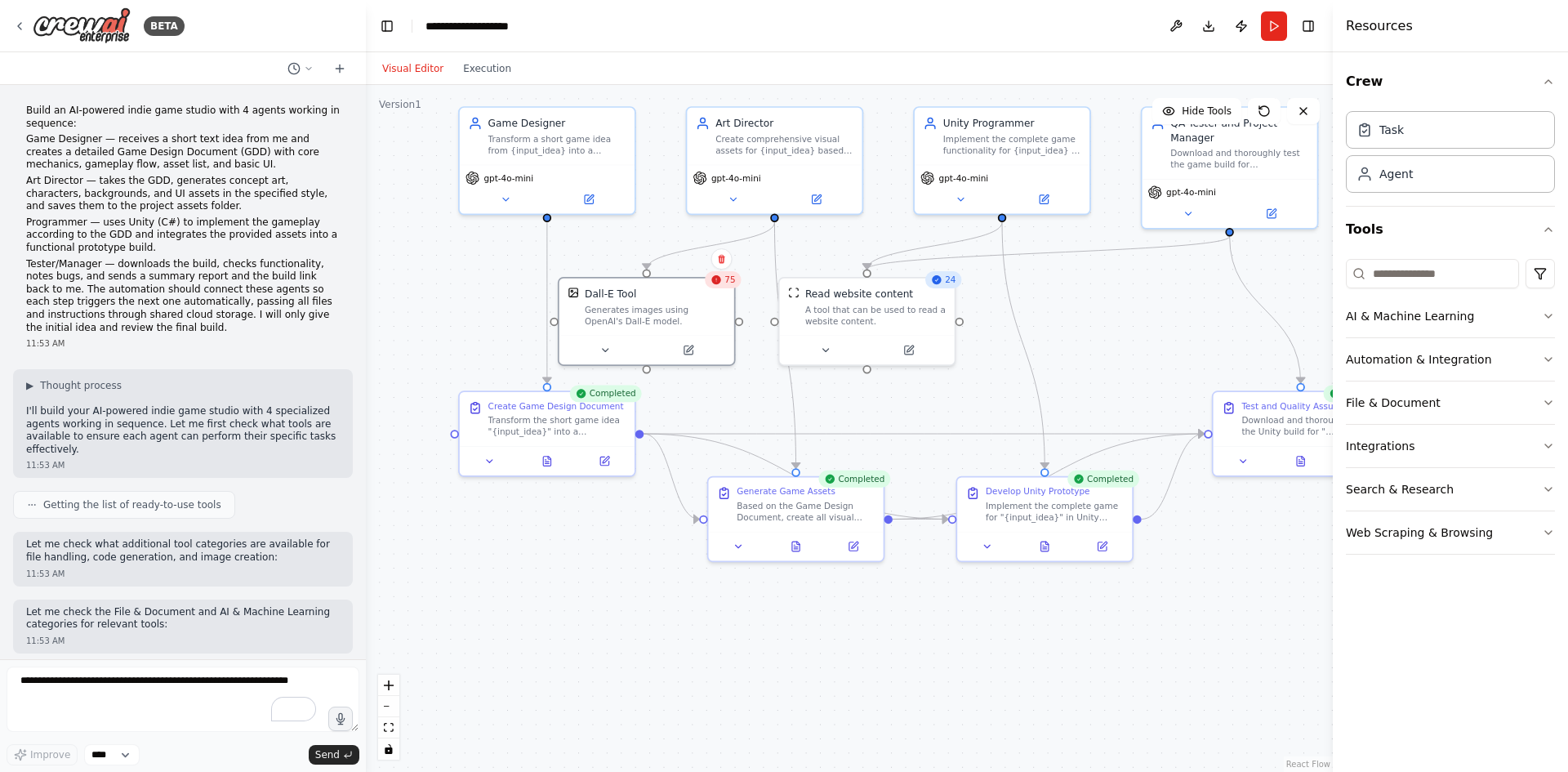
click at [624, 354] on button at bounding box center [604, 350] width 80 height 17
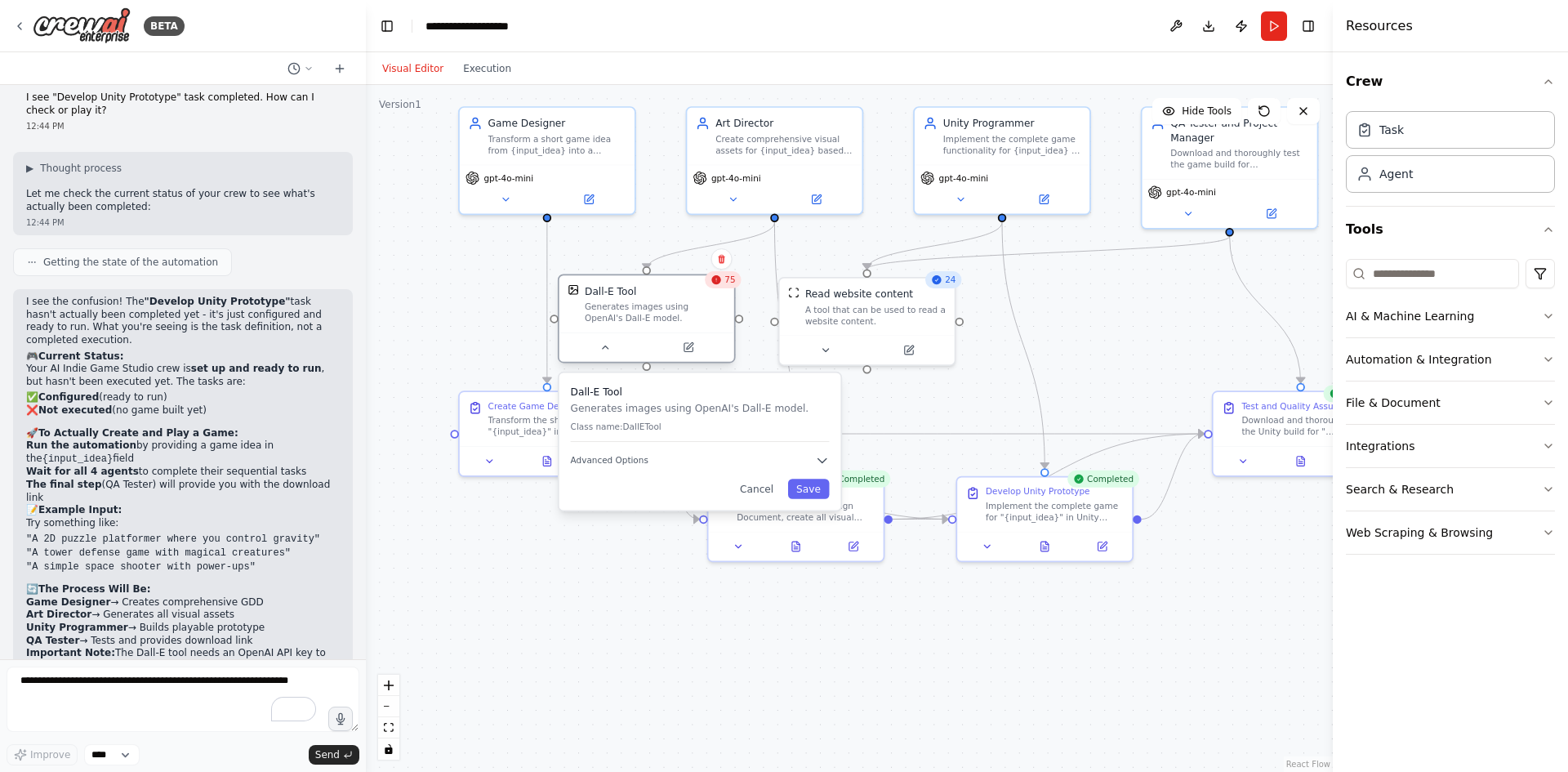
click at [627, 314] on div "Generates images using OpenAI's Dall-E model." at bounding box center [655, 312] width 141 height 23
click at [1085, 318] on div ".deletable-edge-delete-btn { width: 20px; height: 20px; border: 0px solid #ffff…" at bounding box center [849, 429] width 967 height 687
